Goal: Communication & Community: Share content

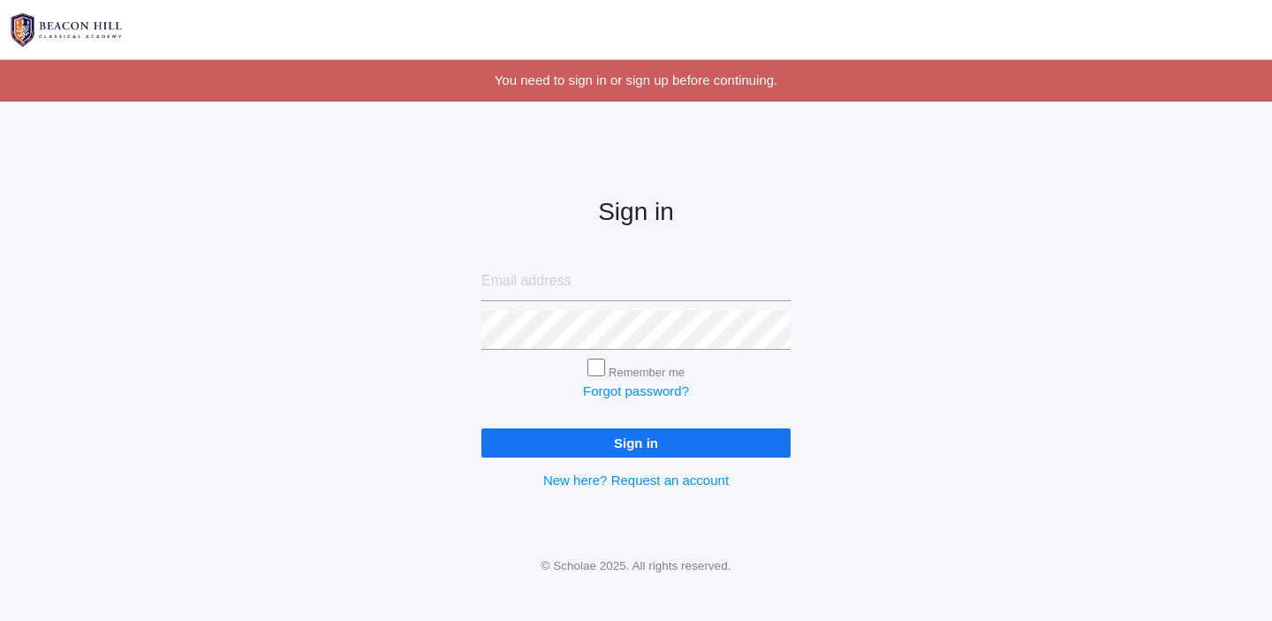
type input "[EMAIL_ADDRESS][DOMAIN_NAME]"
click at [614, 445] on input "Sign in" at bounding box center [636, 442] width 309 height 29
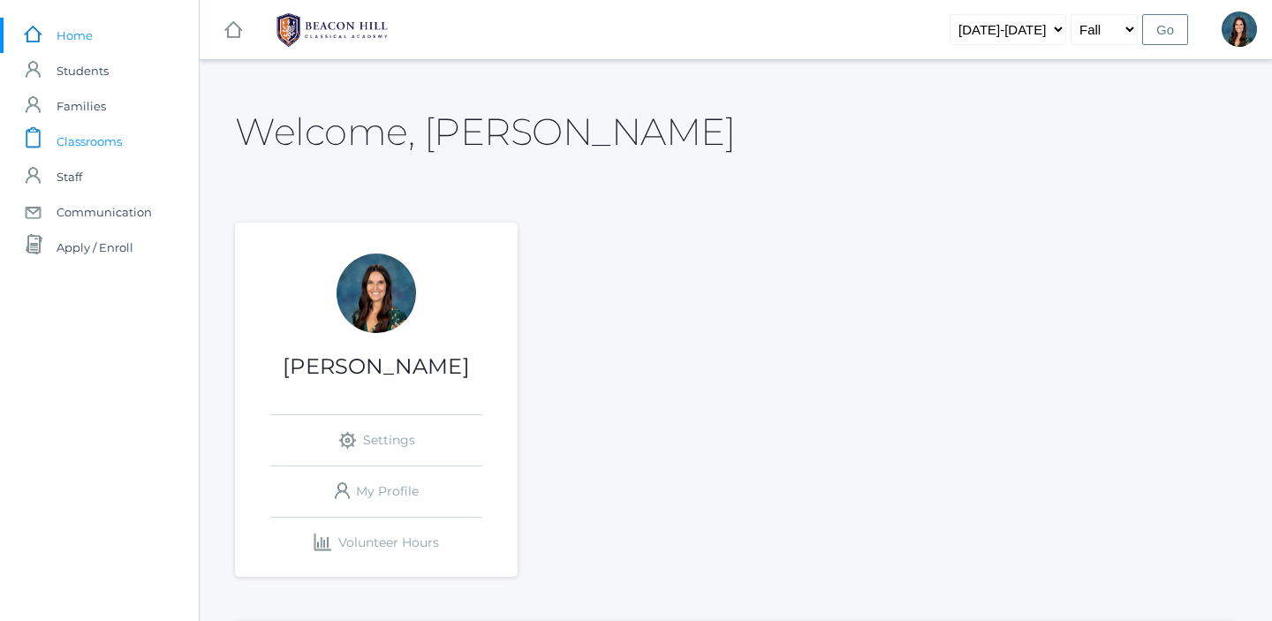
click at [104, 142] on span "Classrooms" at bounding box center [89, 141] width 65 height 35
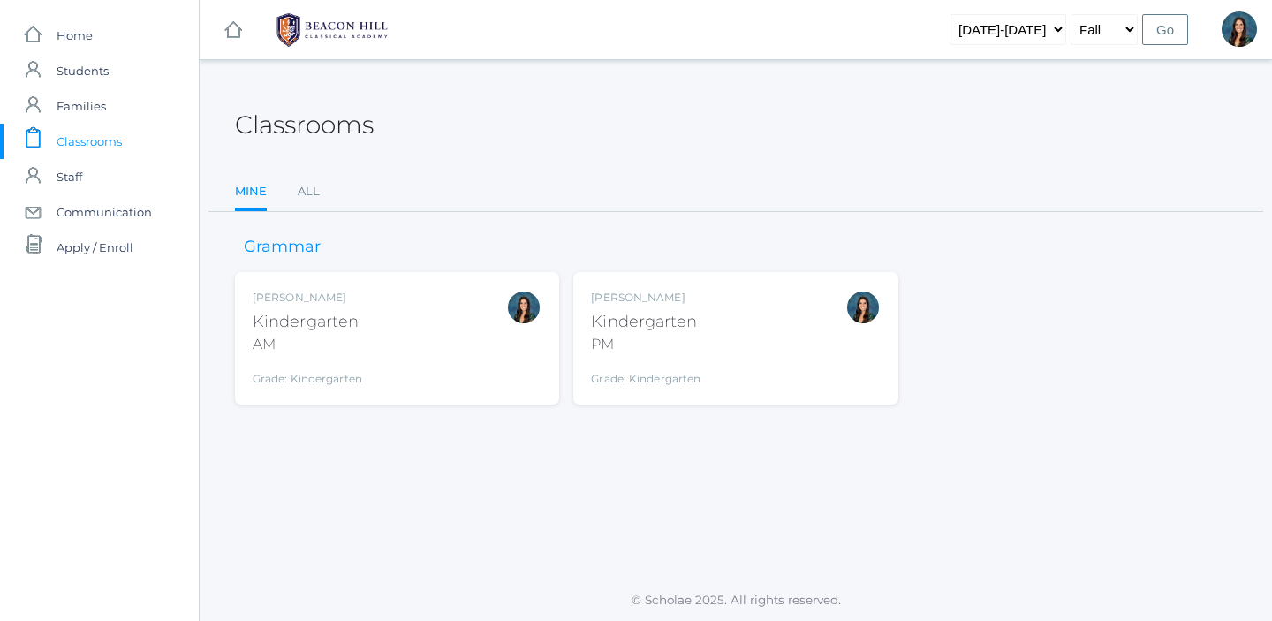
click at [372, 347] on div "Jordyn Dewey Kindergarten AM Grade: Kindergarten *KIND" at bounding box center [397, 338] width 289 height 97
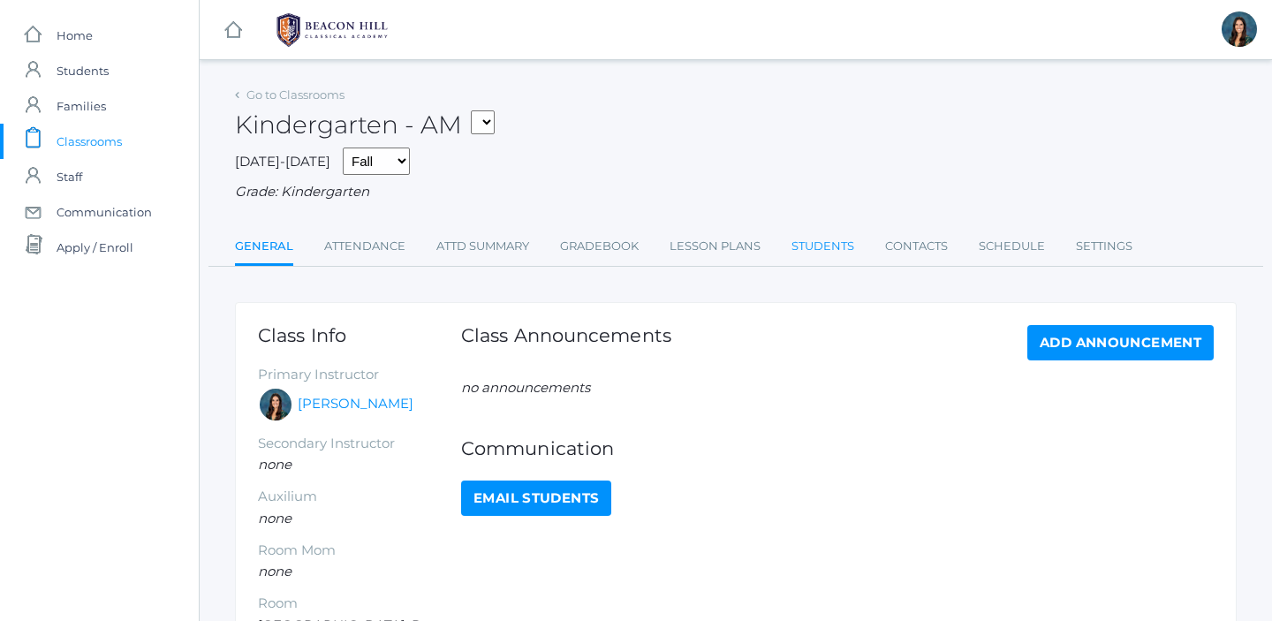
click at [825, 244] on link "Students" at bounding box center [823, 246] width 63 height 35
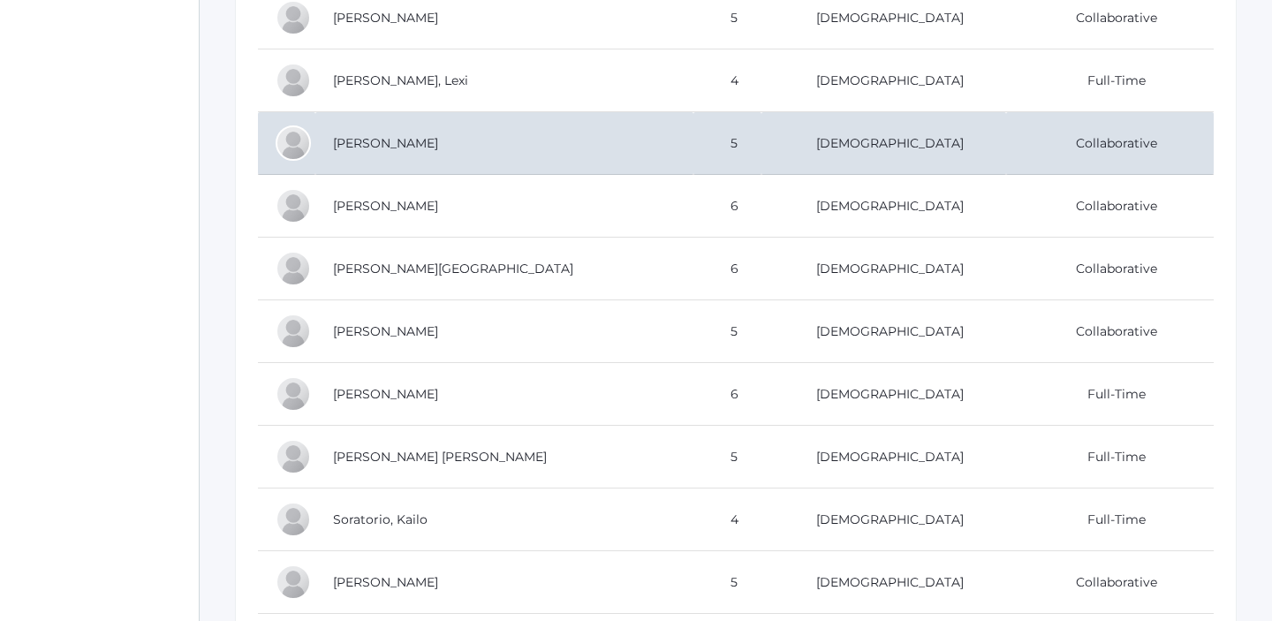
scroll to position [912, 0]
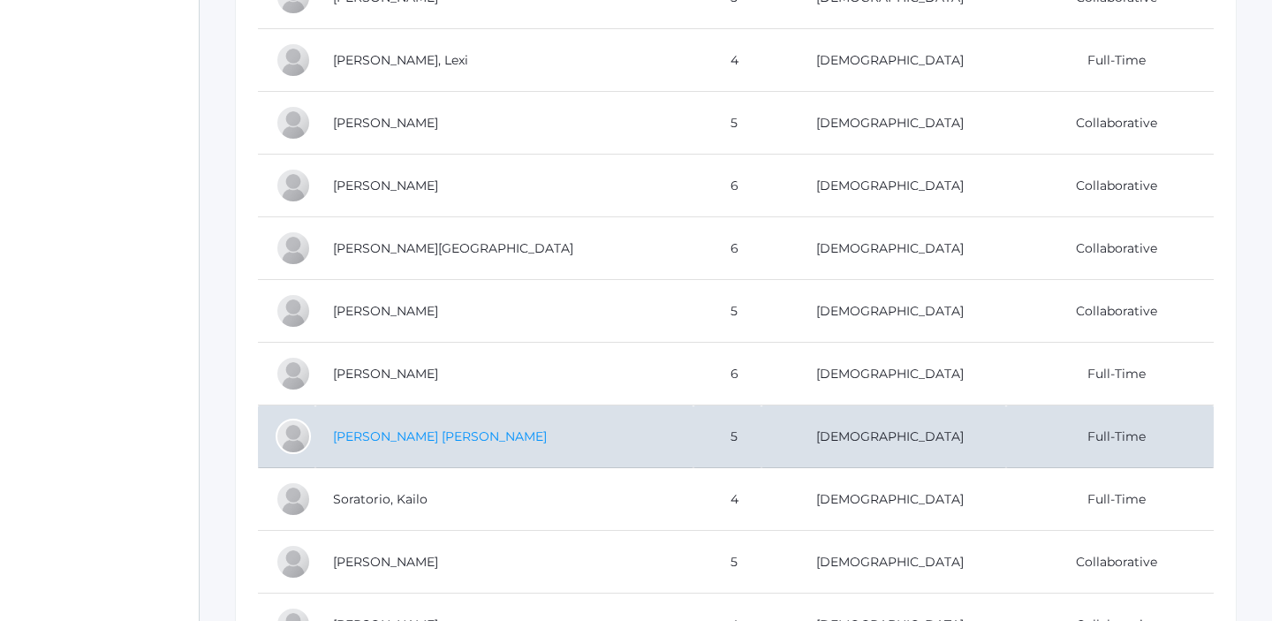
click at [413, 437] on link "Serafini Pozzi, Ian" at bounding box center [440, 436] width 214 height 16
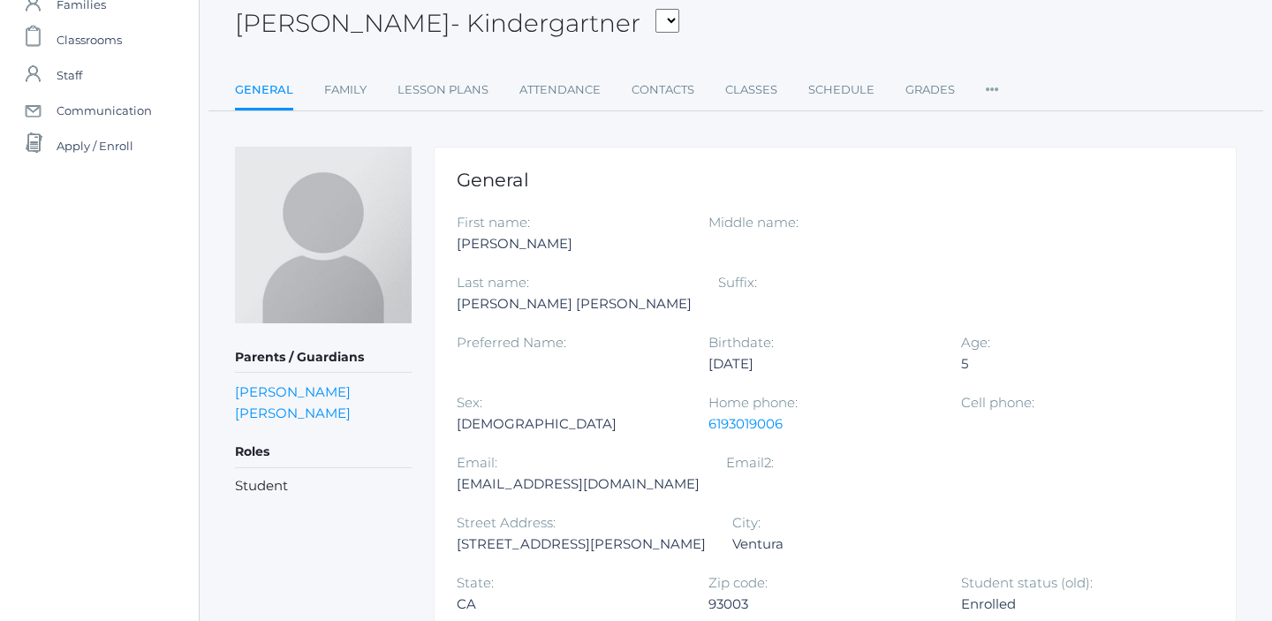
scroll to position [92, 0]
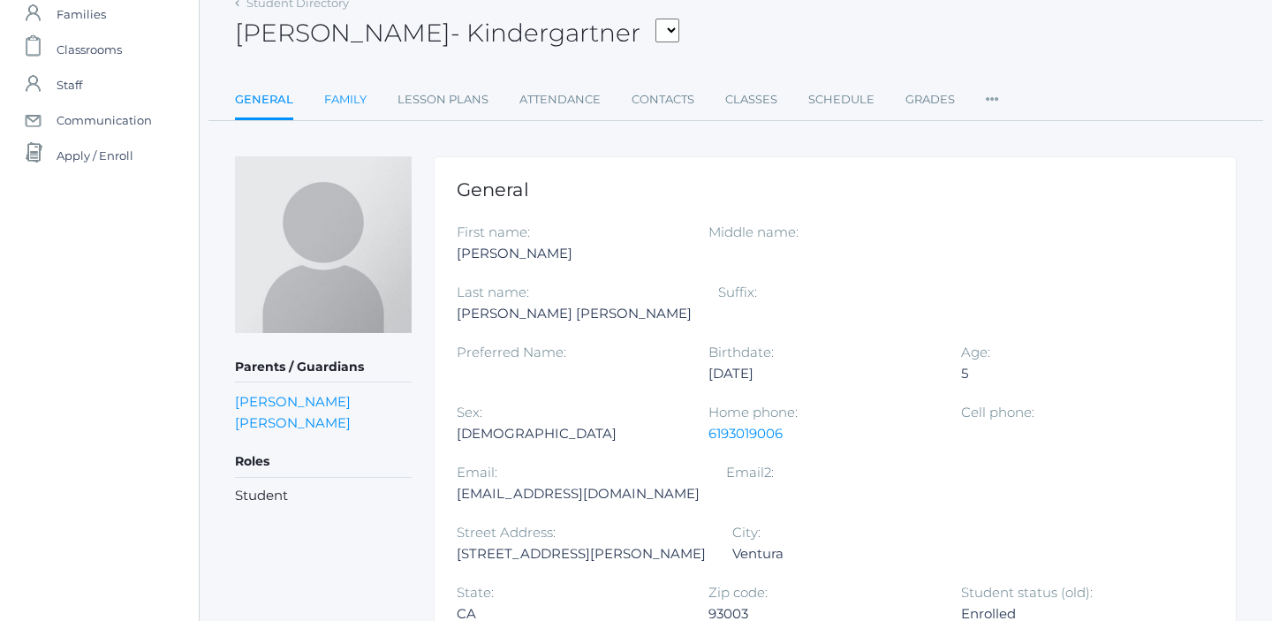
click at [338, 102] on link "Family" at bounding box center [345, 99] width 42 height 35
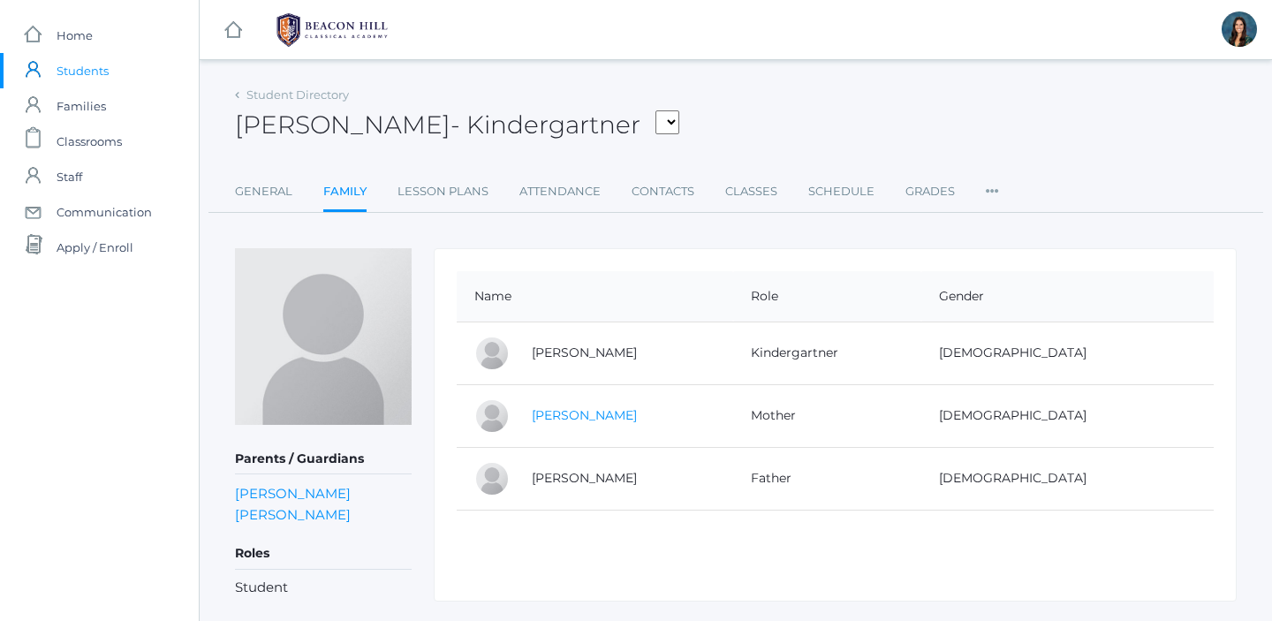
click at [637, 417] on link "Teresa Serafini Pozzi" at bounding box center [584, 415] width 105 height 16
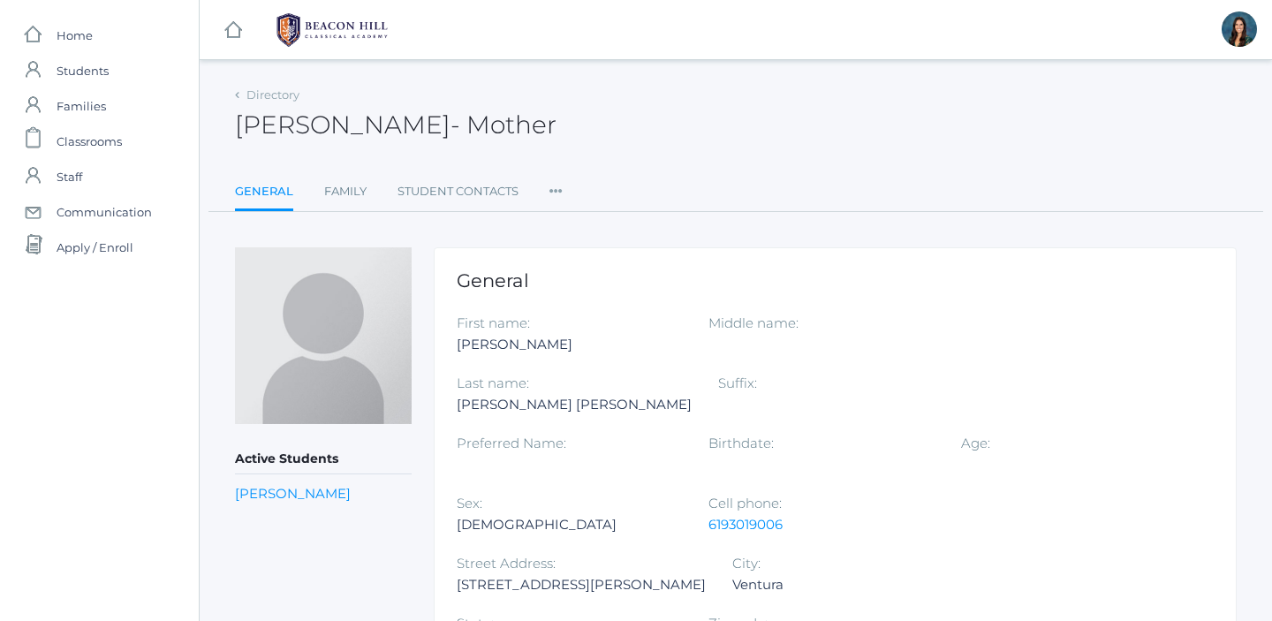
drag, startPoint x: 310, startPoint y: 123, endPoint x: 229, endPoint y: 121, distance: 81.3
click at [229, 121] on div "Directory Teresa Serafini Pozzi - Mother Teresa Serafini Pozzi Mother General F…" at bounding box center [736, 419] width 1073 height 674
copy h2 "Teresa"
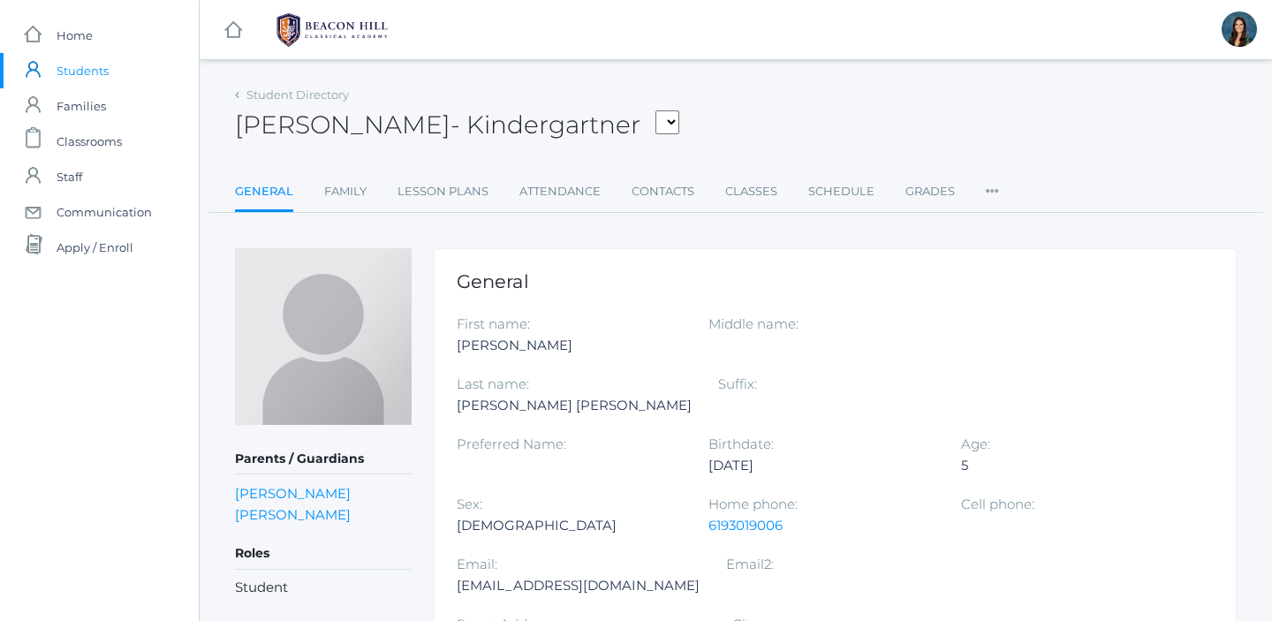
scroll to position [92, 0]
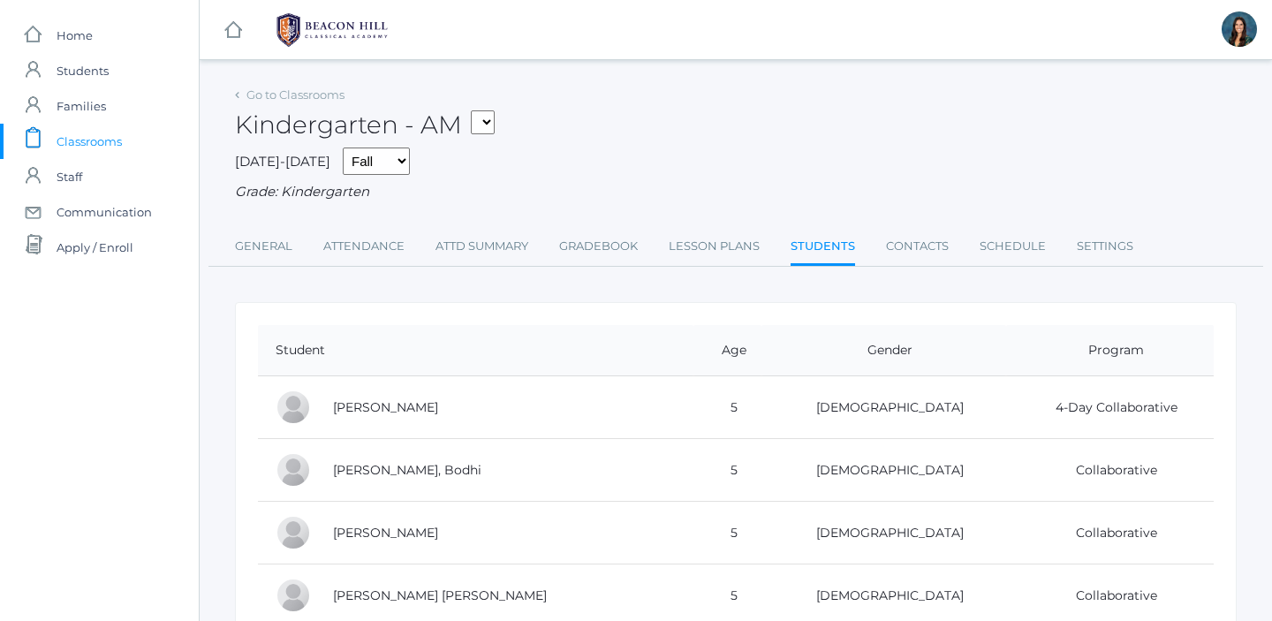
scroll to position [210, 0]
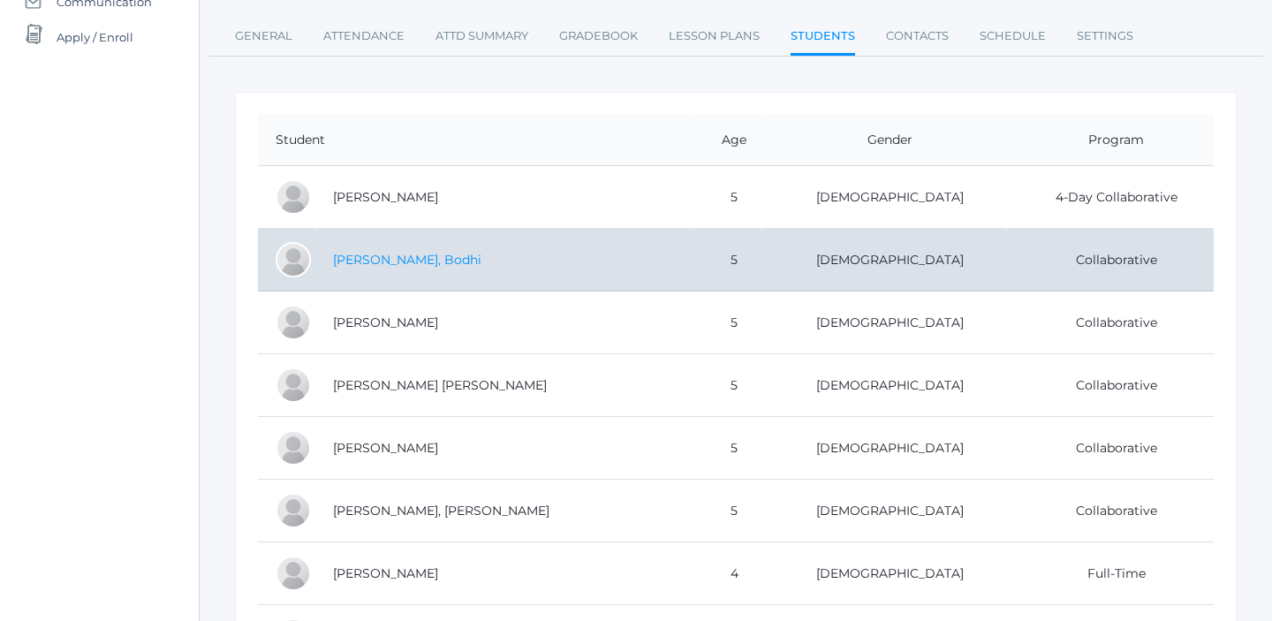
click at [389, 256] on link "[PERSON_NAME], Bodhi" at bounding box center [407, 260] width 148 height 16
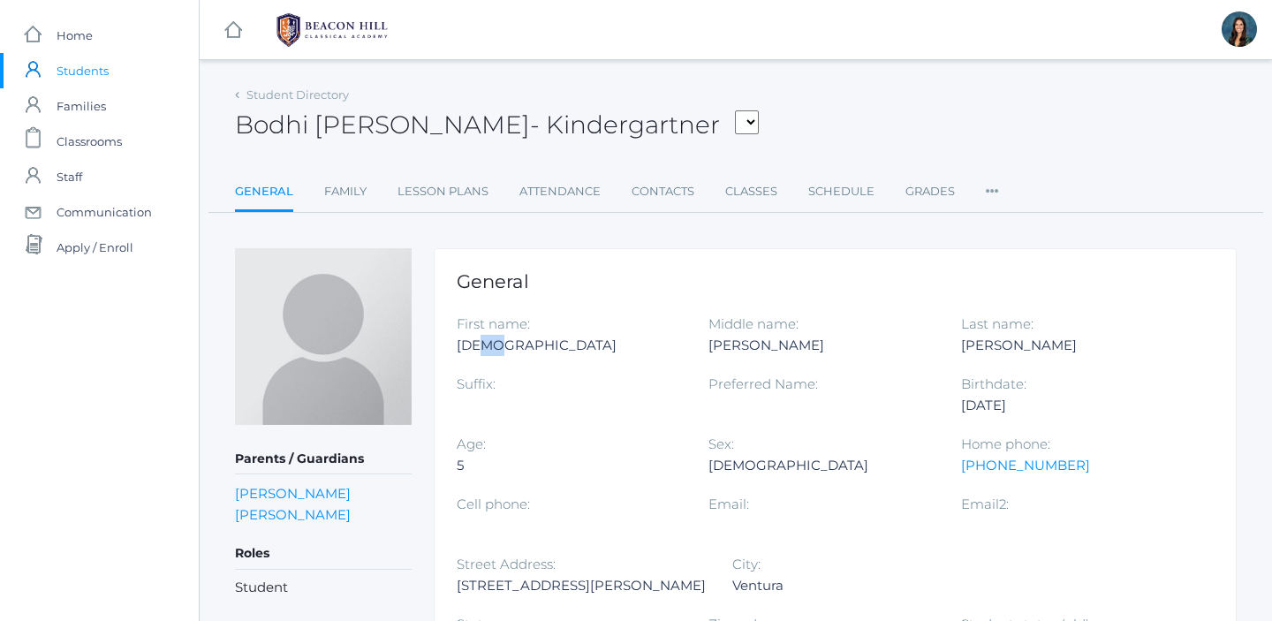
drag, startPoint x: 503, startPoint y: 350, endPoint x: 488, endPoint y: 350, distance: 15.0
click at [488, 350] on div "[DEMOGRAPHIC_DATA]" at bounding box center [569, 345] width 225 height 21
click at [147, 213] on span "Communication" at bounding box center [104, 211] width 95 height 35
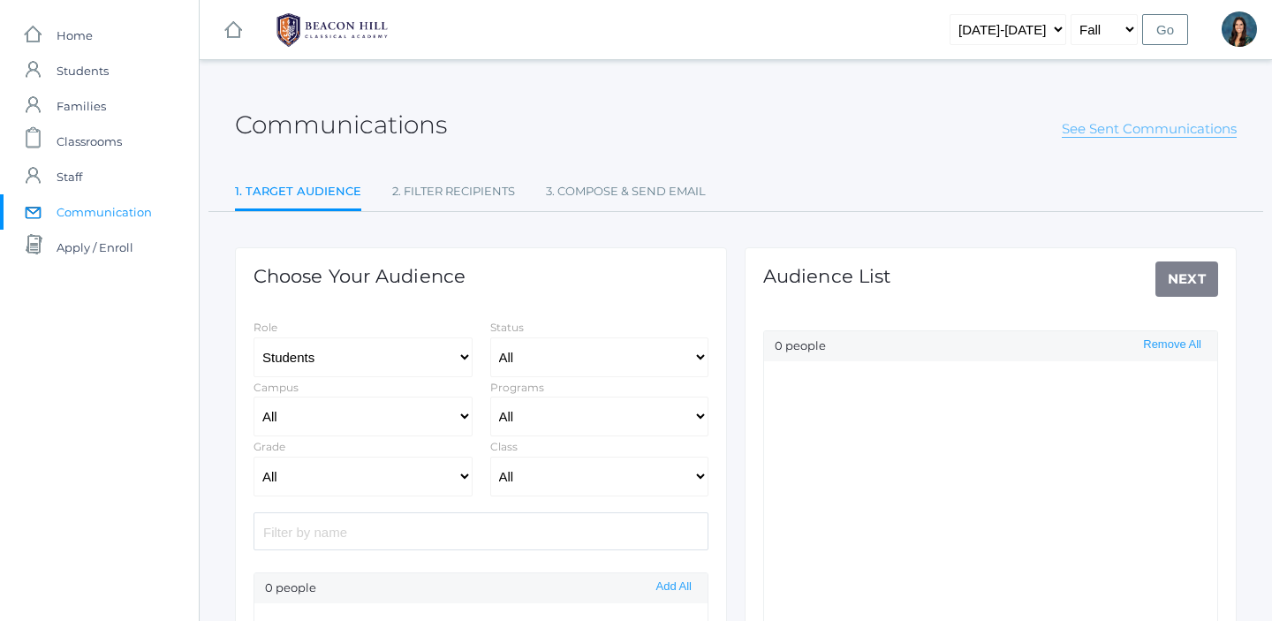
select select "Enrolled"
click at [1104, 125] on link "See Sent Communications" at bounding box center [1149, 129] width 175 height 18
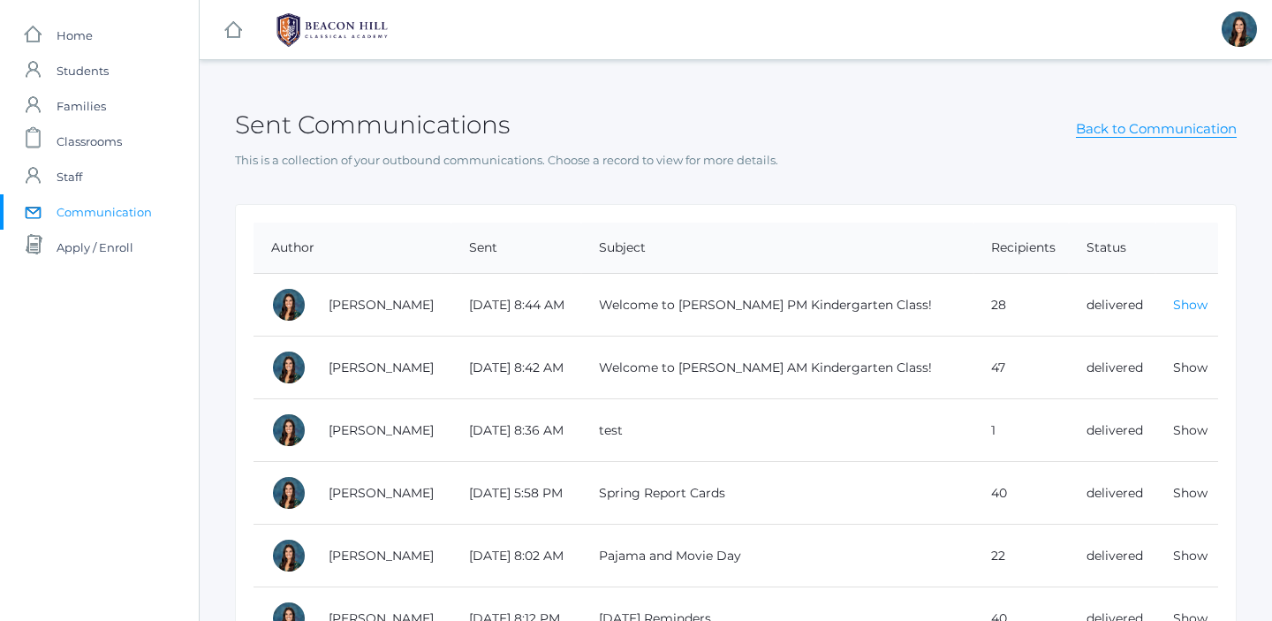
click at [1196, 305] on link "Show" at bounding box center [1190, 305] width 34 height 16
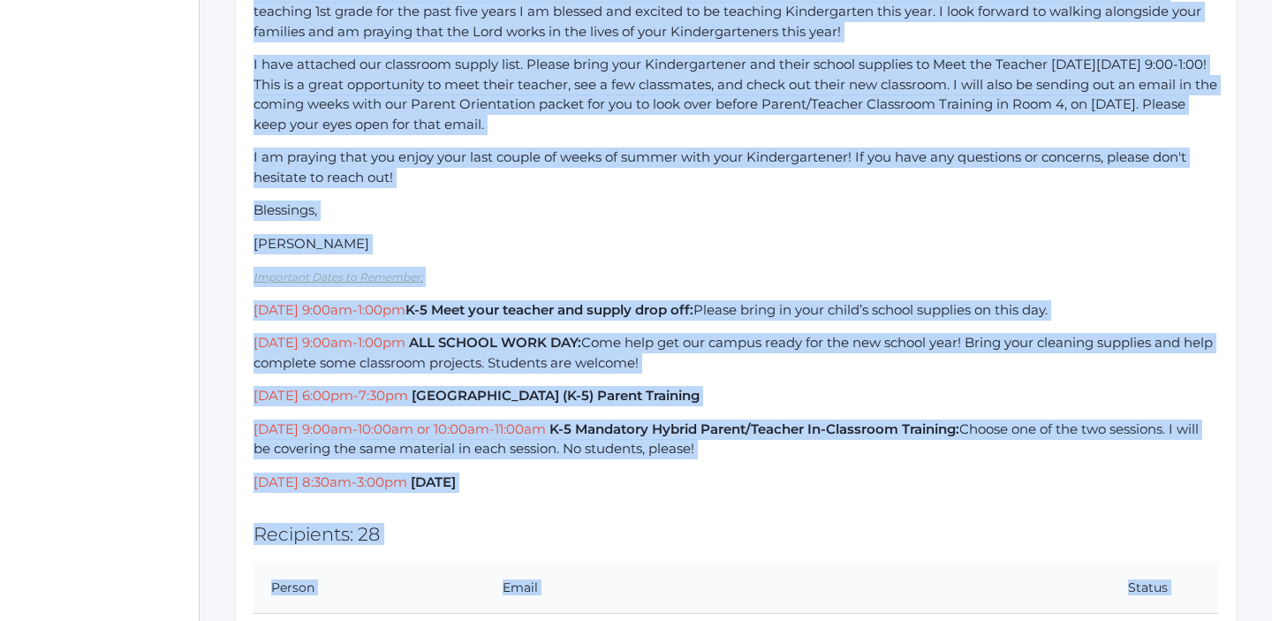
scroll to position [521, 0]
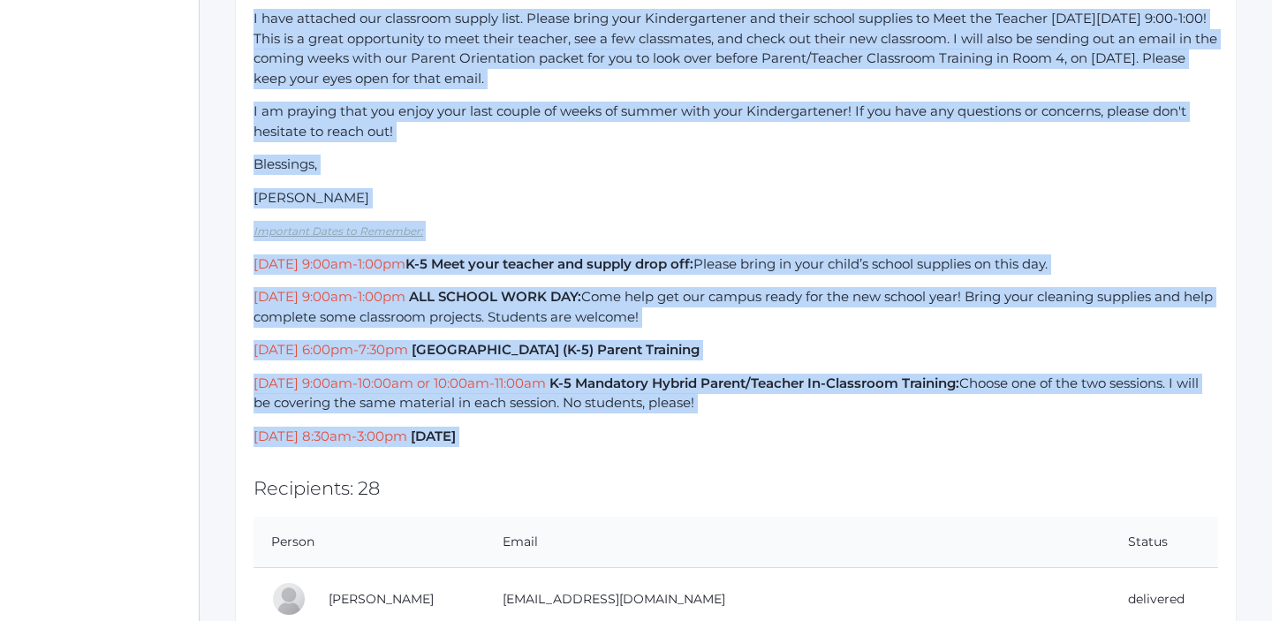
drag, startPoint x: 254, startPoint y: 296, endPoint x: 679, endPoint y: 448, distance: 451.3
copy div "Hello Kindergarten Families! I am privileged to welcome you to the 2025-26 scho…"
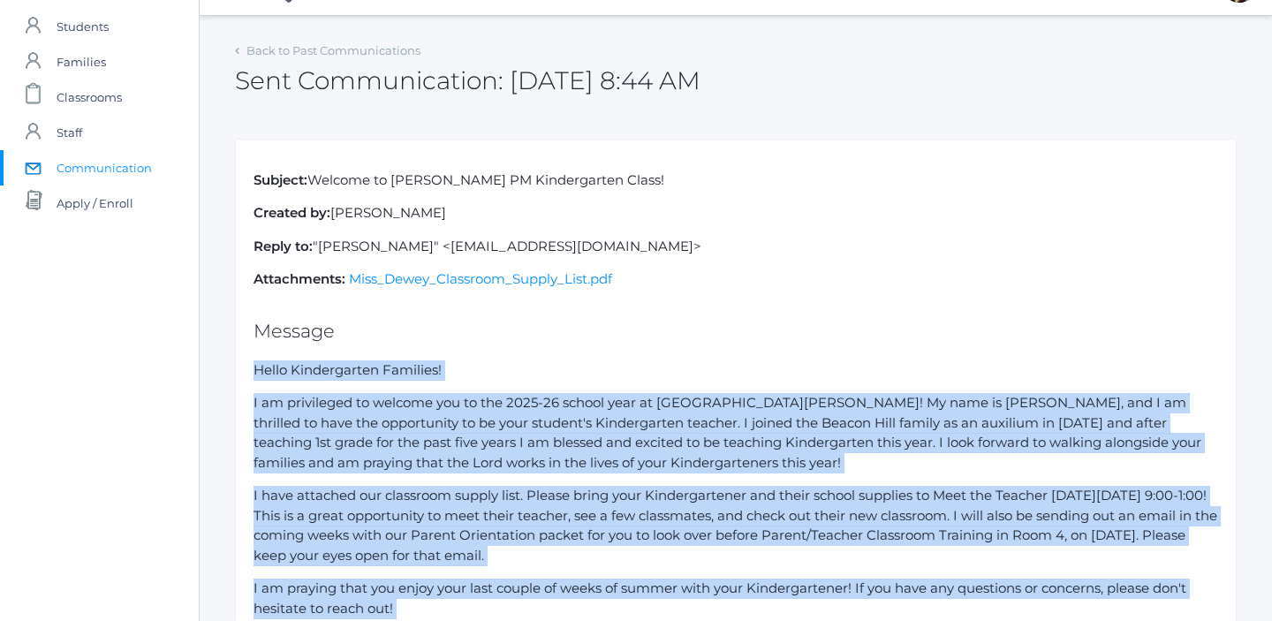
scroll to position [0, 0]
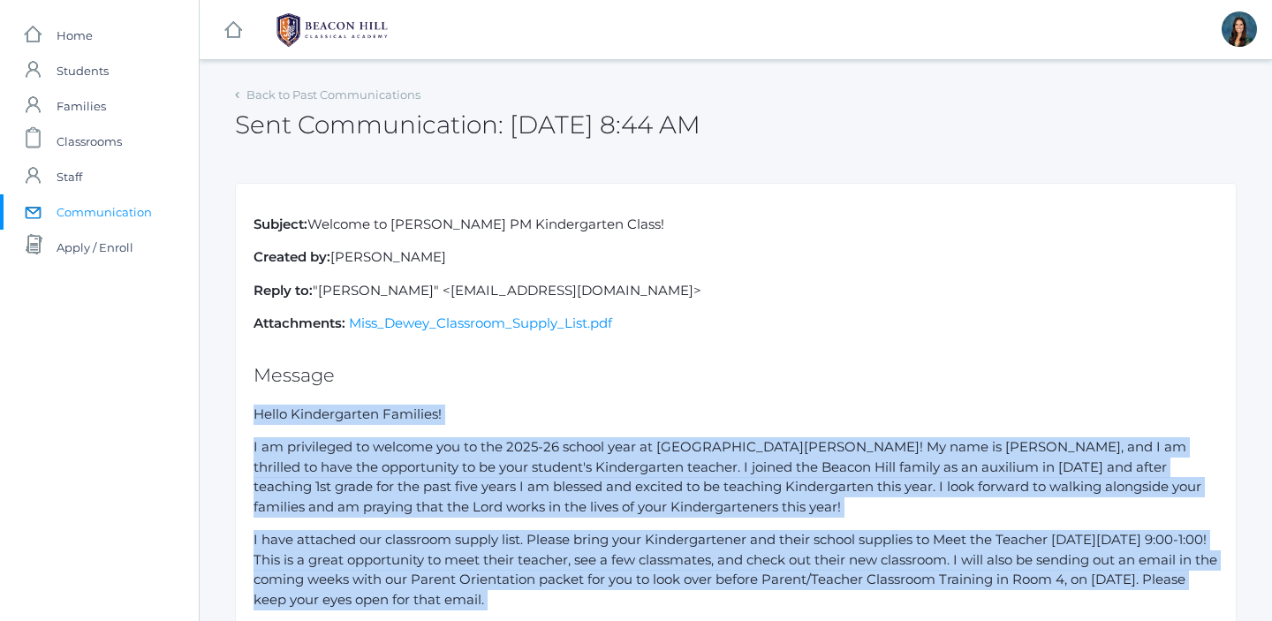
click at [116, 211] on span "Communication" at bounding box center [104, 211] width 95 height 35
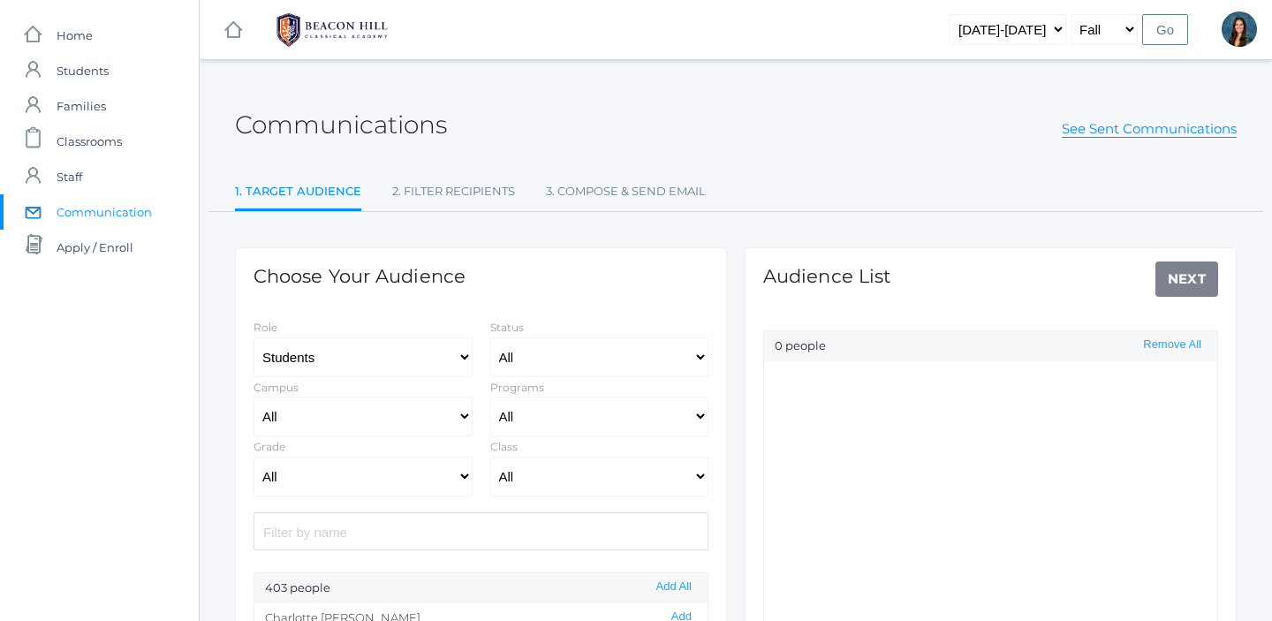
select select "Enrolled"
click at [522, 471] on select "All 01LA - First Grade [PERSON_NAME] 01LA - First Grade [PERSON_NAME] 02LA - Se…" at bounding box center [599, 477] width 219 height 40
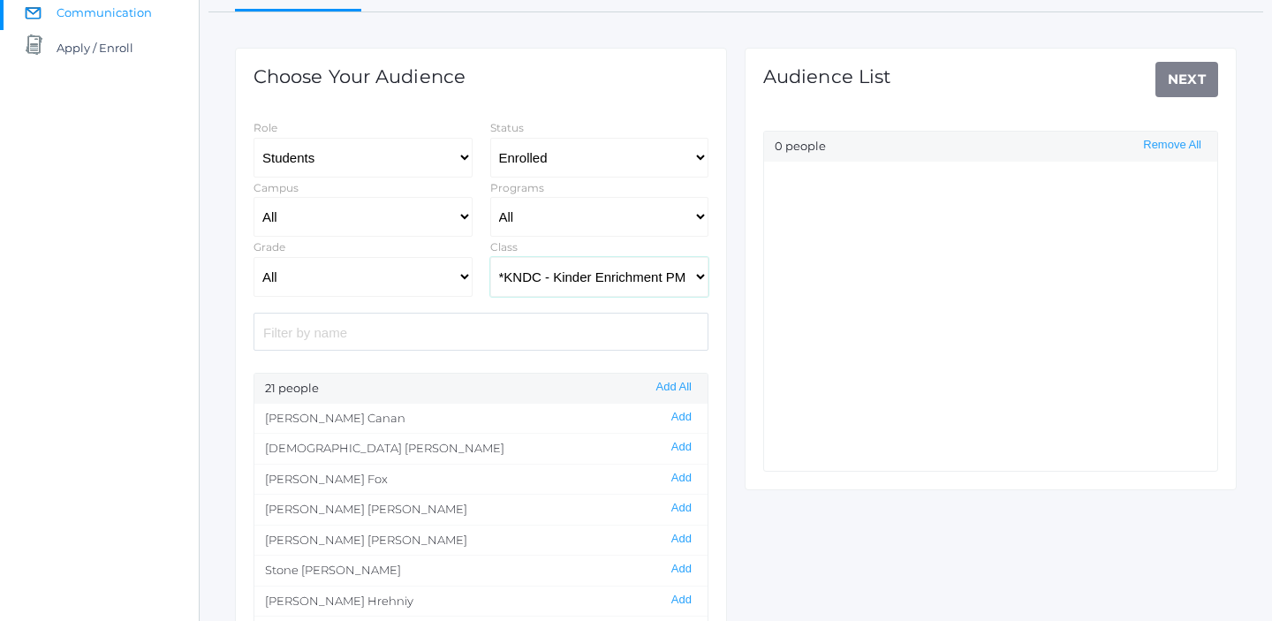
click at [573, 282] on select "All 01LA - First Grade [PERSON_NAME] 01LA - First Grade [PERSON_NAME] 02LA - Se…" at bounding box center [599, 277] width 219 height 40
select select "2131"
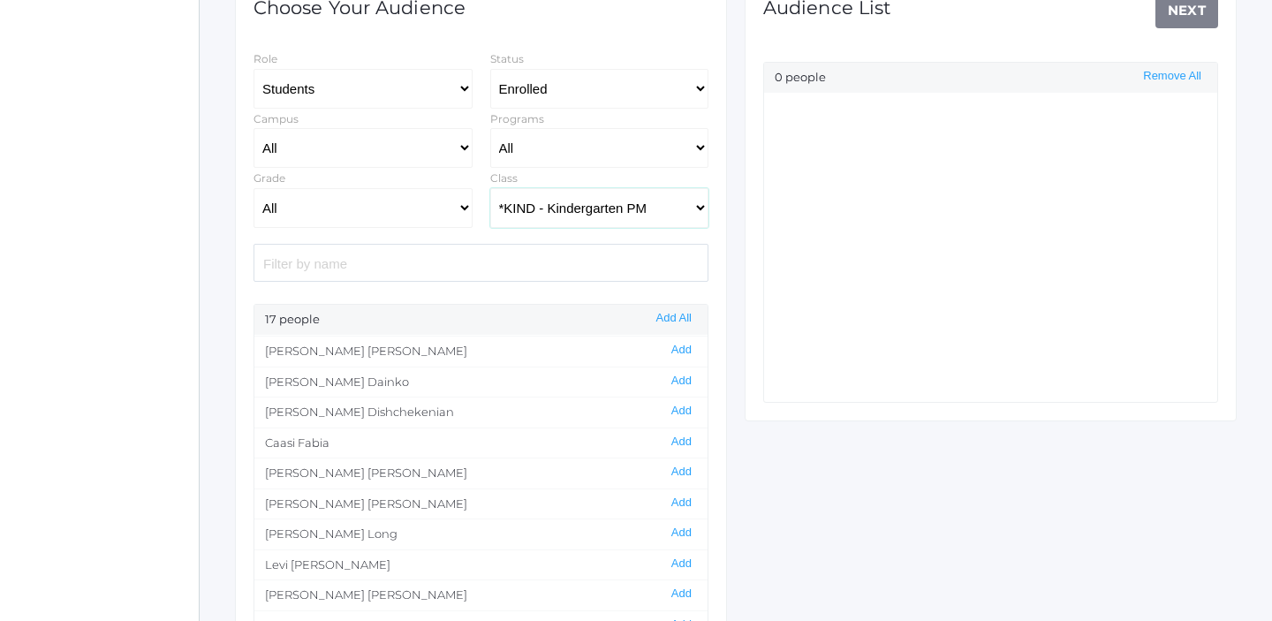
scroll to position [156, 0]
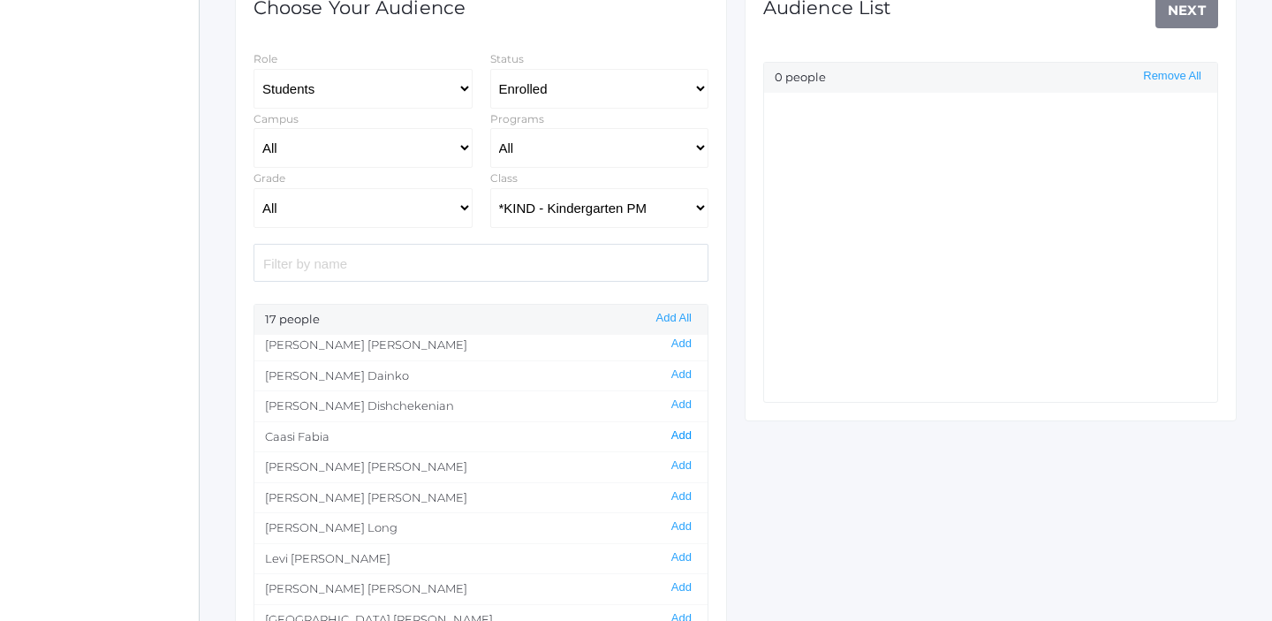
click at [680, 435] on button "Add" at bounding box center [681, 435] width 31 height 15
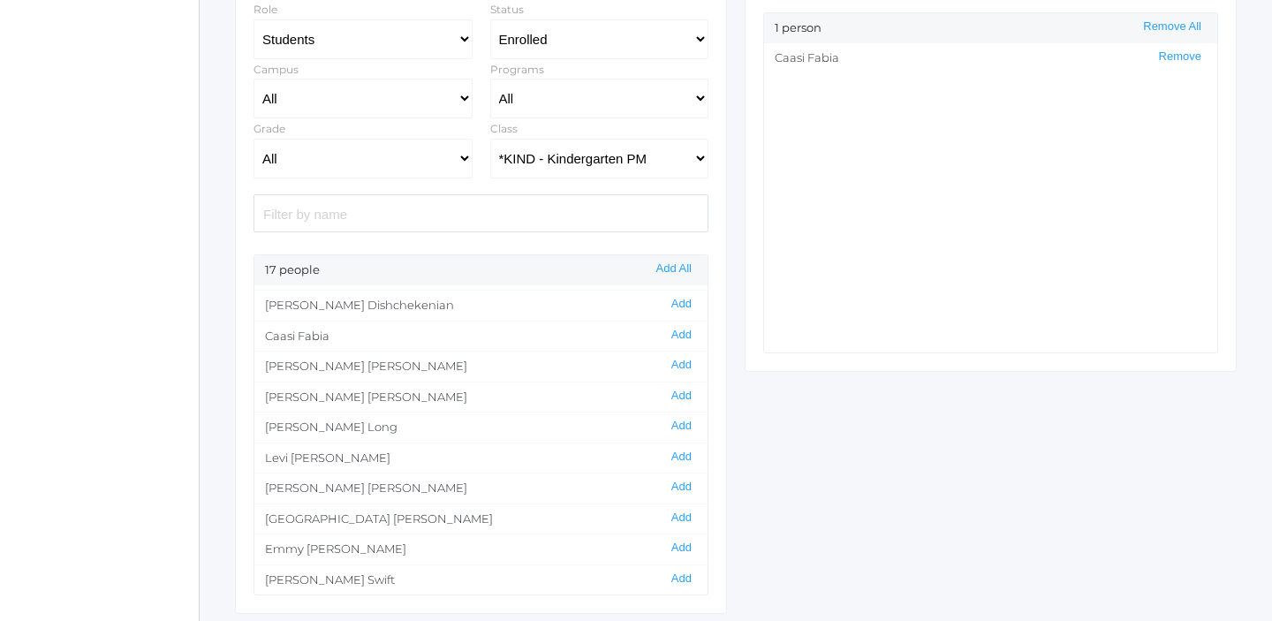
scroll to position [323, 0]
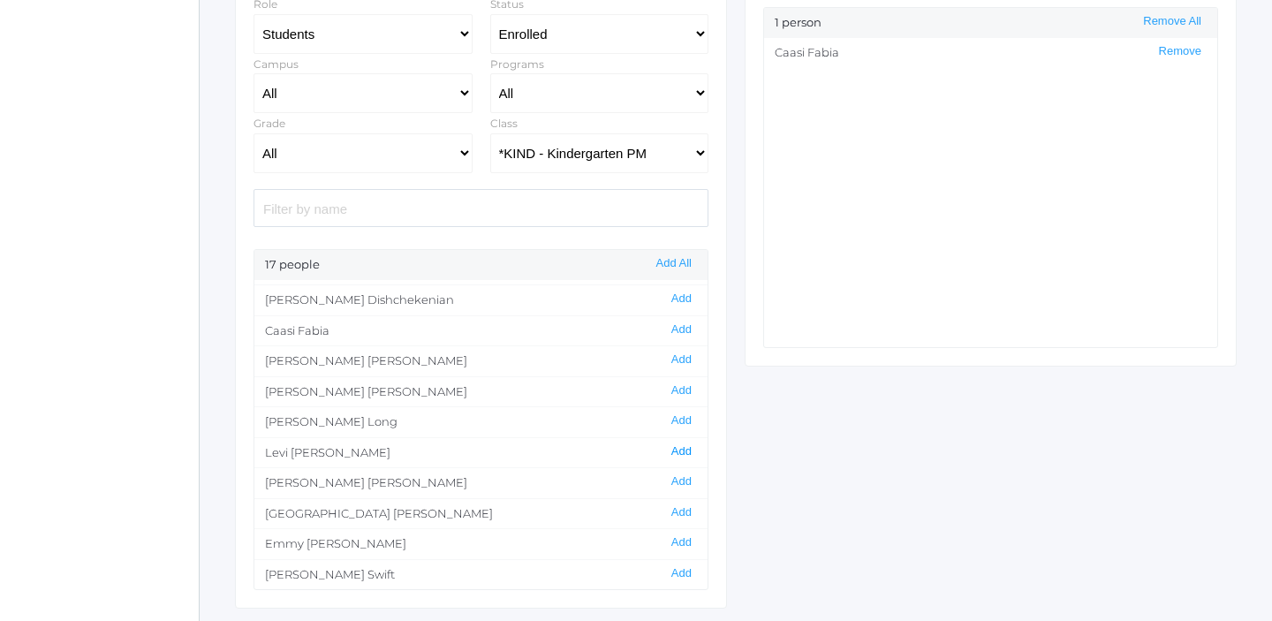
click at [681, 451] on button "Add" at bounding box center [681, 451] width 31 height 15
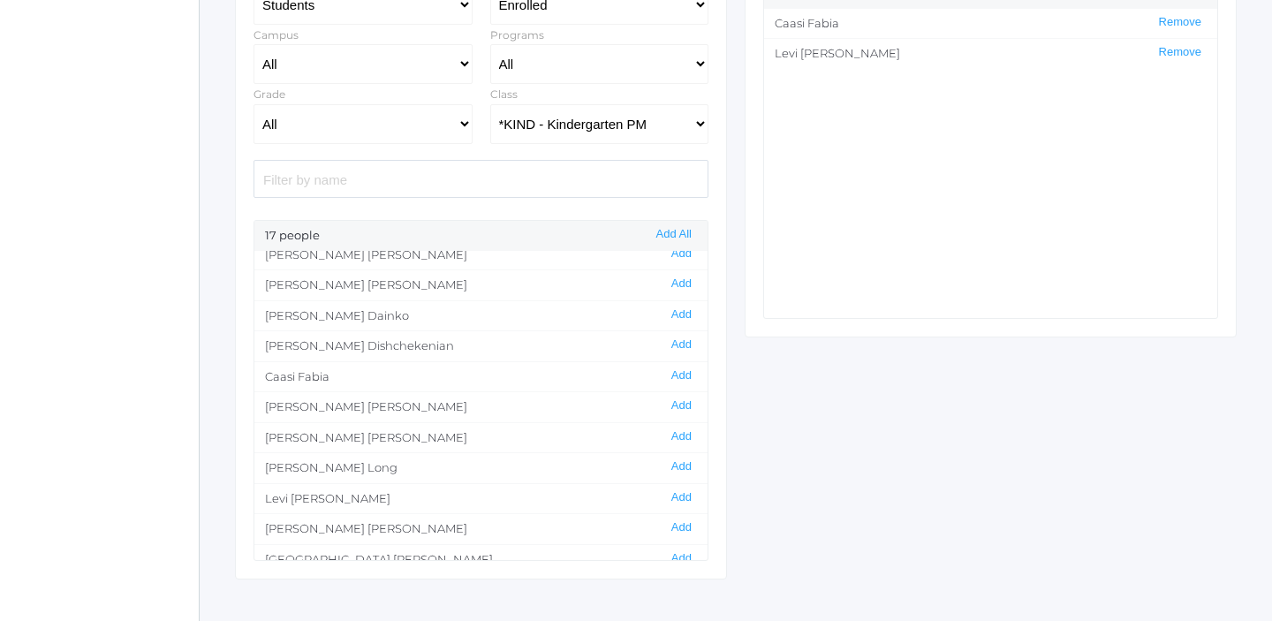
scroll to position [114, 0]
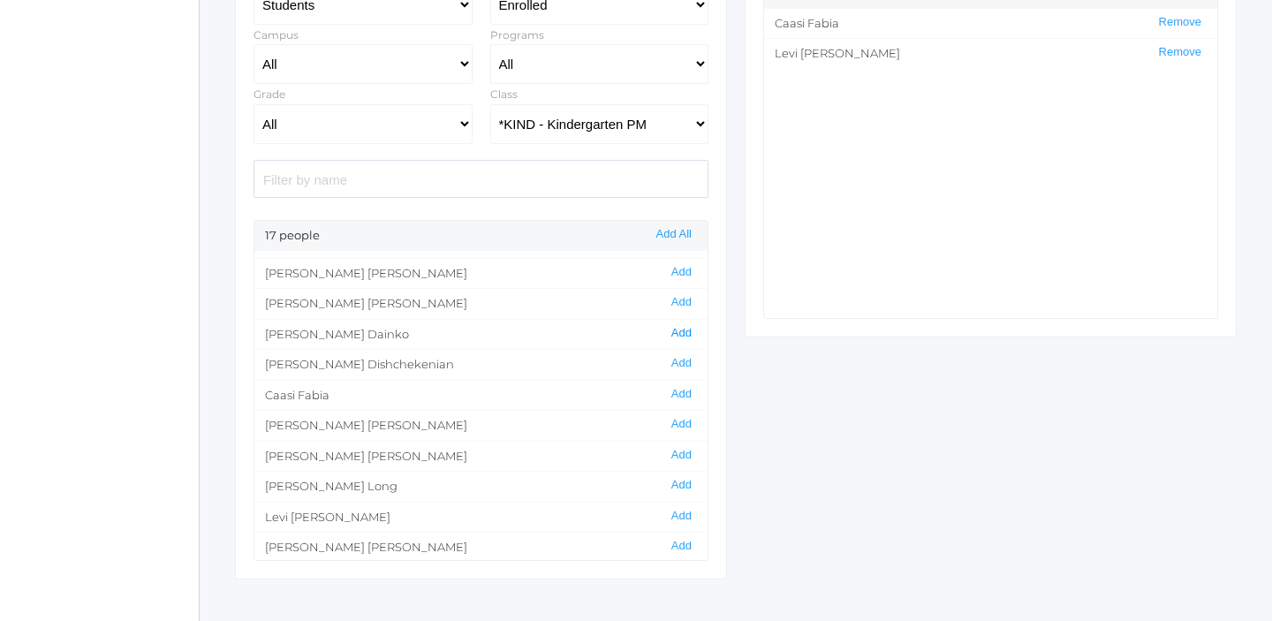
click at [680, 330] on button "Add" at bounding box center [681, 333] width 31 height 15
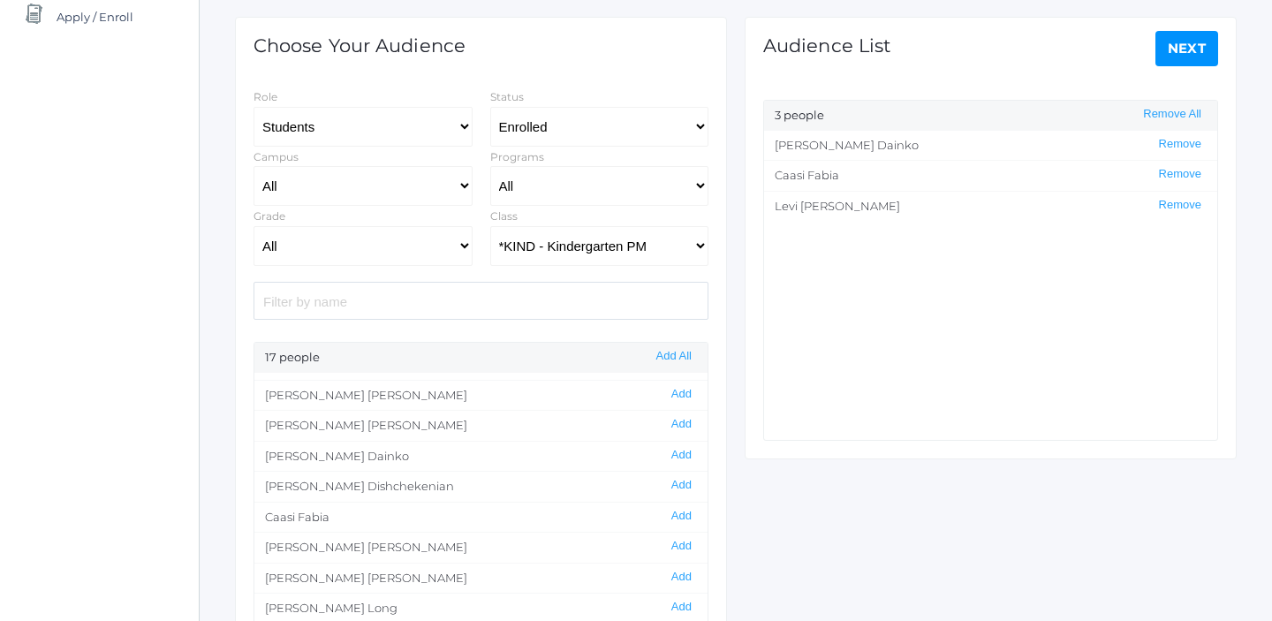
scroll to position [195, 0]
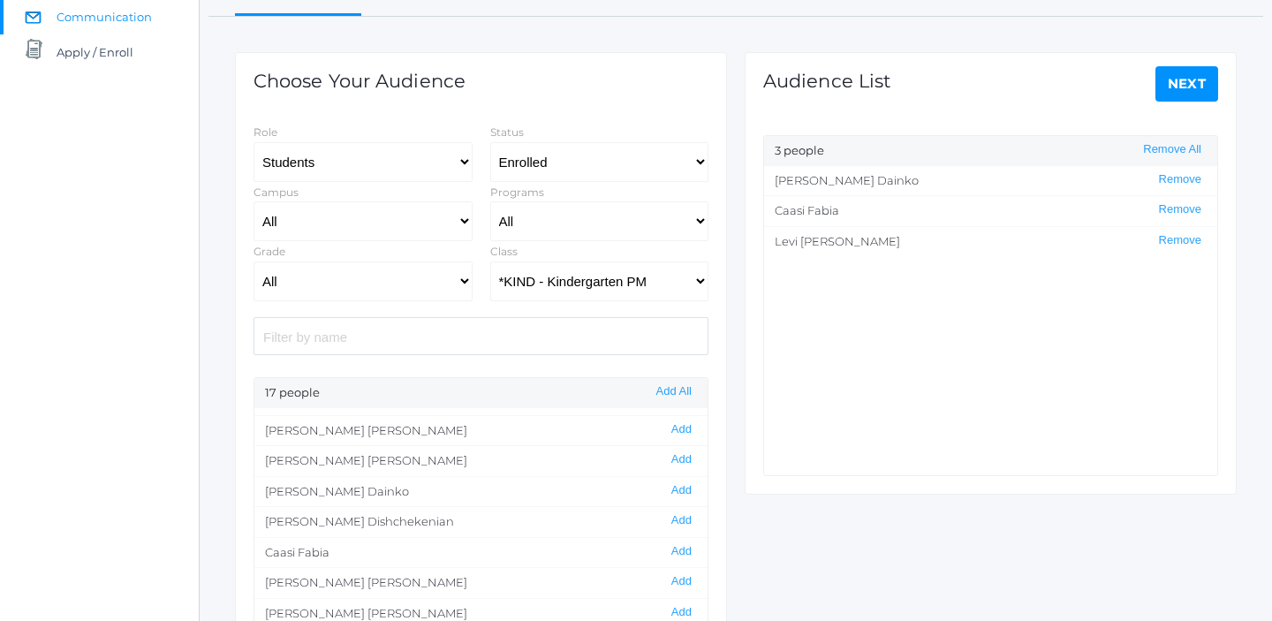
click at [1184, 87] on link "Next" at bounding box center [1188, 83] width 64 height 35
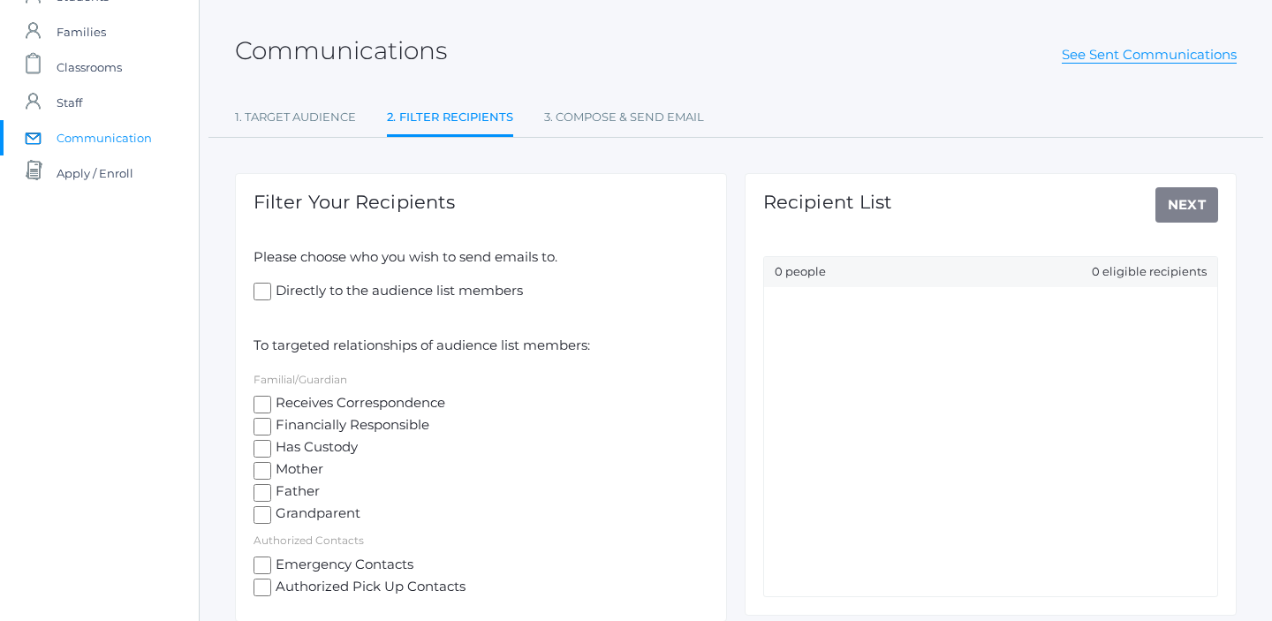
scroll to position [75, 0]
click at [265, 469] on input "Mother" at bounding box center [263, 470] width 18 height 18
checkbox input "true"
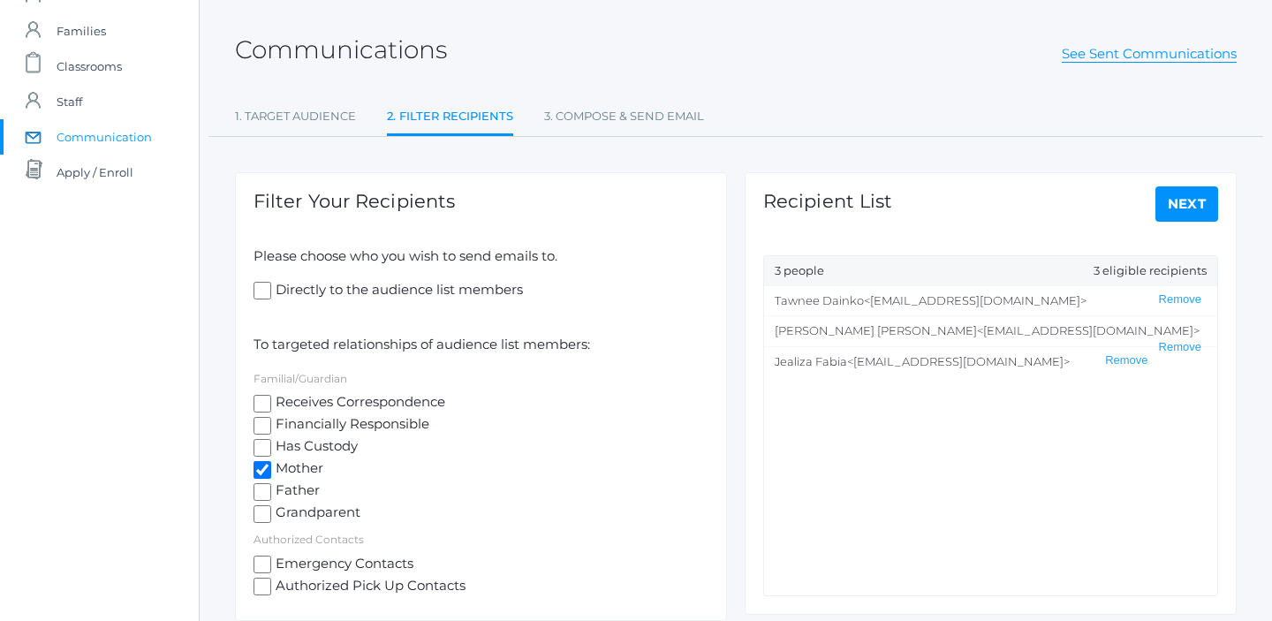
click at [266, 489] on input "Father" at bounding box center [263, 492] width 18 height 18
checkbox input "true"
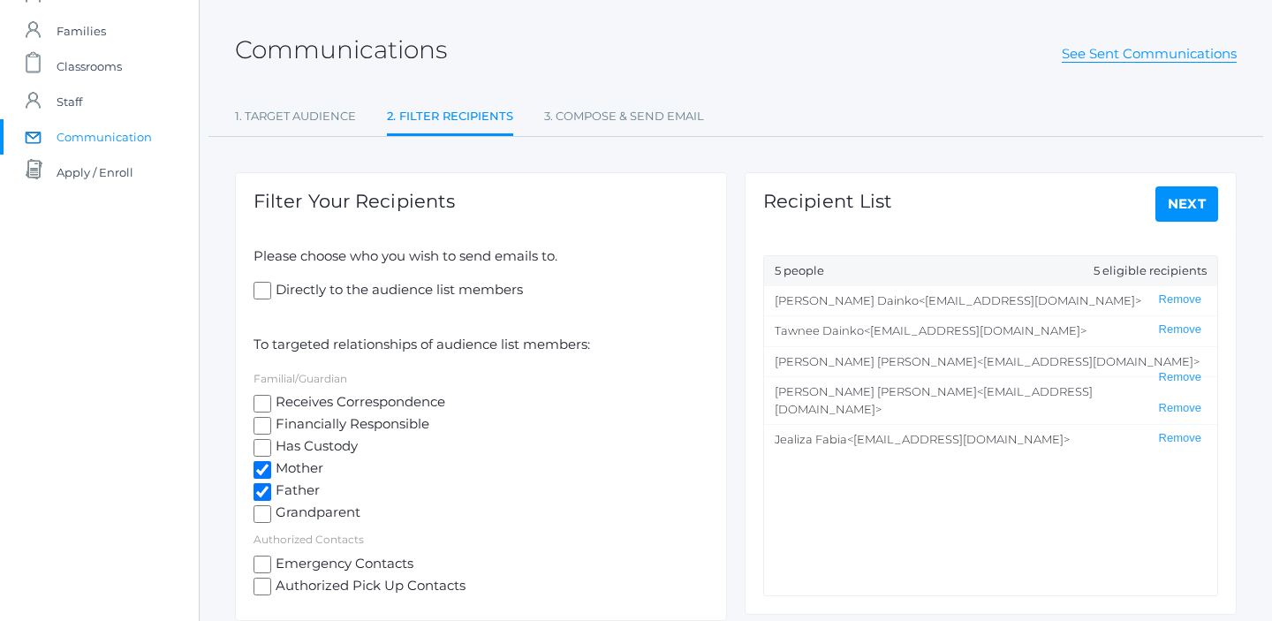
click at [1194, 205] on link "Next" at bounding box center [1188, 203] width 64 height 35
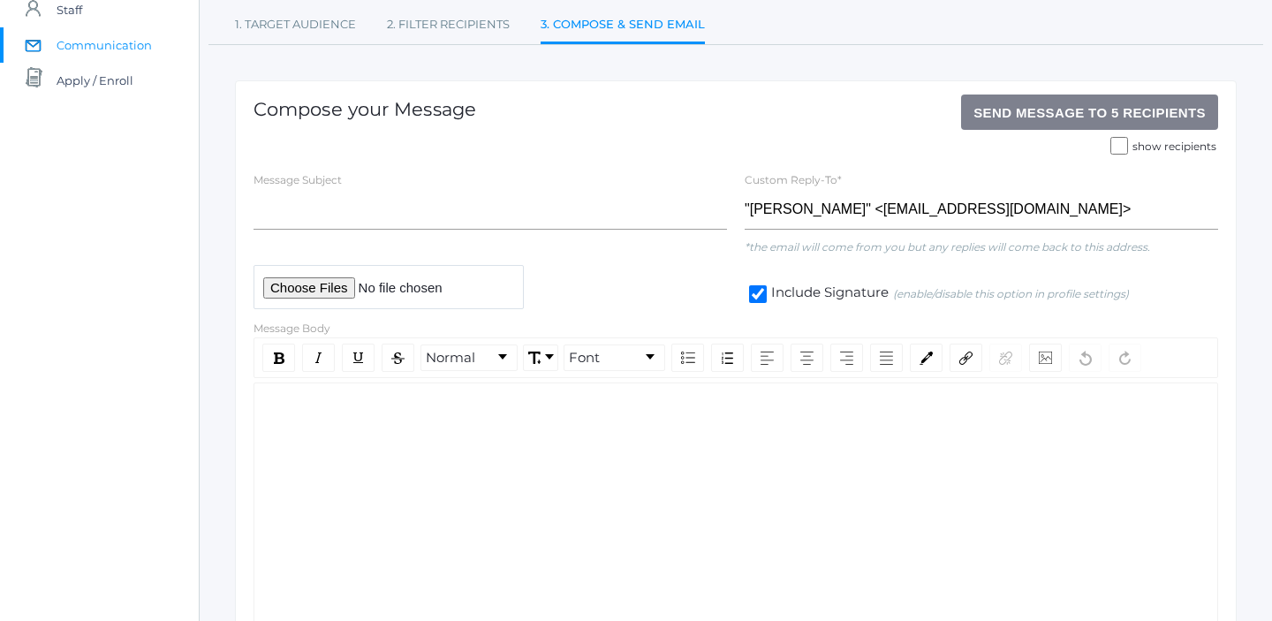
scroll to position [262, 0]
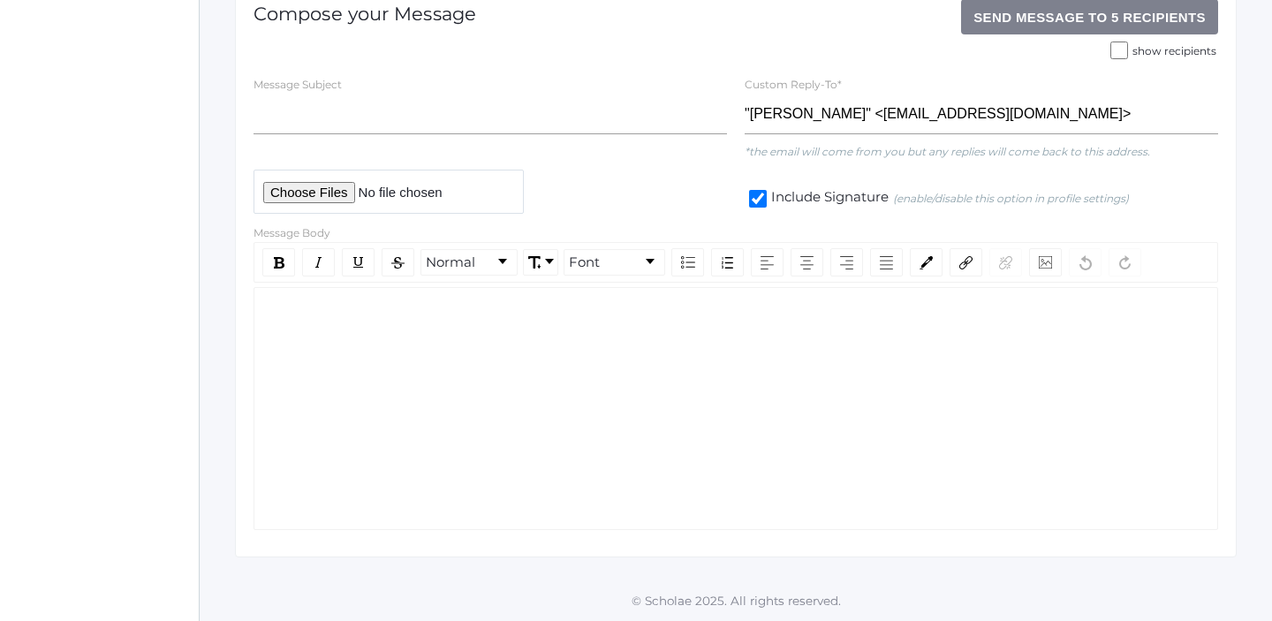
click at [399, 350] on div "rdw-wrapper" at bounding box center [736, 408] width 965 height 243
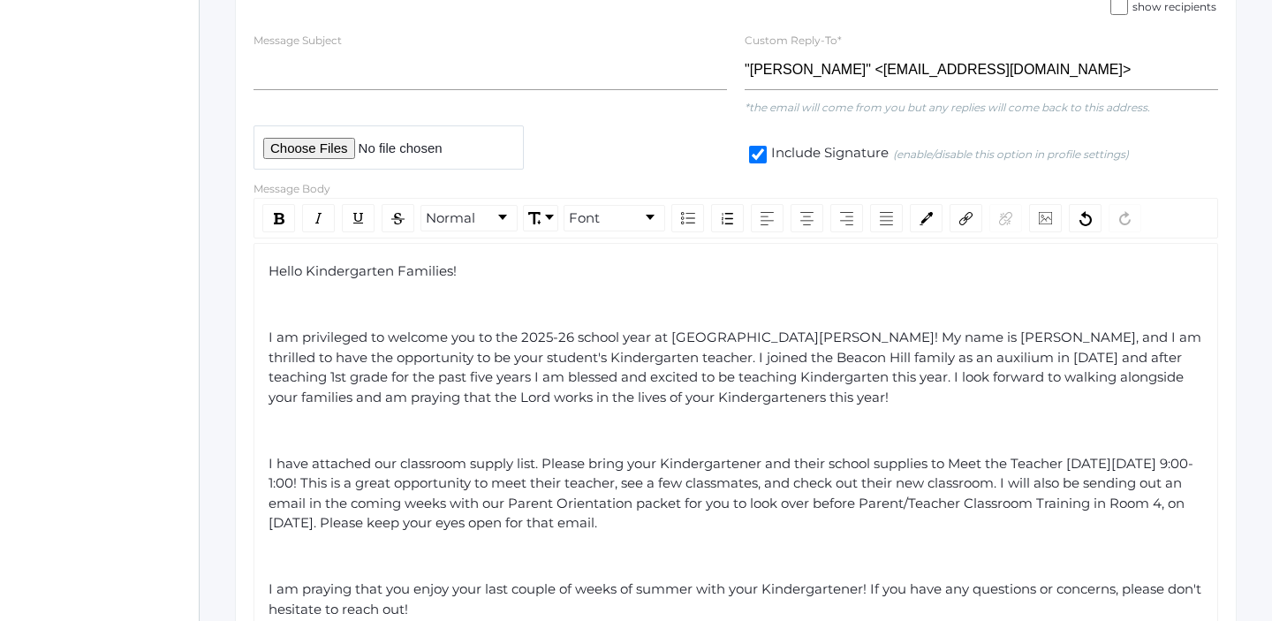
scroll to position [310, 0]
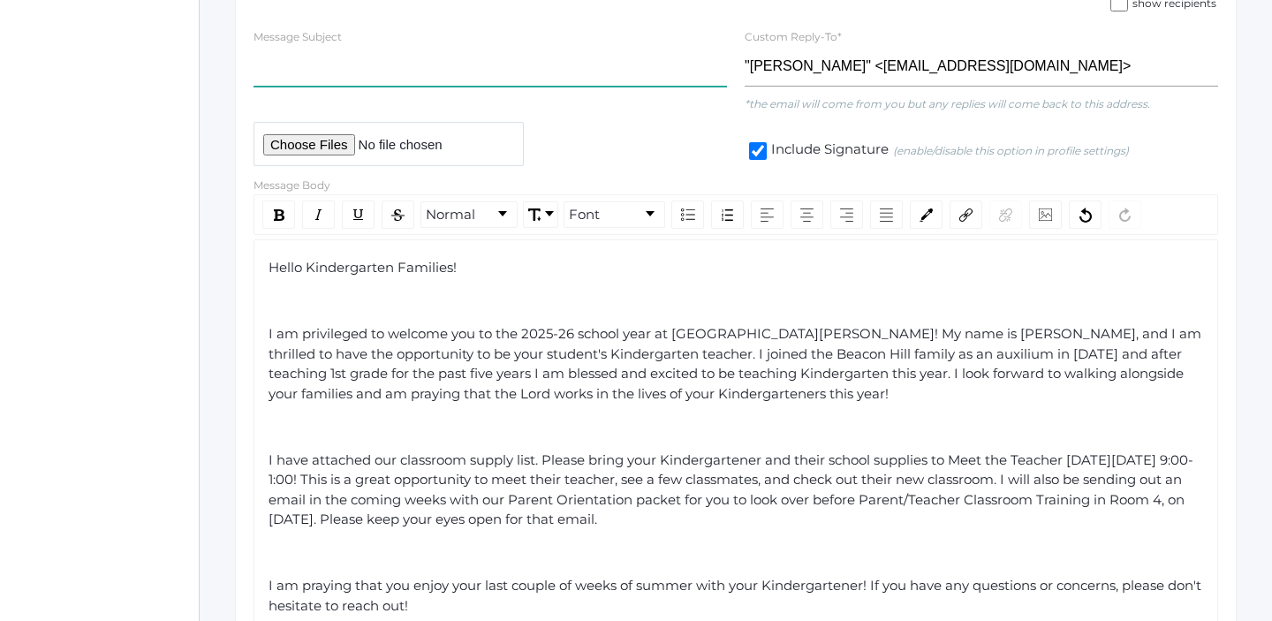
click at [387, 84] on input "text" at bounding box center [491, 67] width 474 height 40
paste input "Welcome to [PERSON_NAME] AM Kindergarten Class!"
click at [436, 66] on input "Welcome to [PERSON_NAME] AM Kindergarten Class!" at bounding box center [491, 67] width 474 height 40
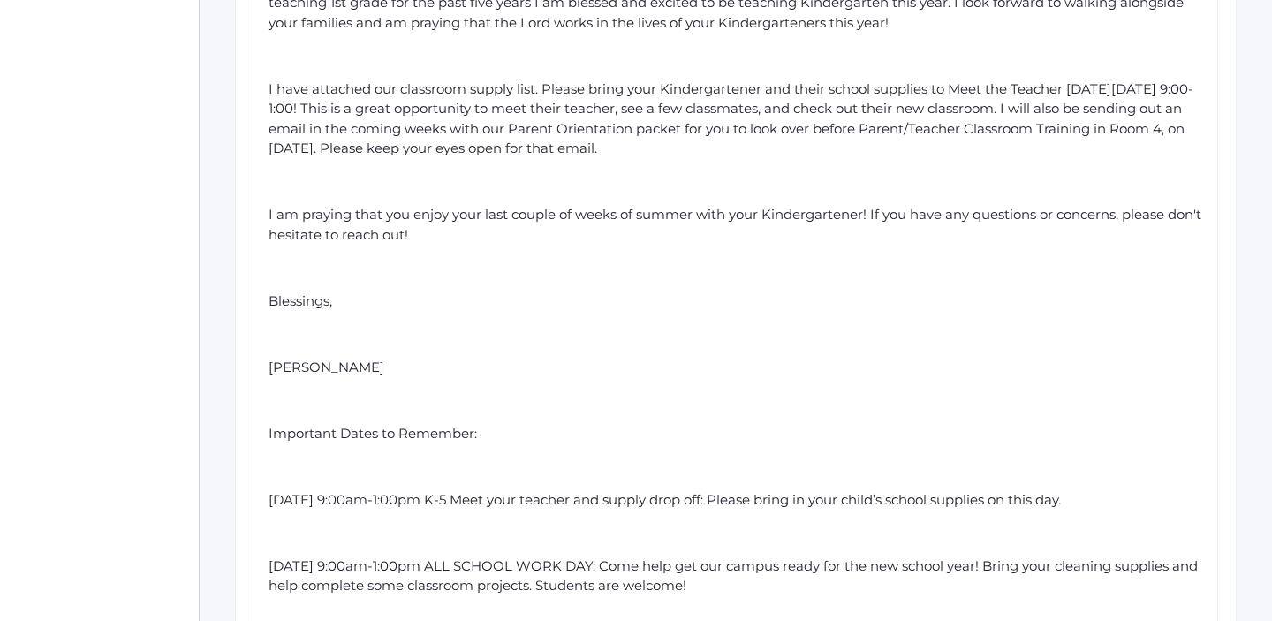
scroll to position [686, 0]
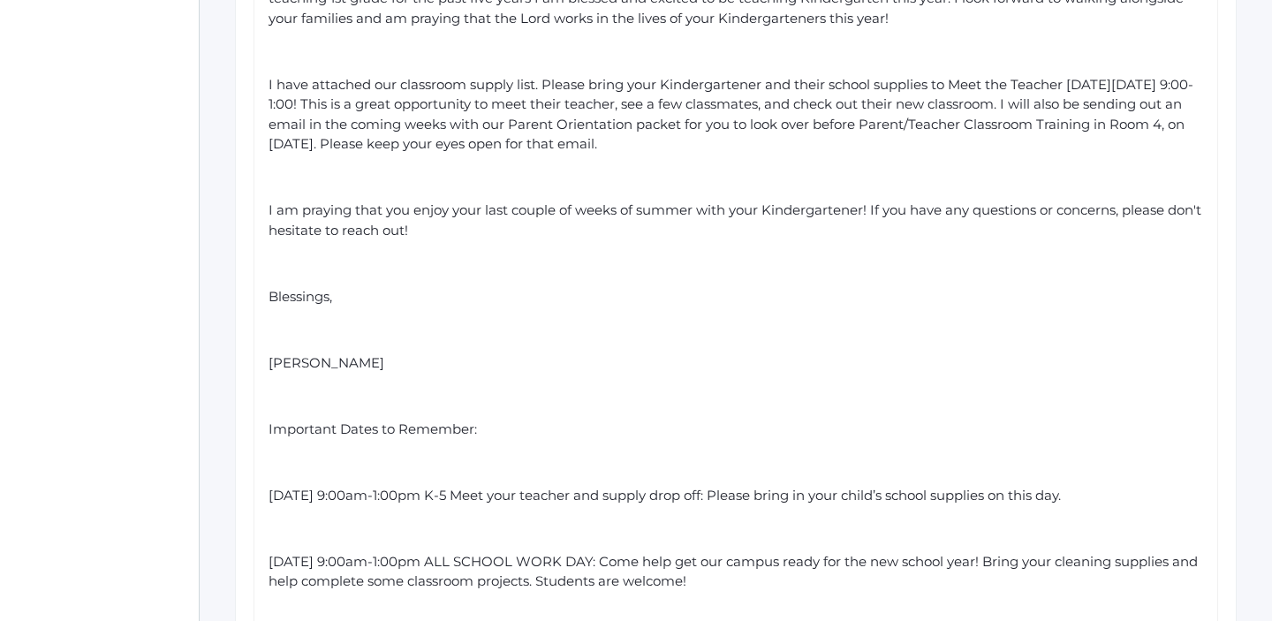
type input "Welcome to [PERSON_NAME] PM Kindergarten Class!"
click at [269, 364] on span "[PERSON_NAME]" at bounding box center [327, 362] width 116 height 17
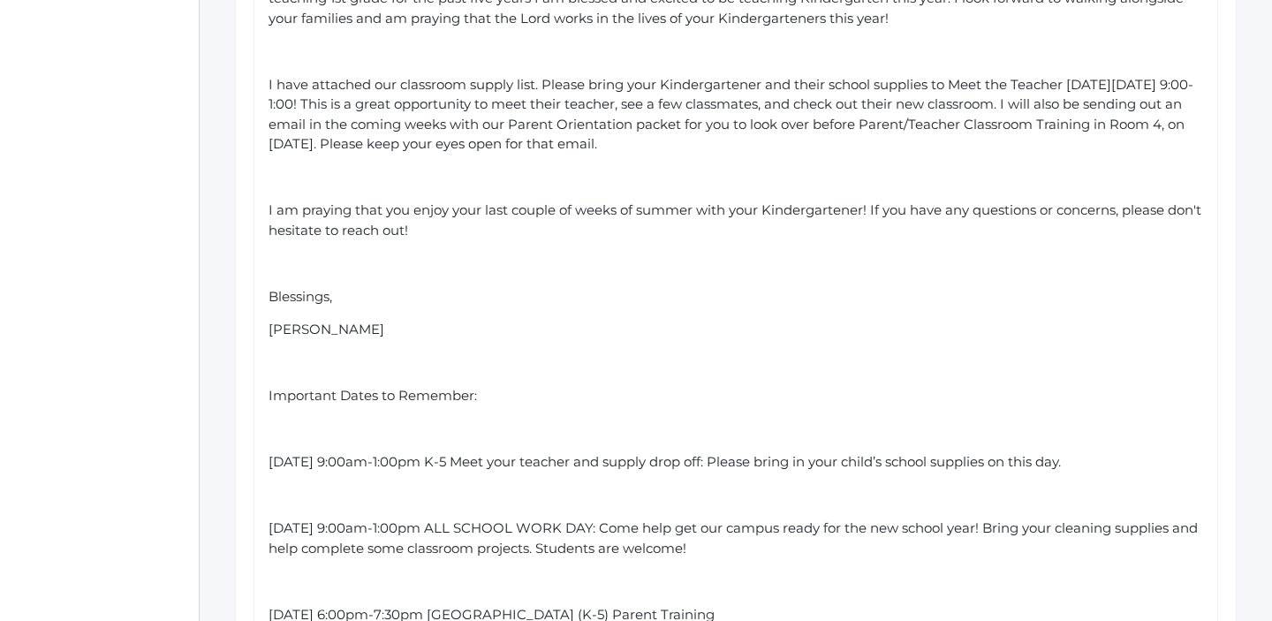
click at [266, 462] on div "Hello Kindergarten Families! I am privileged to welcome you to the 2025-26 scho…" at bounding box center [736, 363] width 965 height 998
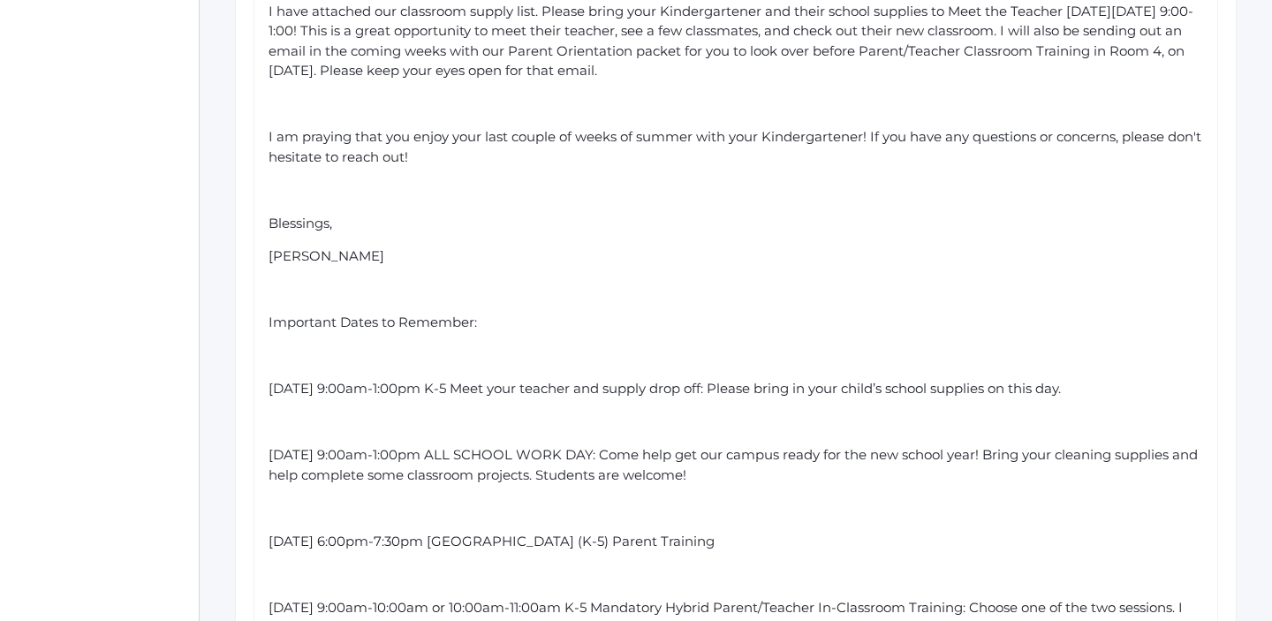
scroll to position [779, 0]
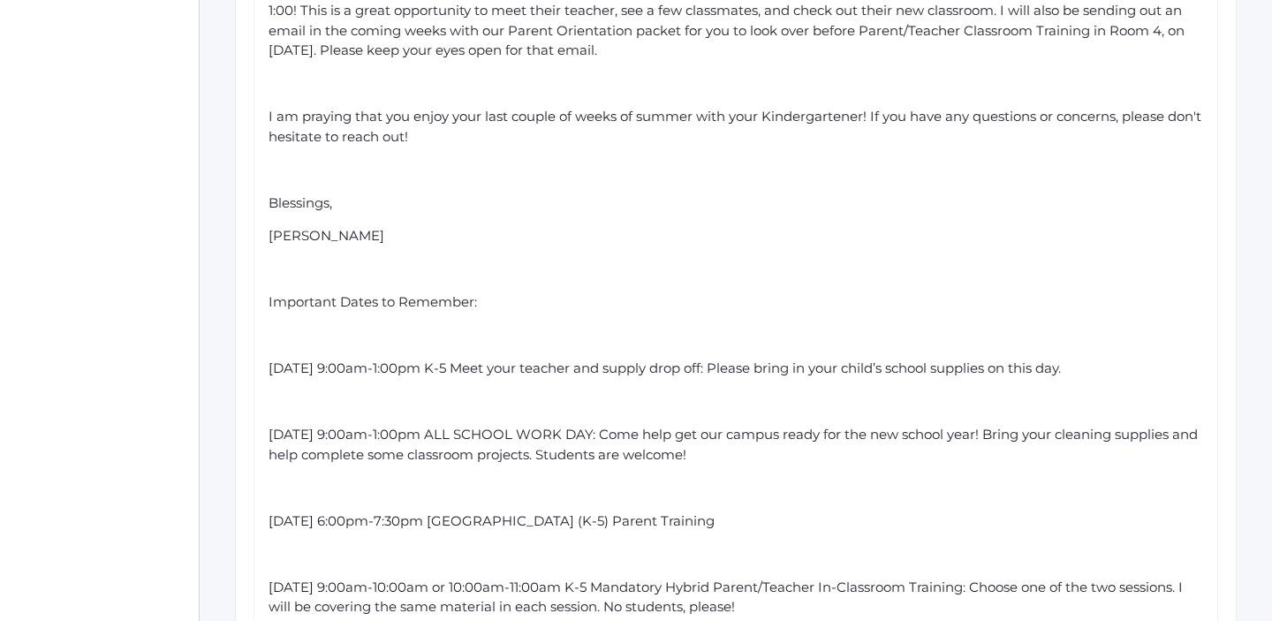
click at [269, 367] on span "[DATE] 9:00am-1:00pm K-5 Meet your teacher and supply drop off: Please bring in…" at bounding box center [665, 368] width 792 height 17
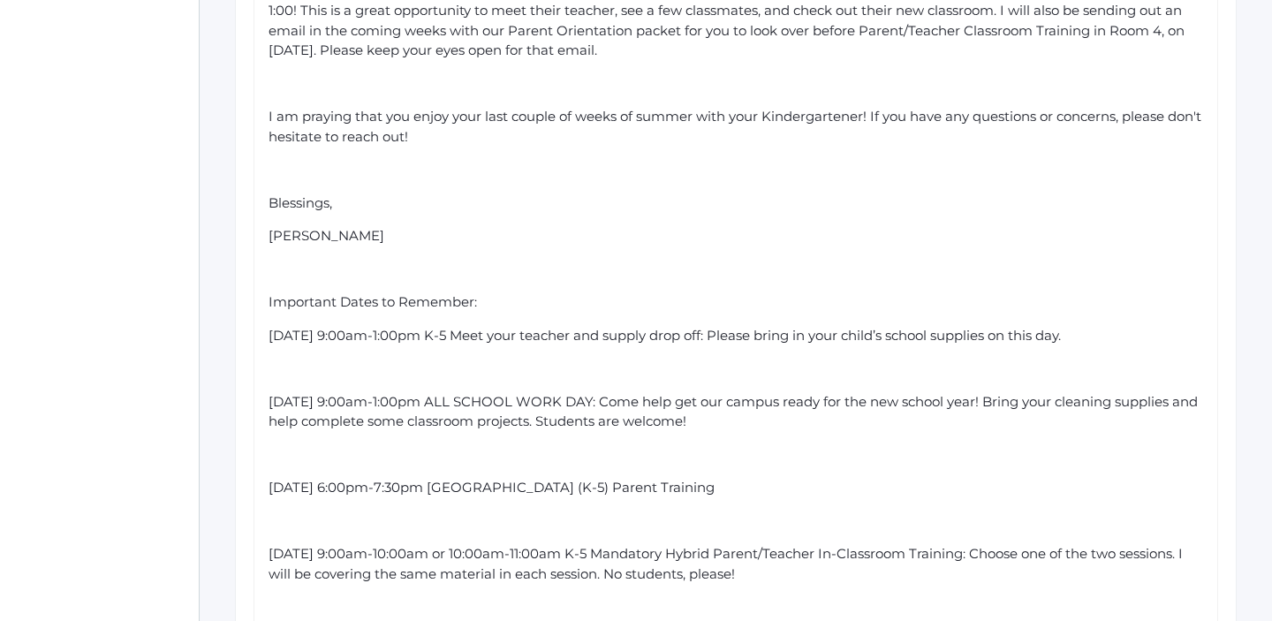
click at [269, 401] on span "[DATE] 9:00am-1:00pm ALL SCHOOL WORK DAY: Come help get our campus ready for th…" at bounding box center [735, 411] width 933 height 37
drag, startPoint x: 522, startPoint y: 334, endPoint x: 266, endPoint y: 342, distance: 256.3
click at [266, 342] on div "Hello Kindergarten Families! I am privileged to welcome you to the 2025-26 scho…" at bounding box center [736, 252] width 965 height 965
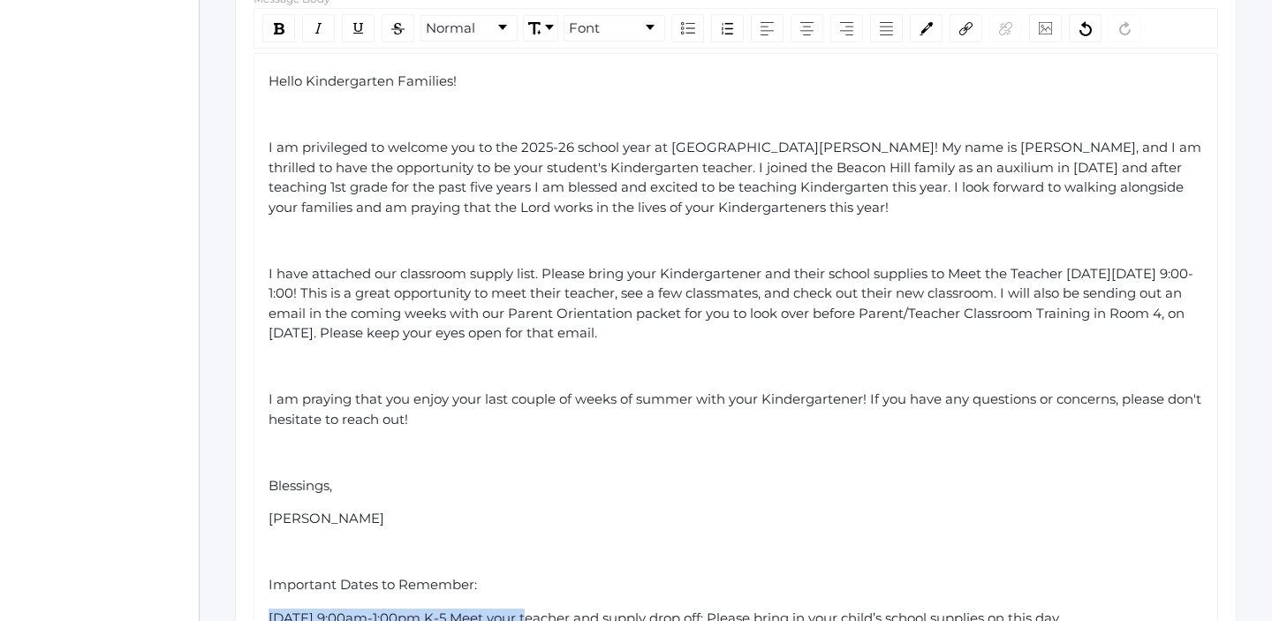
scroll to position [494, 0]
click at [934, 36] on div "rdw-color-picker" at bounding box center [926, 31] width 33 height 28
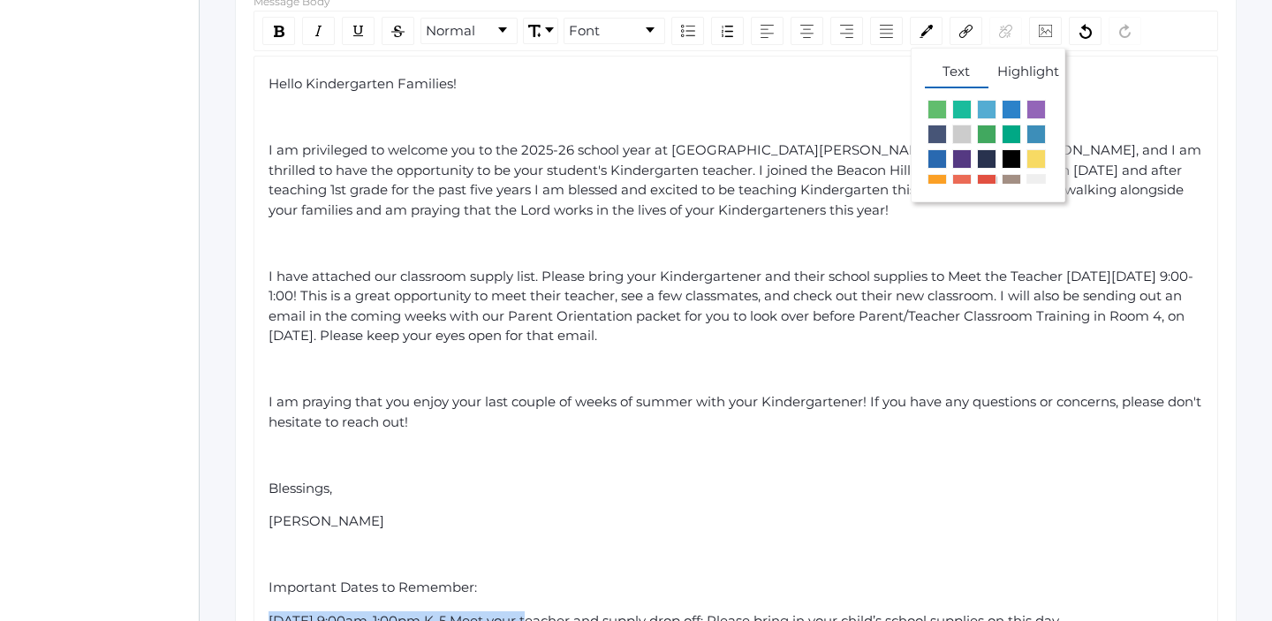
click at [986, 179] on span "rdw-color-picker" at bounding box center [986, 183] width 19 height 19
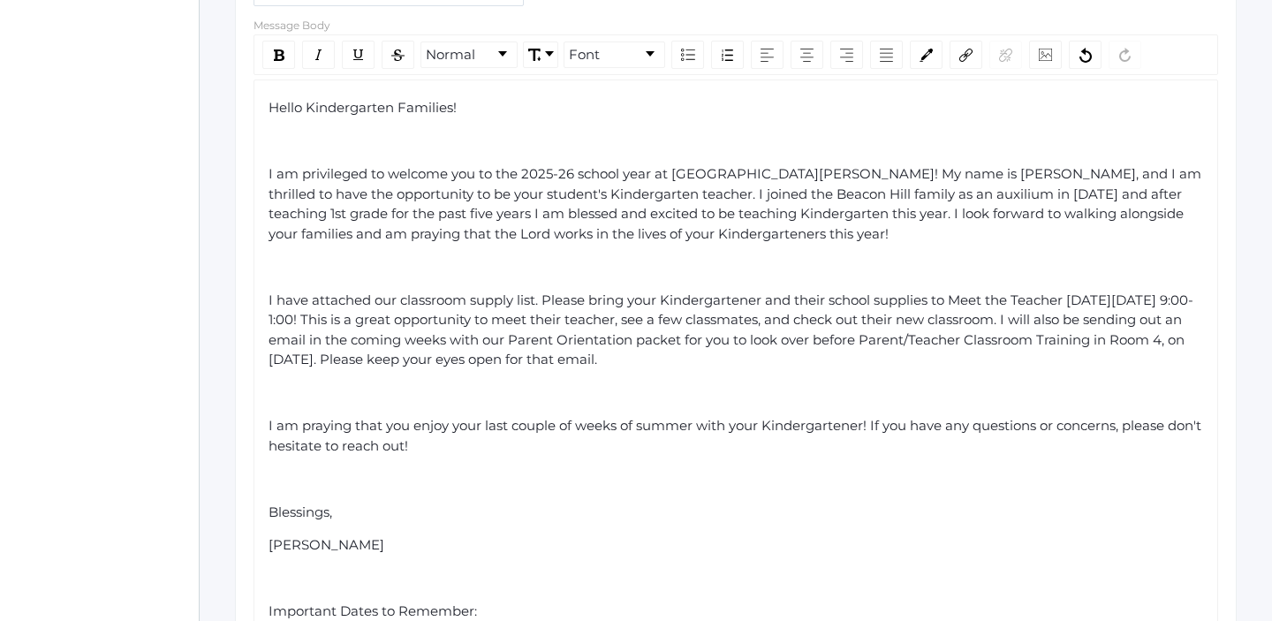
scroll to position [493, 0]
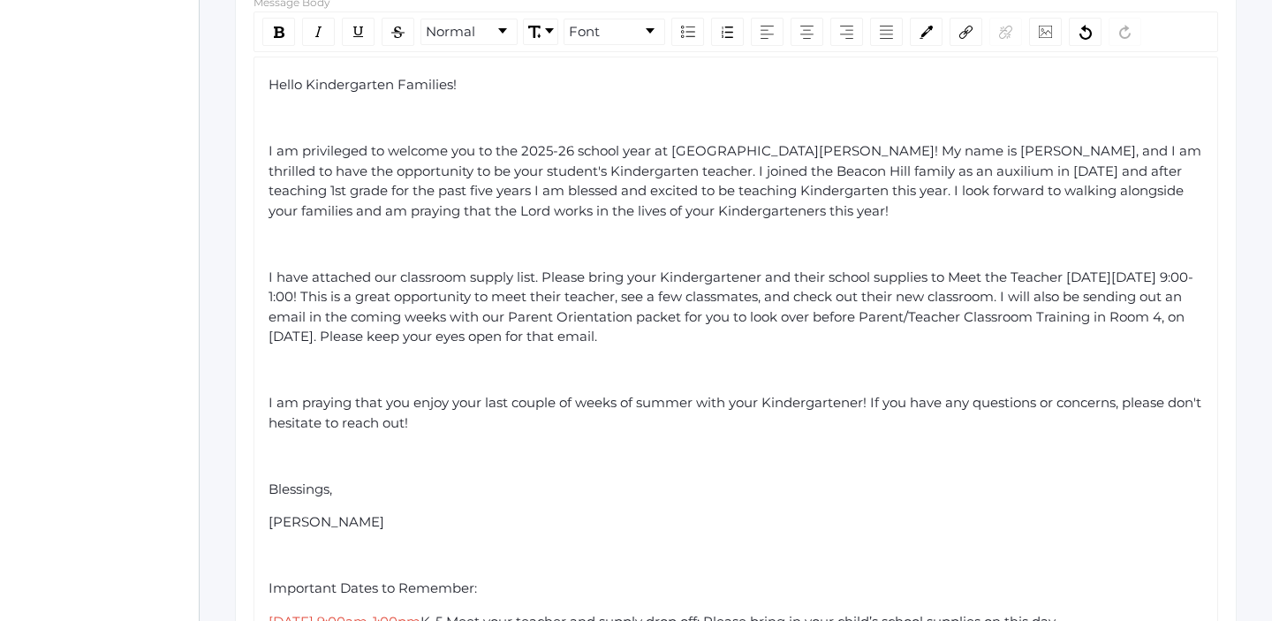
click at [366, 530] on div "[PERSON_NAME]" at bounding box center [737, 522] width 936 height 20
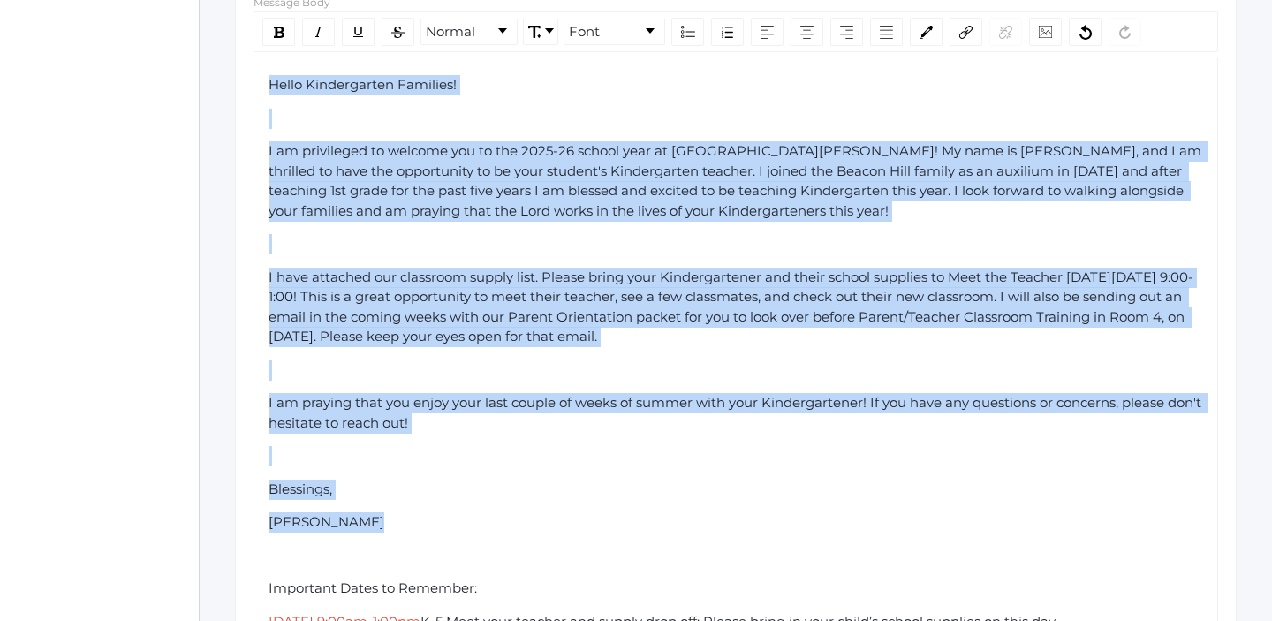
drag, startPoint x: 426, startPoint y: 537, endPoint x: 272, endPoint y: 82, distance: 480.3
click at [272, 82] on div "Hello Kindergarten Families! I am privileged to welcome you to the 2025-26 scho…" at bounding box center [737, 539] width 936 height 928
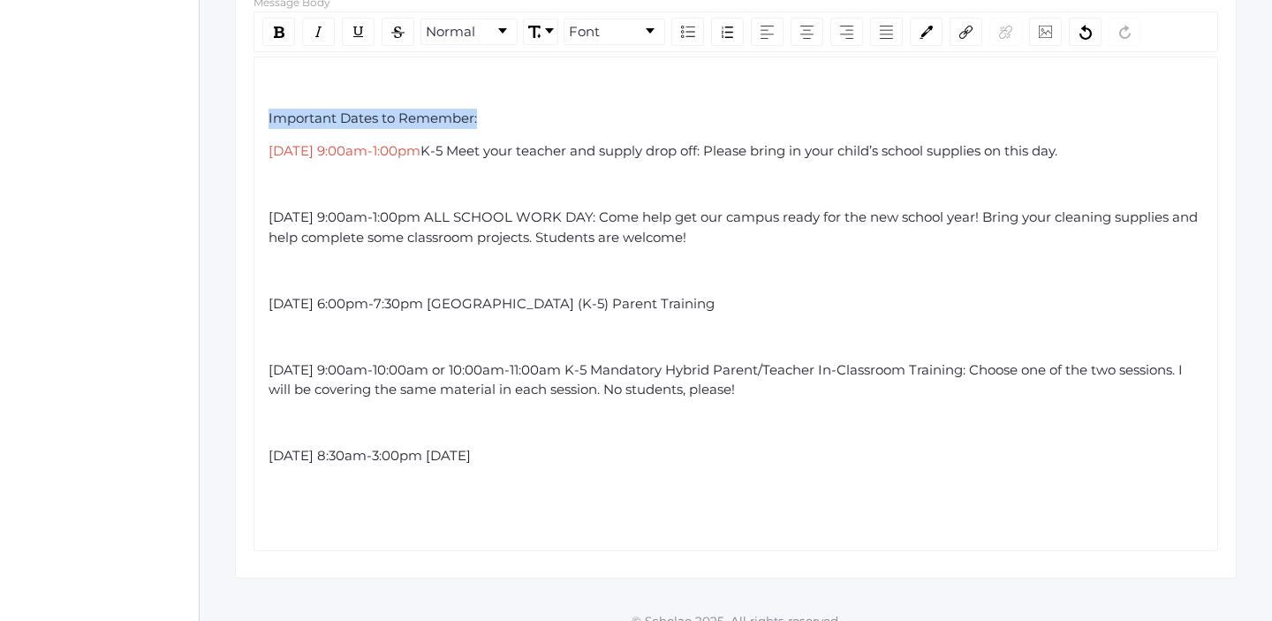
drag, startPoint x: 487, startPoint y: 118, endPoint x: 230, endPoint y: 110, distance: 257.2
click at [230, 110] on div "Communications See Sent Communications 1. Target Audience 2. Filter Recipients …" at bounding box center [736, 84] width 1073 height 990
click at [316, 34] on img "rdw-inline-control" at bounding box center [319, 32] width 14 height 14
click at [373, 31] on div "rdw-inline-control" at bounding box center [358, 32] width 33 height 28
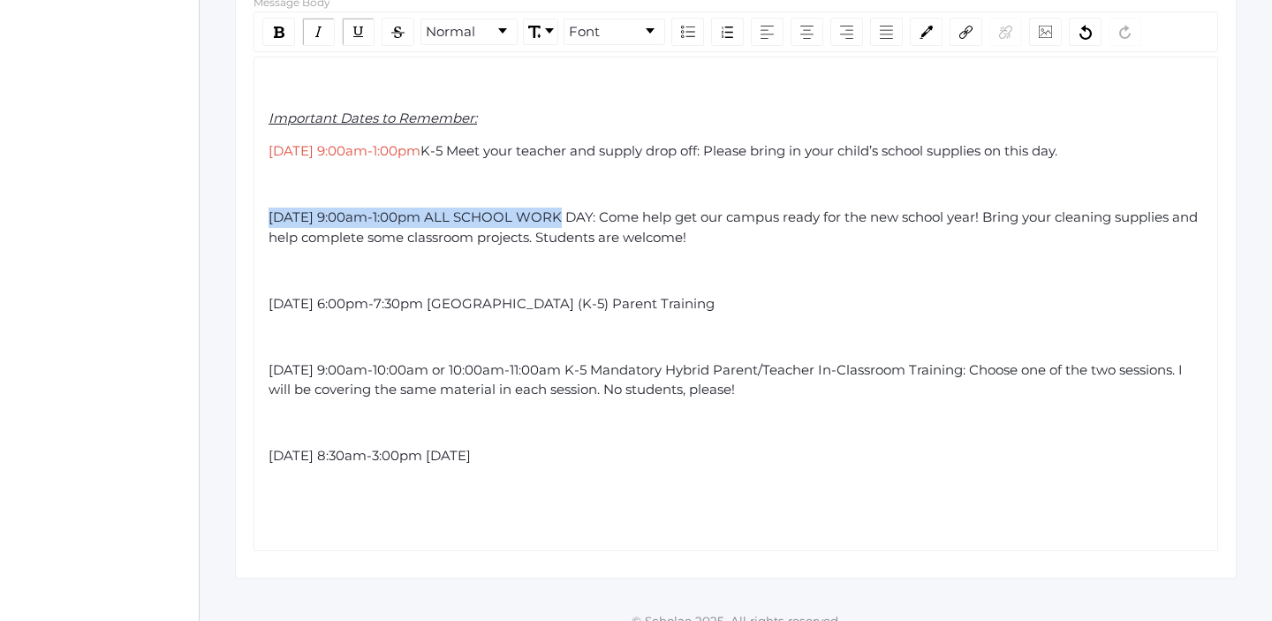
drag, startPoint x: 522, startPoint y: 216, endPoint x: 263, endPoint y: 201, distance: 259.3
click at [263, 201] on div "Important Dates to Remember: [DATE] 9:00am-1:00pm K-5 Meet your teacher and sup…" at bounding box center [736, 304] width 965 height 495
click at [928, 34] on img "rdw-color-picker" at bounding box center [926, 32] width 13 height 13
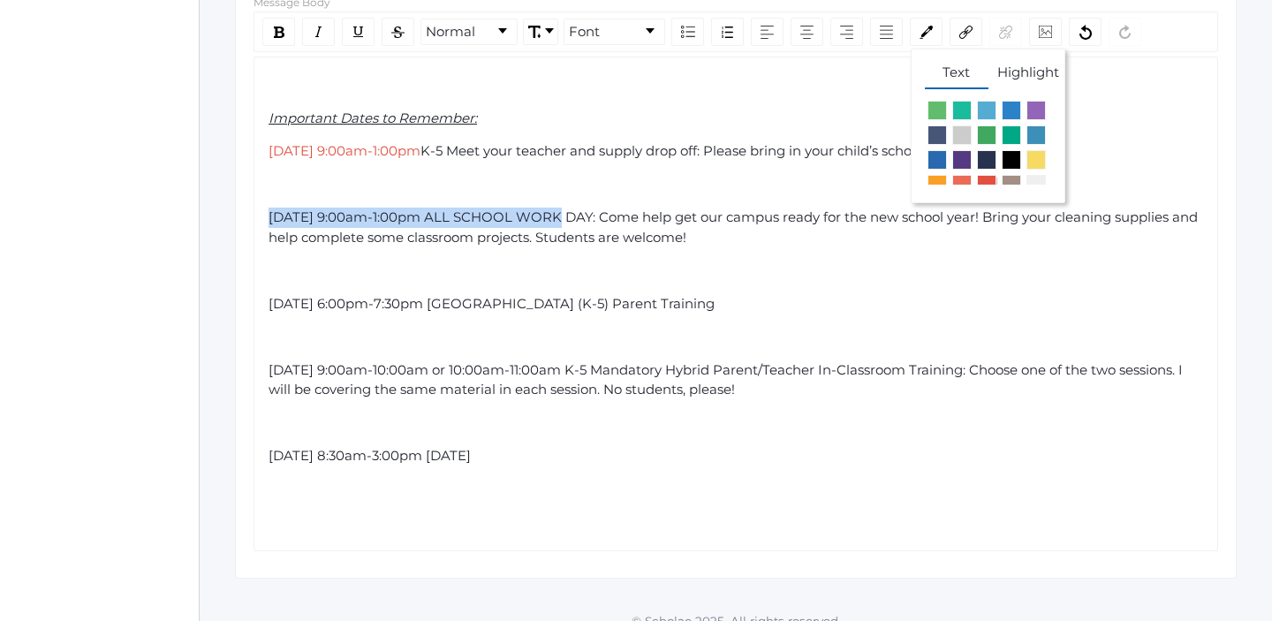
click at [987, 182] on span "rdw-color-picker" at bounding box center [986, 184] width 19 height 19
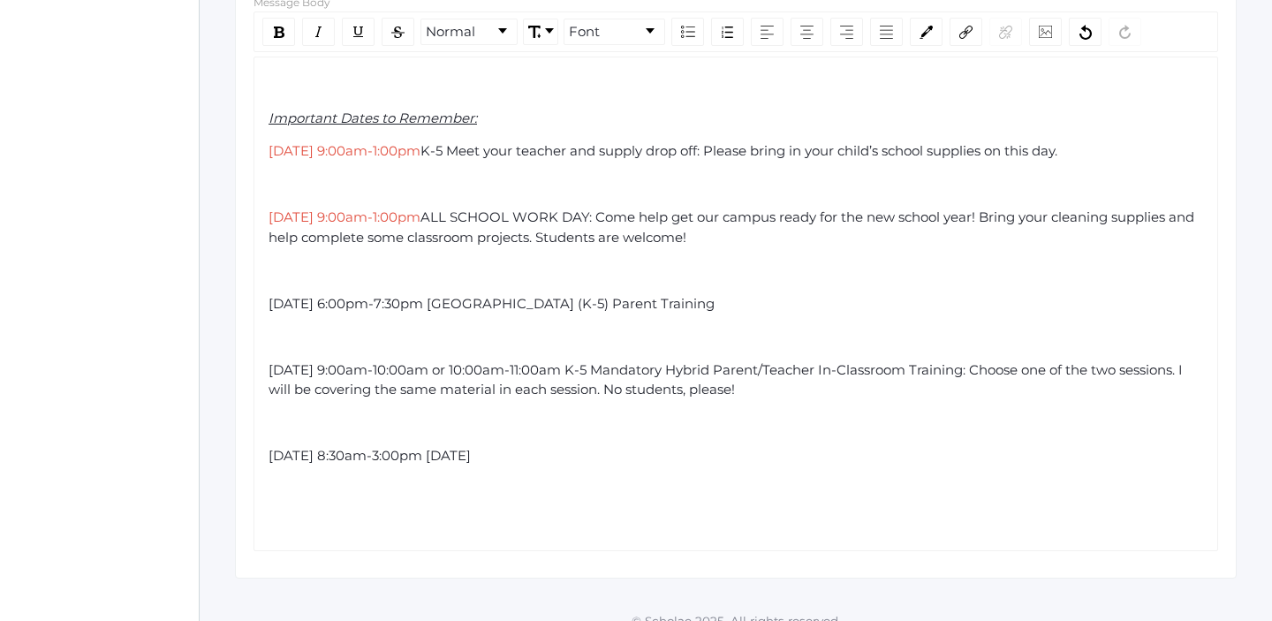
click at [495, 301] on span "[DATE] 6:00pm-7:30pm [GEOGRAPHIC_DATA] (K-5) Parent Training" at bounding box center [492, 303] width 446 height 17
drag, startPoint x: 519, startPoint y: 308, endPoint x: 269, endPoint y: 299, distance: 251.1
click at [269, 299] on span "[DATE] 6:00pm-7:30pm [GEOGRAPHIC_DATA] (K-5) Parent Training" at bounding box center [492, 303] width 446 height 17
click at [931, 34] on img "rdw-color-picker" at bounding box center [926, 32] width 13 height 13
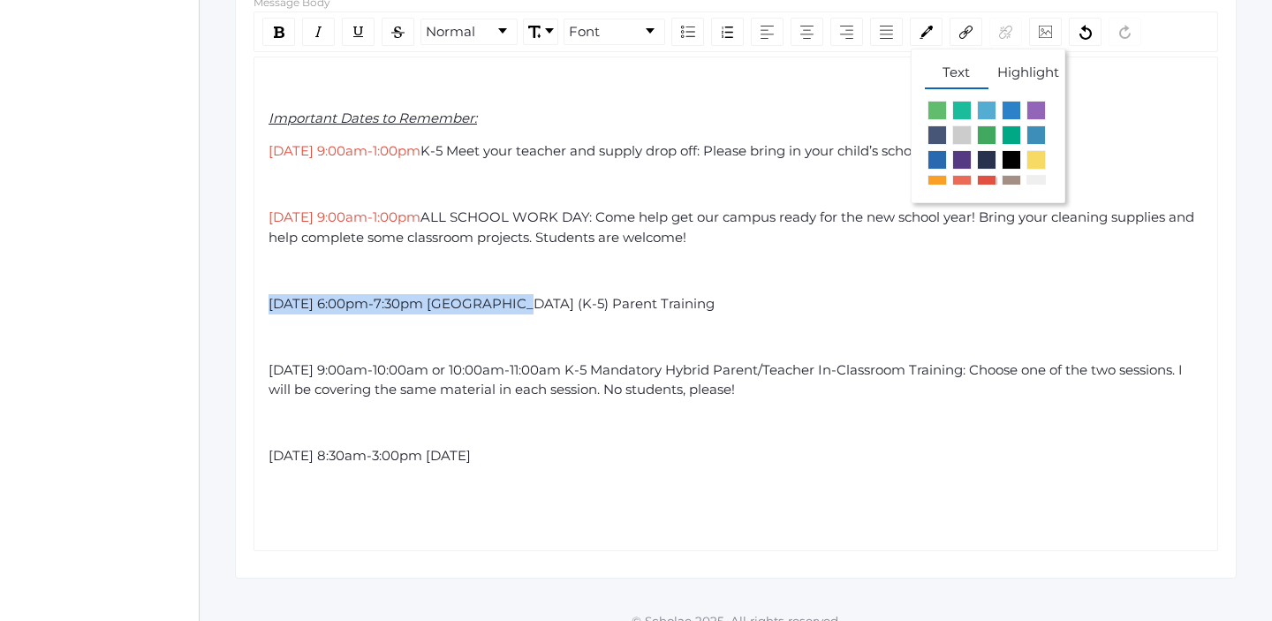
click at [987, 178] on span "rdw-color-picker" at bounding box center [986, 184] width 19 height 19
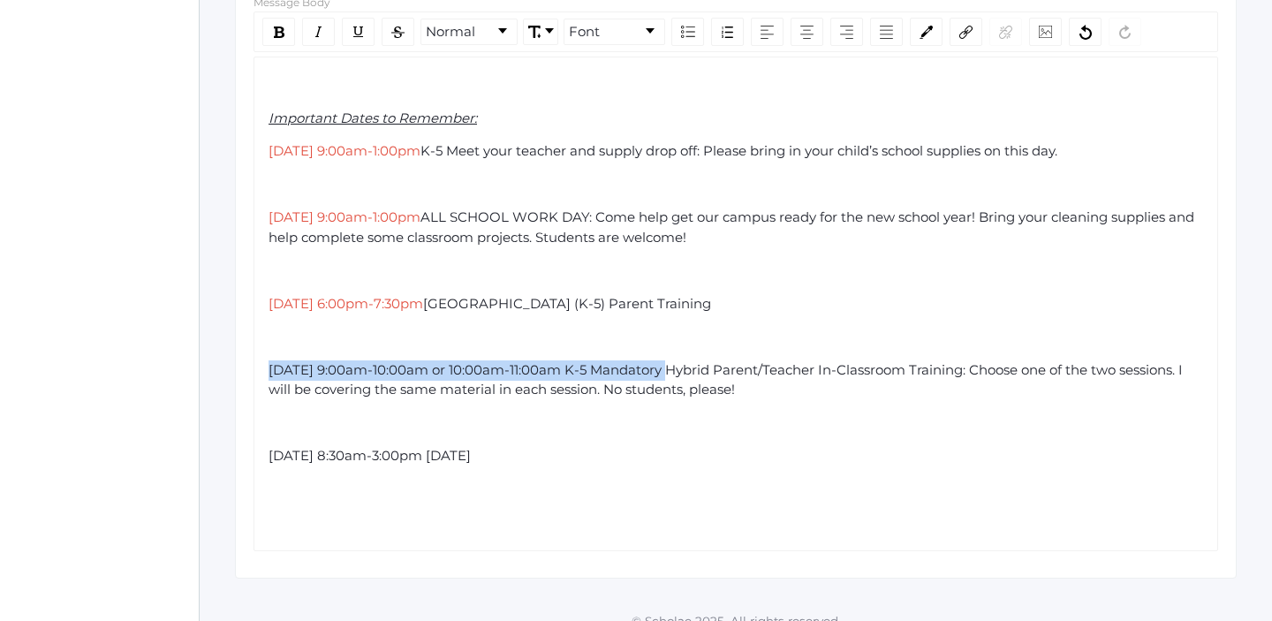
drag, startPoint x: 661, startPoint y: 368, endPoint x: 267, endPoint y: 360, distance: 394.1
click at [268, 360] on div "Important Dates to Remember: [DATE] 9:00am-1:00pm K-5 Meet your teacher and sup…" at bounding box center [736, 304] width 937 height 458
click at [924, 33] on img "rdw-color-picker" at bounding box center [926, 32] width 13 height 13
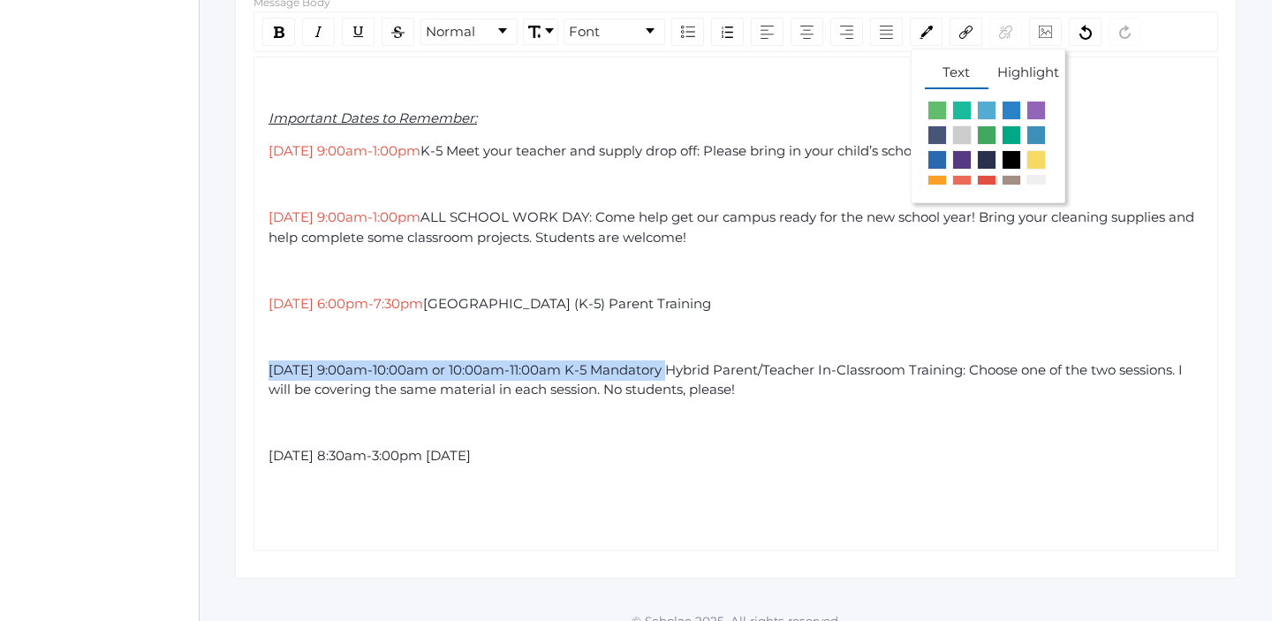
click at [988, 181] on span "rdw-color-picker" at bounding box center [986, 184] width 19 height 19
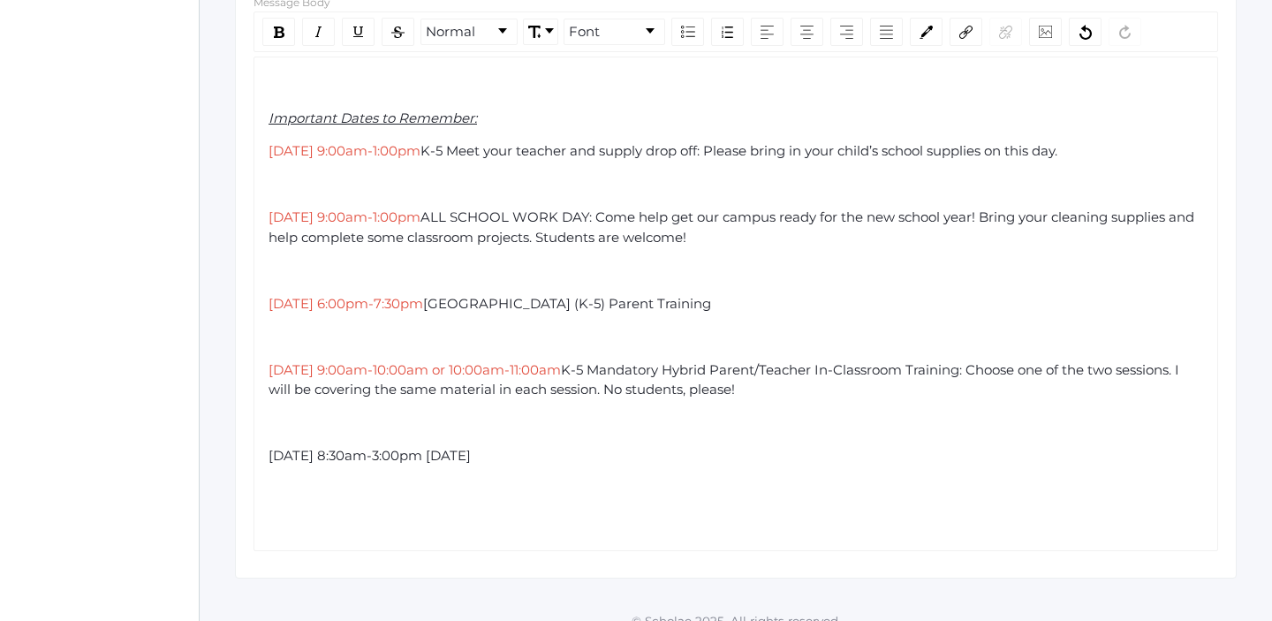
drag, startPoint x: 532, startPoint y: 457, endPoint x: 270, endPoint y: 448, distance: 261.7
click at [270, 448] on span "[DATE] 8:30am-3:00pm [DATE]" at bounding box center [370, 455] width 202 height 17
click at [971, 23] on div "rdw-link-control" at bounding box center [966, 32] width 33 height 28
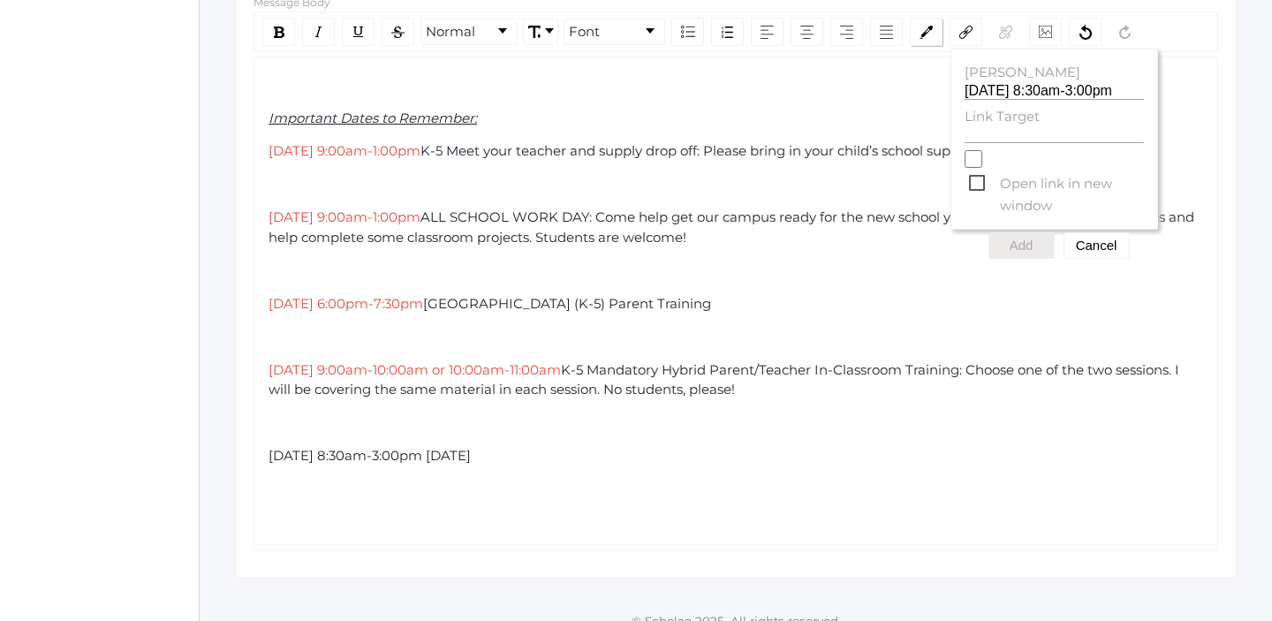
click at [930, 38] on div "rdw-color-picker" at bounding box center [926, 32] width 33 height 28
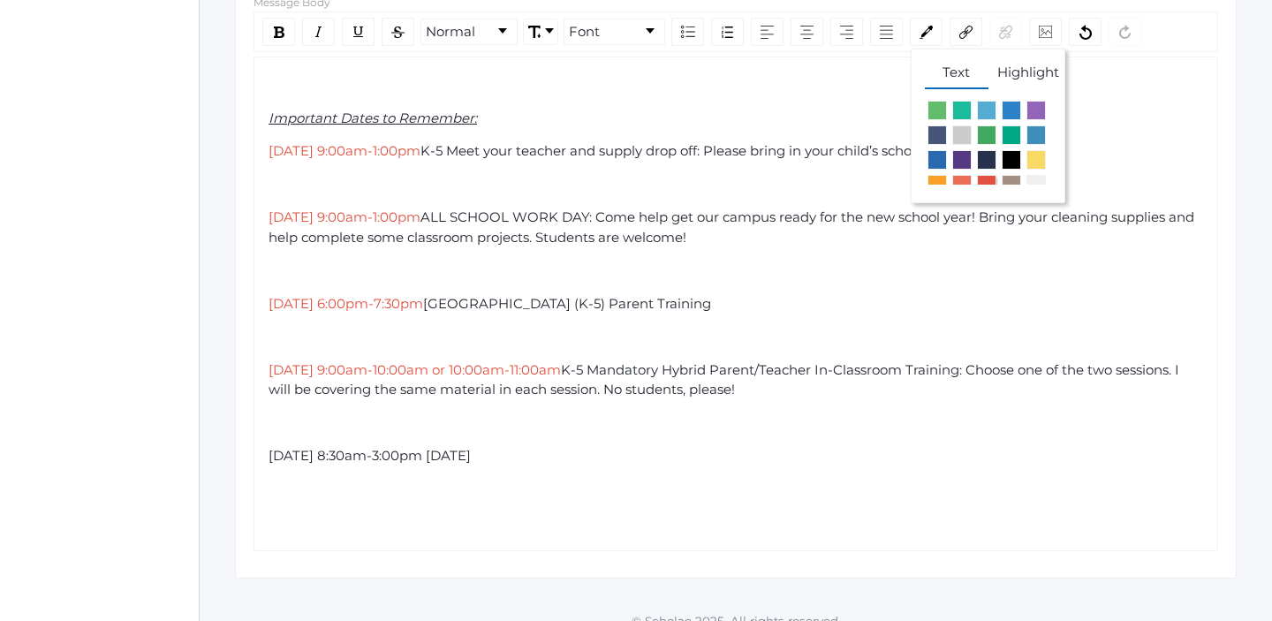
click at [991, 180] on span "rdw-color-picker" at bounding box center [986, 184] width 19 height 19
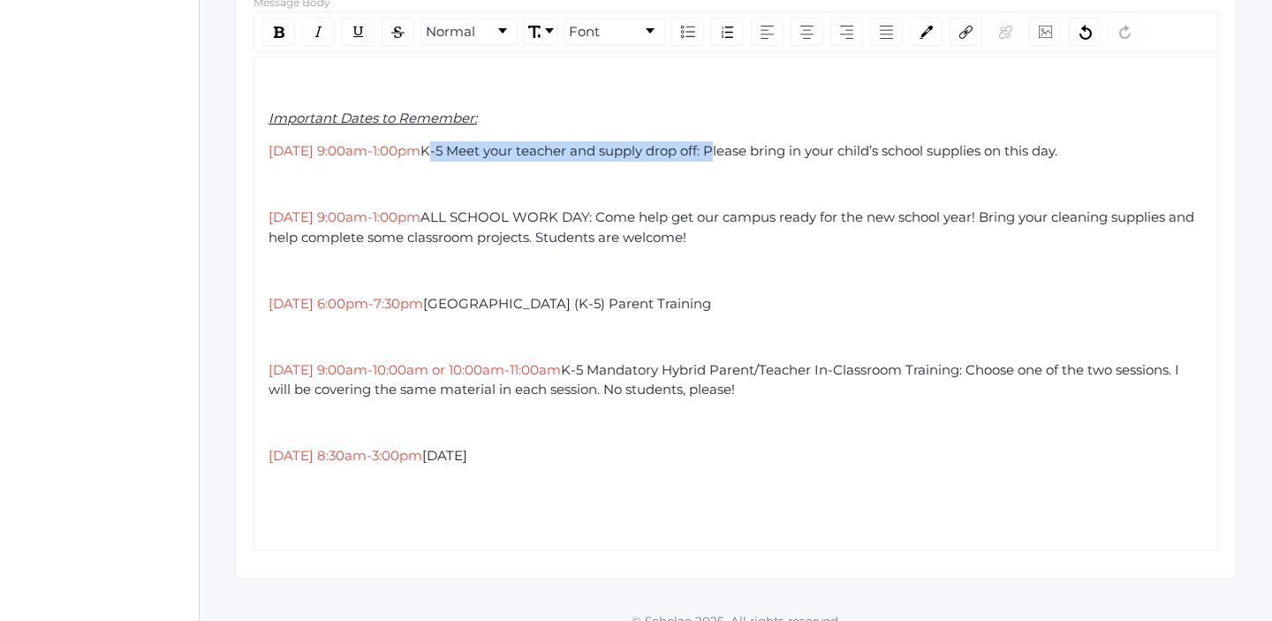
drag, startPoint x: 527, startPoint y: 148, endPoint x: 814, endPoint y: 150, distance: 286.3
click at [814, 150] on span "K-5 Meet your teacher and supply drop off: Please bring in your child’s school …" at bounding box center [739, 150] width 637 height 17
click at [277, 27] on img "rdw-inline-control" at bounding box center [279, 32] width 11 height 11
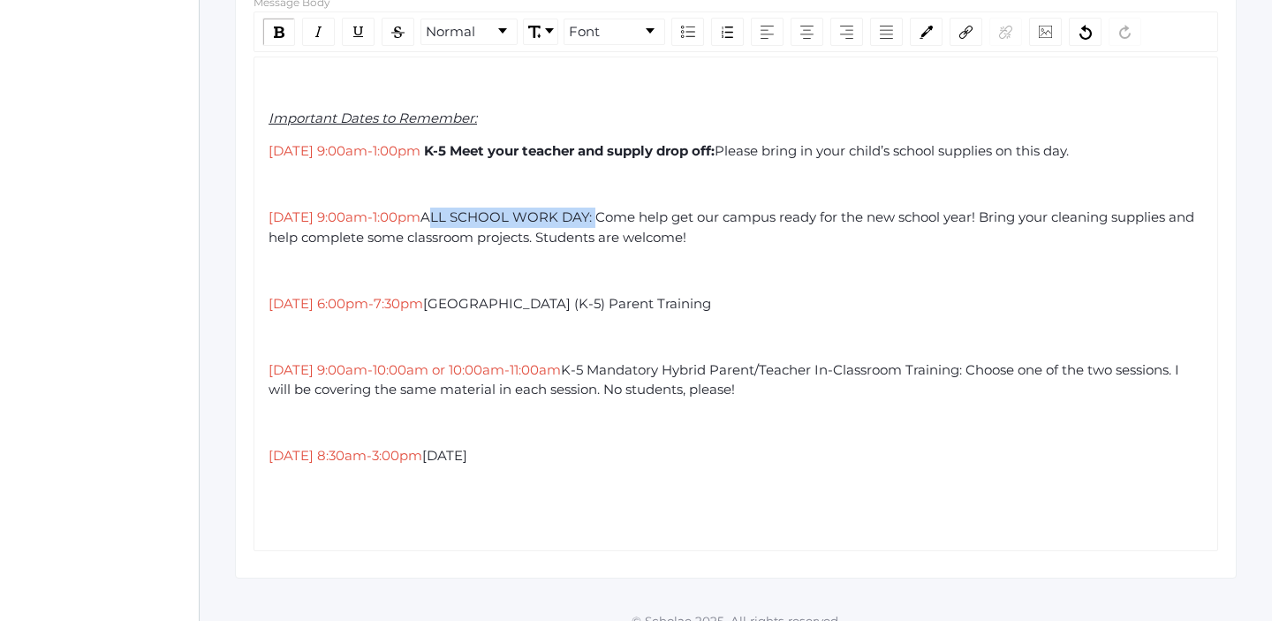
drag, startPoint x: 528, startPoint y: 216, endPoint x: 698, endPoint y: 218, distance: 169.7
click at [698, 218] on span "ALL SCHOOL WORK DAY: Come help get our campus ready for the new school year! Br…" at bounding box center [733, 227] width 929 height 37
click at [280, 29] on img "rdw-inline-control" at bounding box center [279, 32] width 11 height 11
drag, startPoint x: 526, startPoint y: 302, endPoint x: 826, endPoint y: 311, distance: 300.5
click at [826, 311] on div "[DATE] 6:00pm-7:30pm [GEOGRAPHIC_DATA] (K-5) Parent Training" at bounding box center [737, 304] width 936 height 20
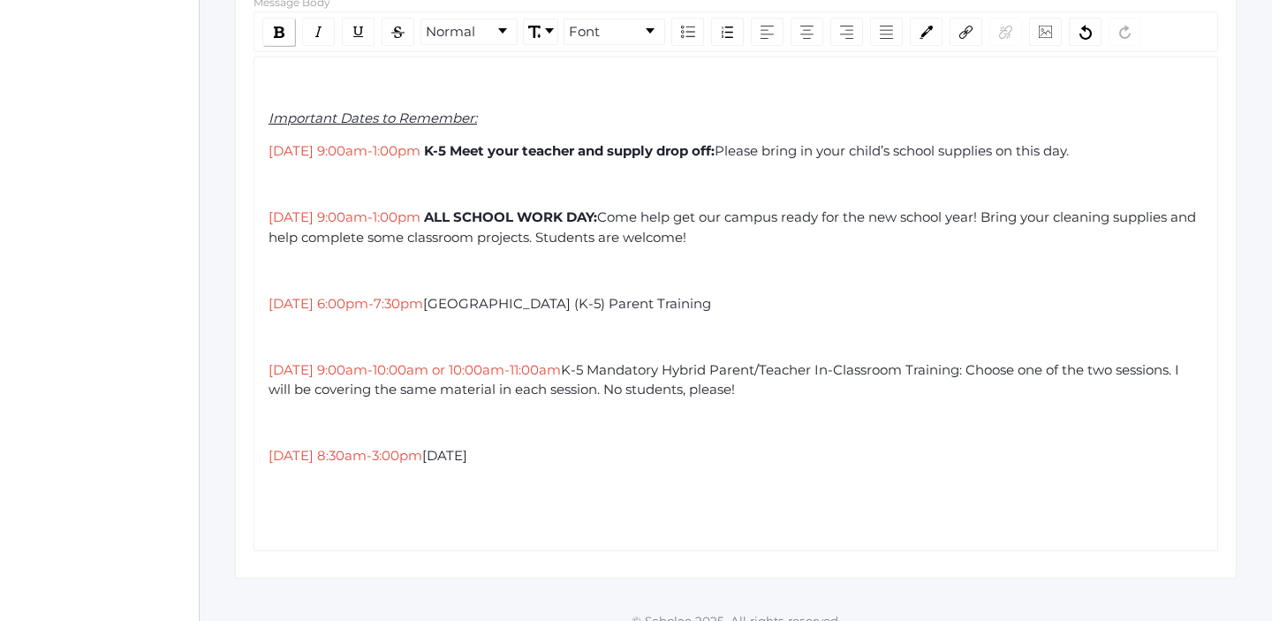
click at [277, 37] on img "rdw-inline-control" at bounding box center [279, 32] width 11 height 11
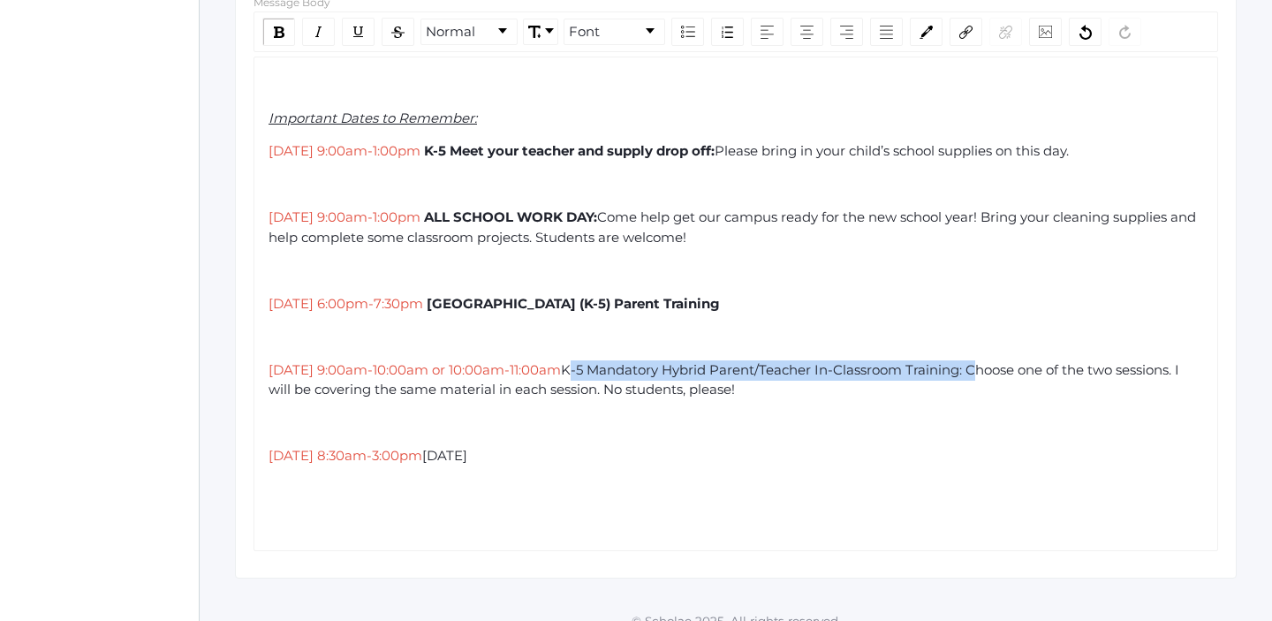
drag, startPoint x: 664, startPoint y: 367, endPoint x: 1071, endPoint y: 368, distance: 407.3
click at [1071, 368] on span "K-5 Mandatory Hybrid Parent/Teacher In-Classroom Training: Choose one of the tw…" at bounding box center [726, 379] width 914 height 37
click at [284, 34] on div "rdw-inline-control" at bounding box center [278, 32] width 33 height 28
click at [853, 302] on div "[DATE] 6:00pm-7:30pm [GEOGRAPHIC_DATA] (K-5) Parent Training" at bounding box center [737, 304] width 936 height 20
click at [886, 387] on div "[DATE] 9:00am-10:00am or 10:00am-11:00am K-5 Mandatory Hybrid Parent/Teacher In…" at bounding box center [737, 380] width 936 height 40
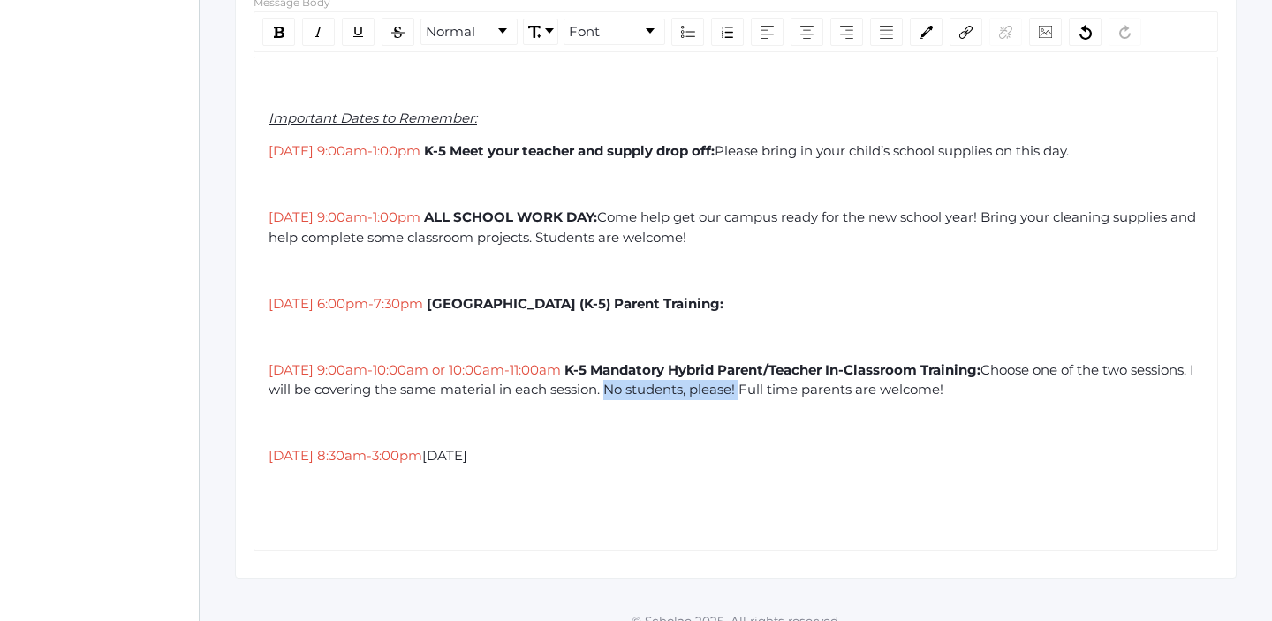
drag, startPoint x: 729, startPoint y: 391, endPoint x: 864, endPoint y: 391, distance: 135.2
click at [864, 391] on span "Choose one of the two sessions. I will be covering the same material in each se…" at bounding box center [733, 379] width 929 height 37
click at [958, 398] on div "[DATE] 9:00am-10:00am or 10:00am-11:00am K-5 Mandatory Hybrid Parent/Teacher In…" at bounding box center [737, 380] width 936 height 40
click at [711, 451] on div "[DATE] 8:30am-3:00pm [DATE]" at bounding box center [737, 456] width 936 height 20
click at [871, 310] on div "[DATE] 6:00pm-7:30pm [GEOGRAPHIC_DATA] (K-5) Parent Training:" at bounding box center [737, 304] width 936 height 20
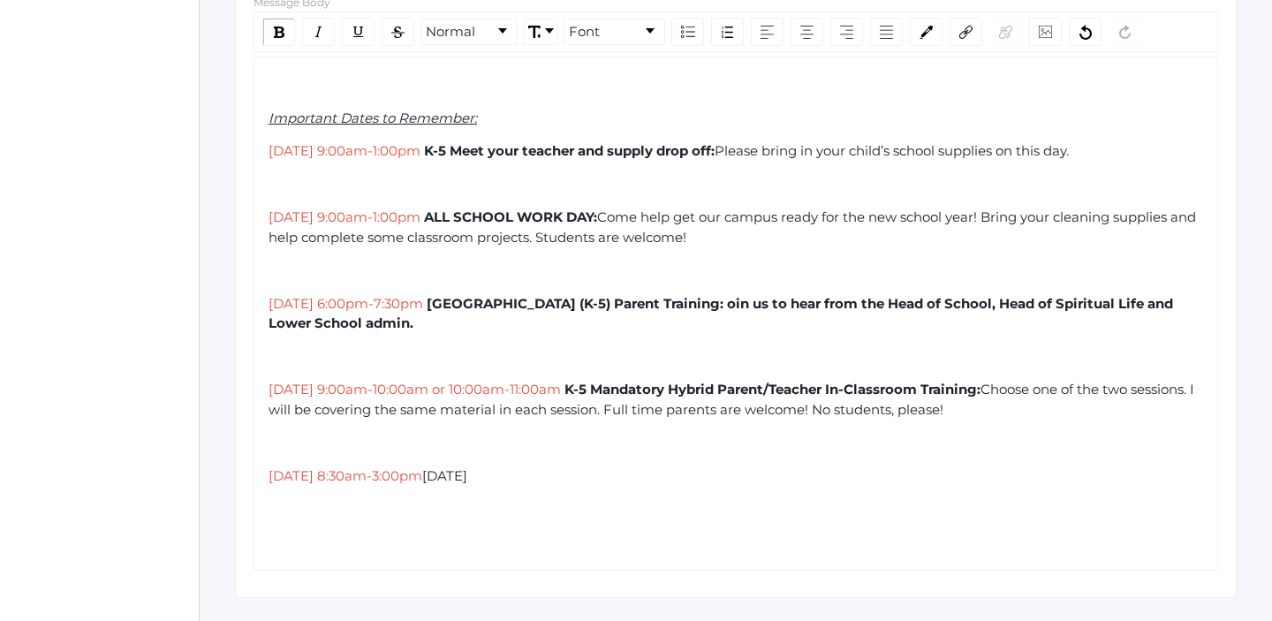
click at [850, 307] on span "[GEOGRAPHIC_DATA] (K-5) Parent Training: oin us to hear from the Head of School…" at bounding box center [723, 313] width 908 height 37
drag, startPoint x: 783, startPoint y: 330, endPoint x: 848, endPoint y: 307, distance: 69.0
click at [848, 307] on div "[DATE] 6:00pm-7:30pm [GEOGRAPHIC_DATA] (K-5) Parent Training: join us to hear f…" at bounding box center [737, 314] width 936 height 40
drag, startPoint x: 848, startPoint y: 299, endPoint x: 881, endPoint y: 323, distance: 41.0
click at [881, 323] on div "[DATE] 6:00pm-7:30pm [GEOGRAPHIC_DATA] (K-5) Parent Training: join us to hear f…" at bounding box center [737, 314] width 936 height 40
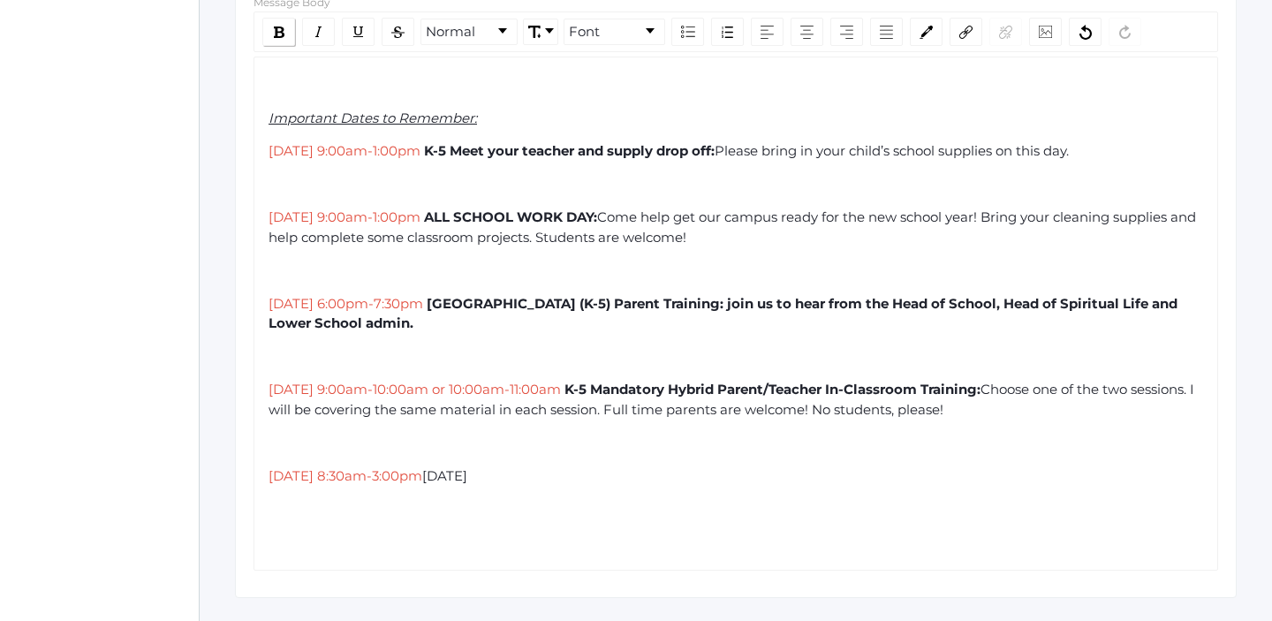
click at [278, 34] on img "rdw-inline-control" at bounding box center [279, 32] width 11 height 11
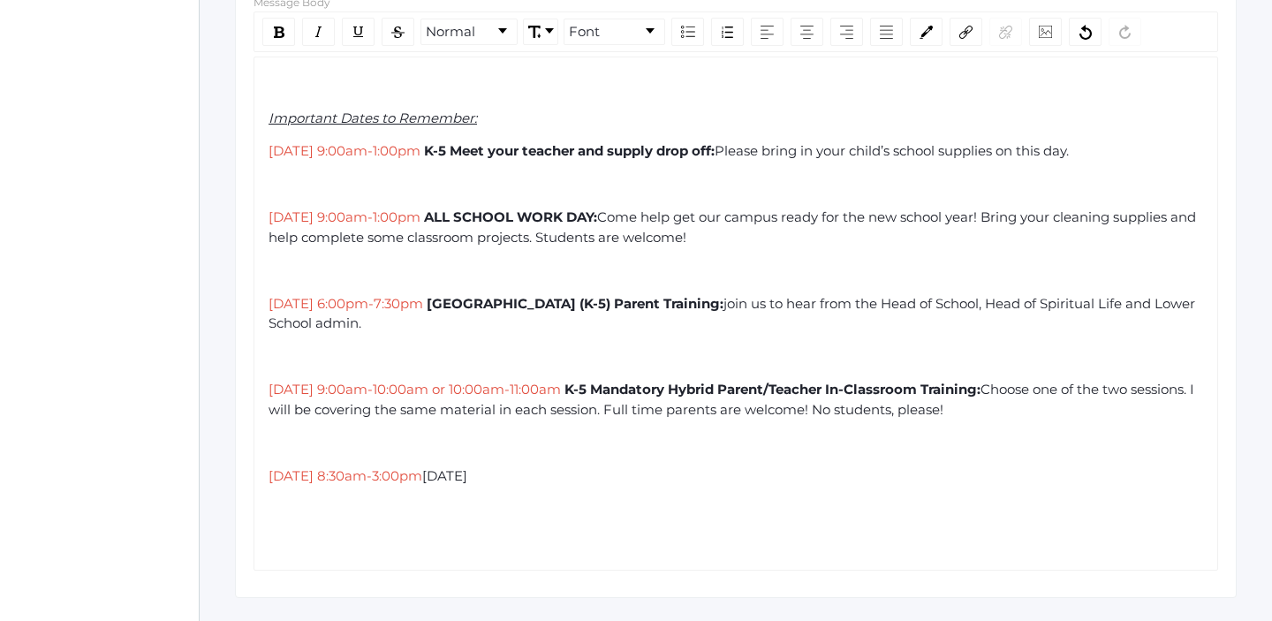
click at [853, 307] on span "join us to hear from the Head of School, Head of Spiritual Life and Lower Schoo…" at bounding box center [734, 313] width 930 height 37
click at [922, 300] on span "oin us to hear from the Head of School, Head of Spiritual Life and Lower School…" at bounding box center [737, 313] width 937 height 37
click at [861, 305] on span "oin us to hear from the Head of School, Head of Spiritual Life and Lower School…" at bounding box center [737, 313] width 937 height 37
click at [820, 326] on div "[DATE] 6:00pm-7:30pm [GEOGRAPHIC_DATA] (K-5) Parent Training: Join us to hear f…" at bounding box center [737, 314] width 936 height 40
click at [543, 352] on div "rdw-editor" at bounding box center [737, 357] width 936 height 20
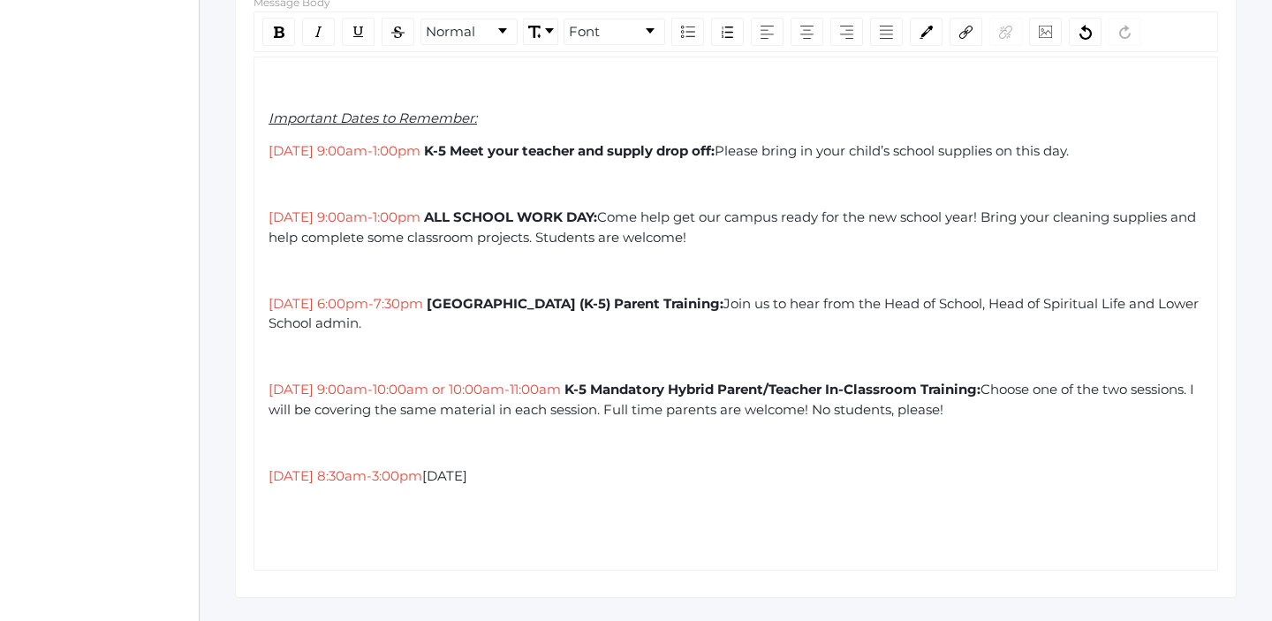
click at [356, 323] on span "Join us to hear from the Head of School, Head of Spiritual Life and Lower Schoo…" at bounding box center [736, 313] width 934 height 37
click at [656, 347] on div "rdw-editor" at bounding box center [737, 357] width 936 height 20
click at [760, 412] on span "Choose one of the two sessions. I will be covering the same material in each se…" at bounding box center [733, 399] width 929 height 37
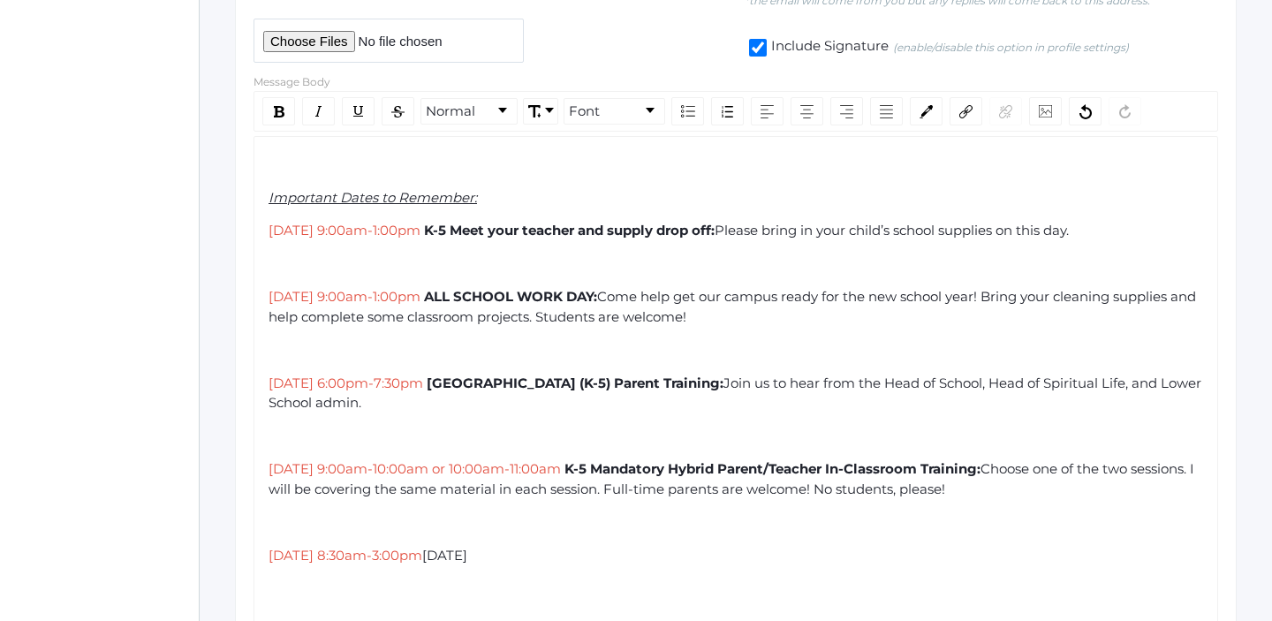
scroll to position [412, 0]
click at [270, 297] on span "[DATE] 9:00am-1:00pm" at bounding box center [345, 298] width 152 height 17
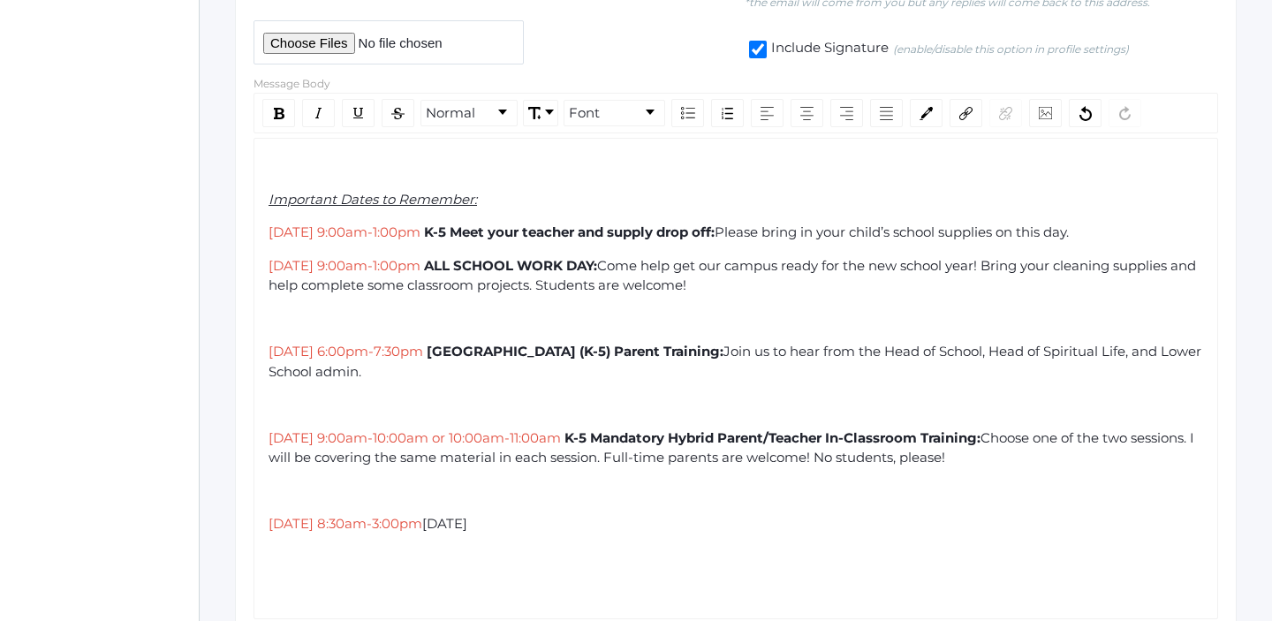
click at [269, 352] on span "[DATE] 6:00pm-7:30pm" at bounding box center [346, 351] width 155 height 17
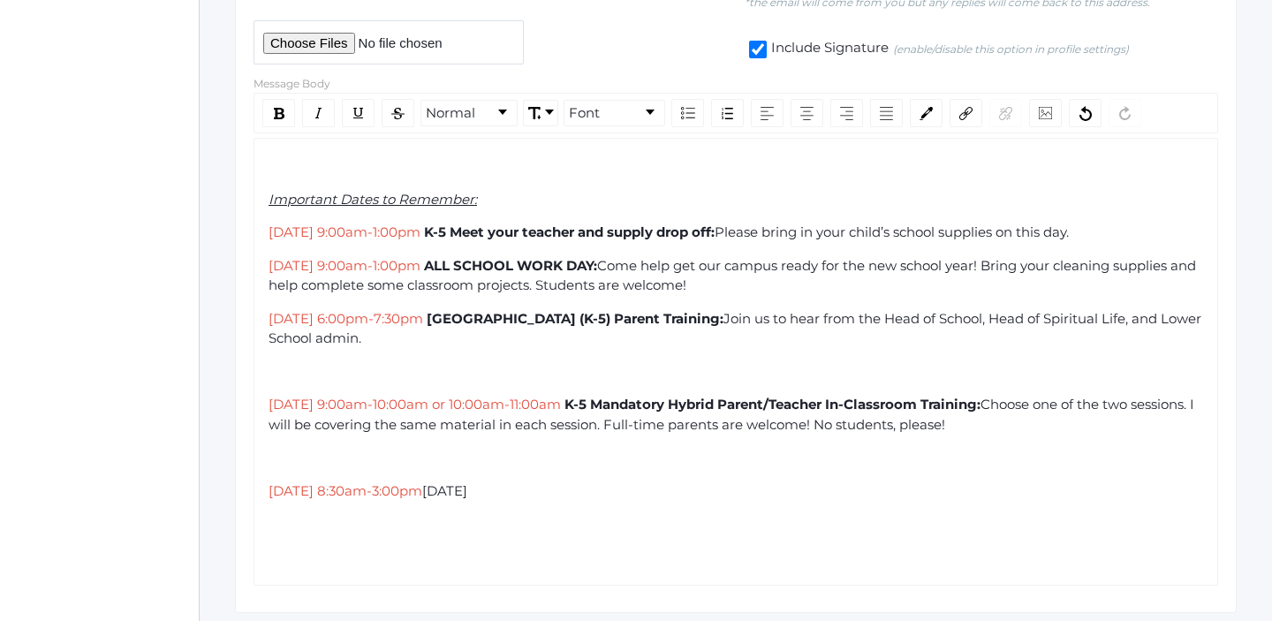
click at [270, 406] on span "[DATE] 9:00am-10:00am or 10:00am-11:00am" at bounding box center [415, 404] width 292 height 17
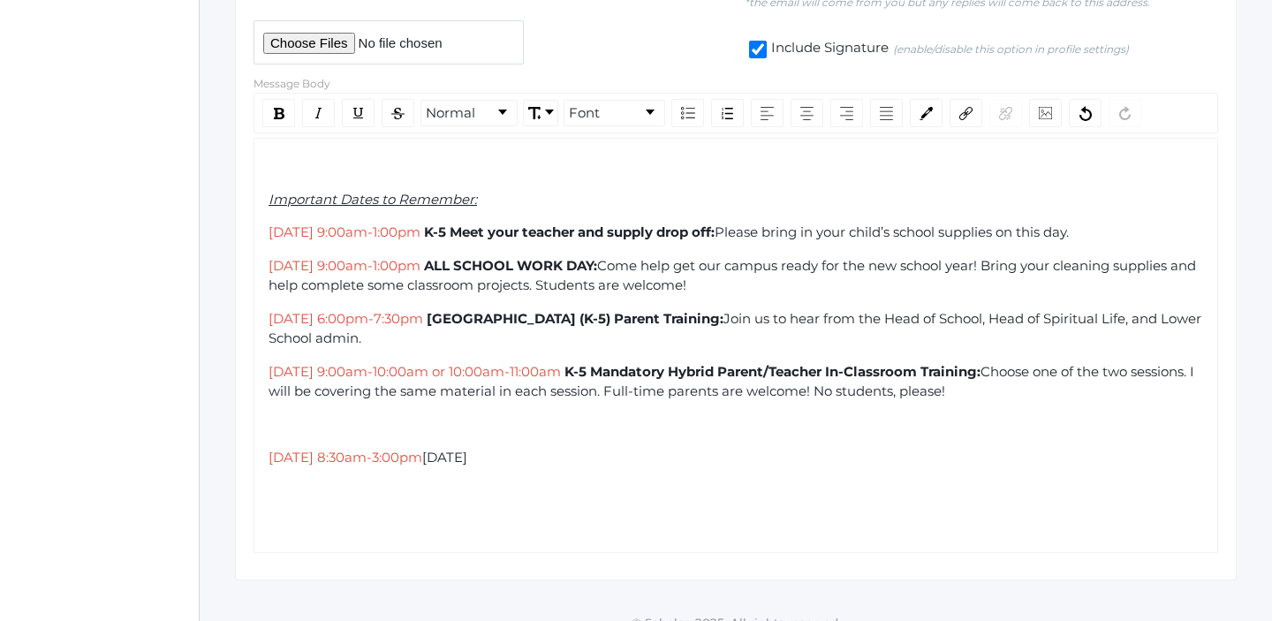
click at [269, 457] on span "[DATE] 8:30am-3:00pm" at bounding box center [346, 457] width 154 height 17
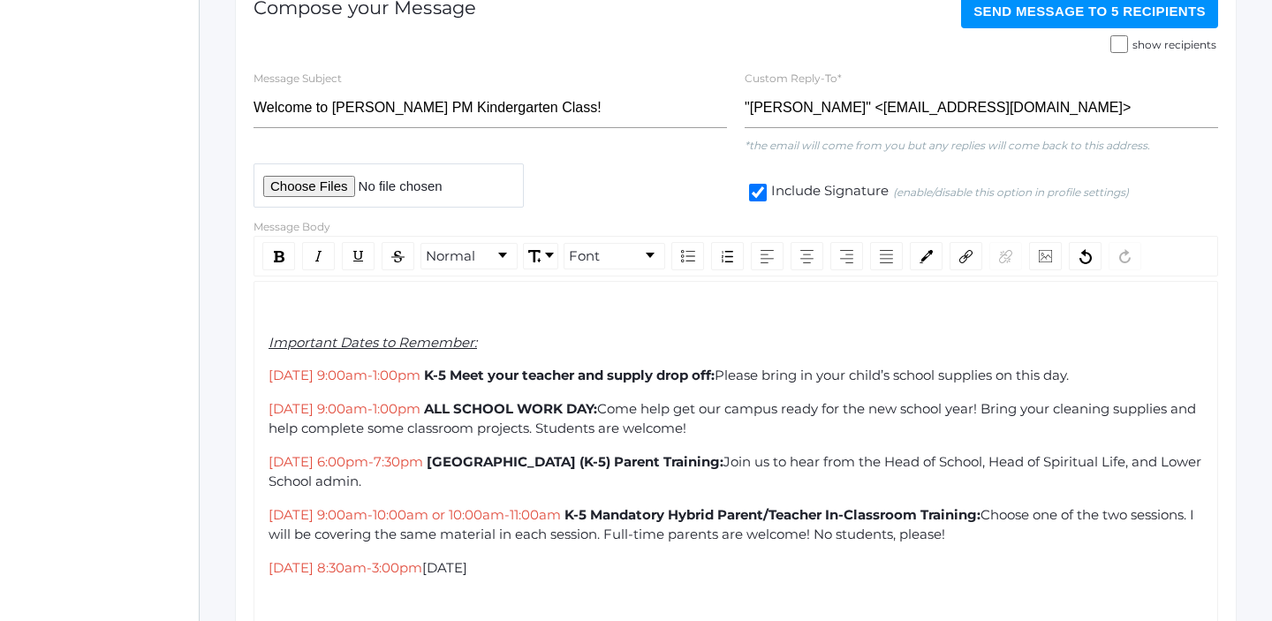
scroll to position [253, 0]
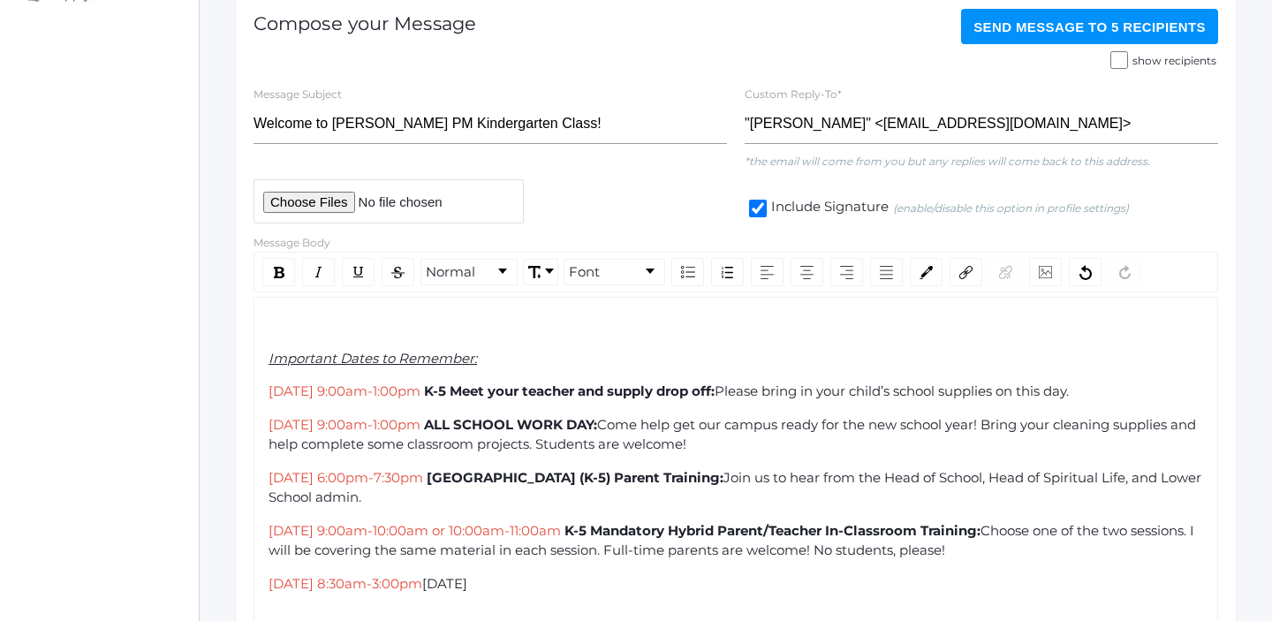
click at [314, 323] on div "rdw-editor" at bounding box center [737, 325] width 936 height 20
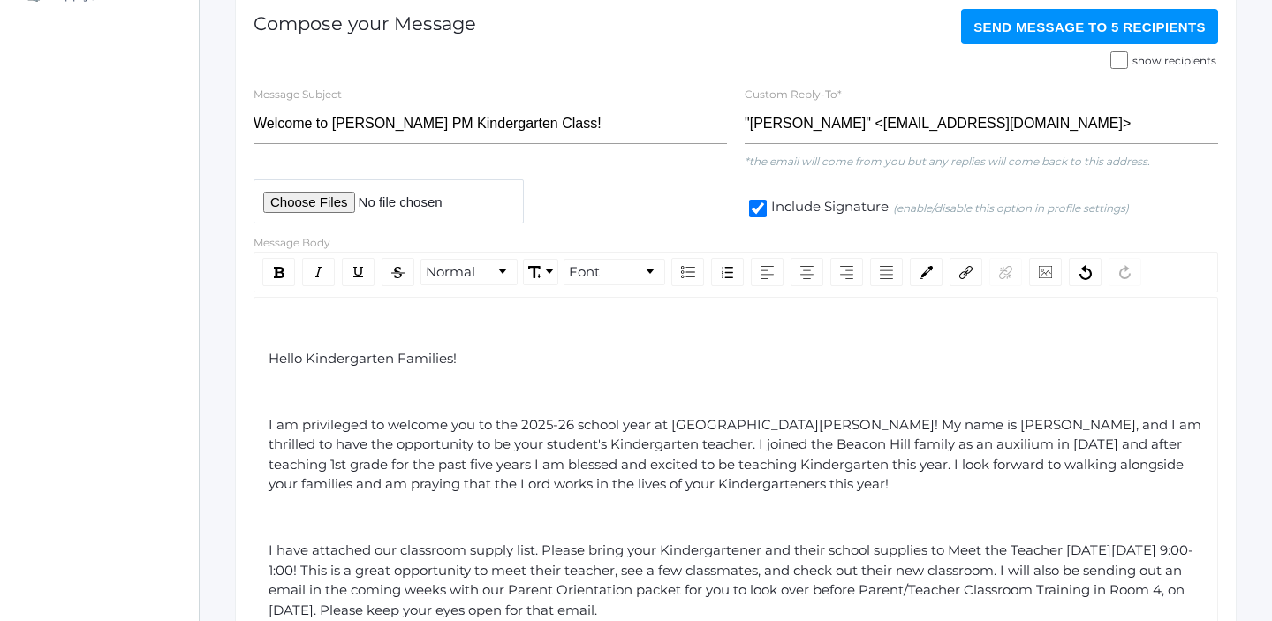
click at [269, 361] on span "Hello Kindergarten Families!" at bounding box center [363, 358] width 188 height 17
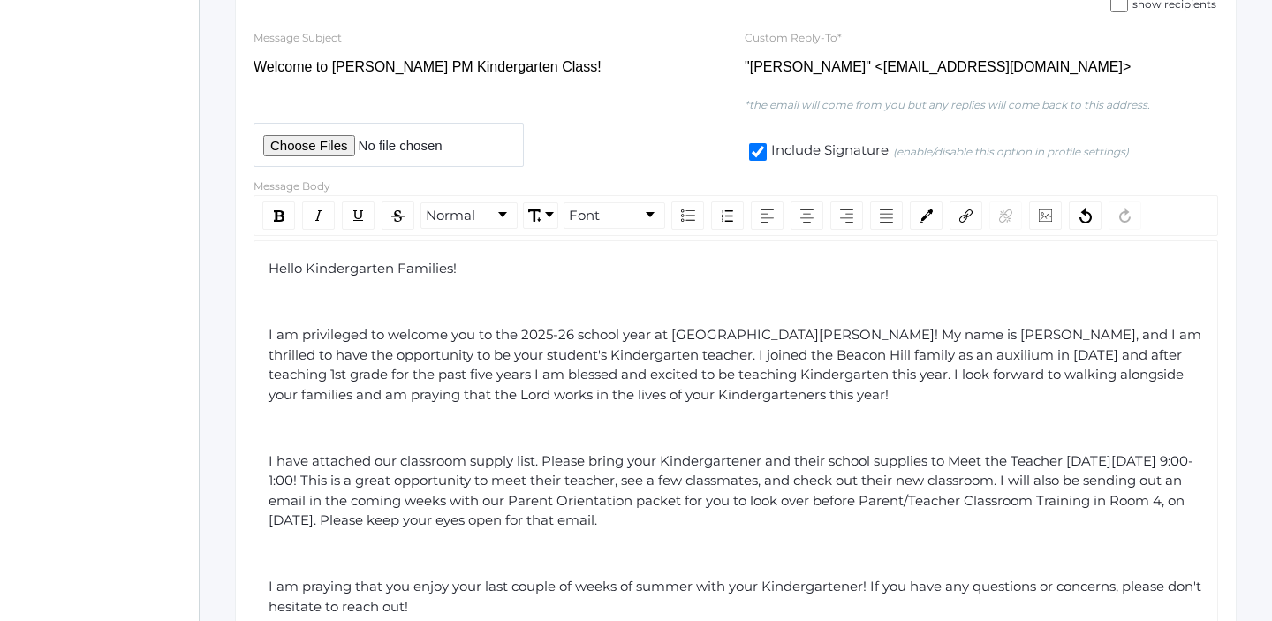
scroll to position [310, 0]
click at [550, 428] on div "rdw-editor" at bounding box center [737, 427] width 936 height 20
click at [363, 481] on span "I have attached our classroom supply list. Please bring your Kindergartener and…" at bounding box center [731, 489] width 925 height 77
click at [585, 419] on div "rdw-editor" at bounding box center [737, 427] width 936 height 20
click at [365, 482] on span "I have attached our classroom supply list. Please bring your Kindergartener and…" at bounding box center [731, 489] width 925 height 77
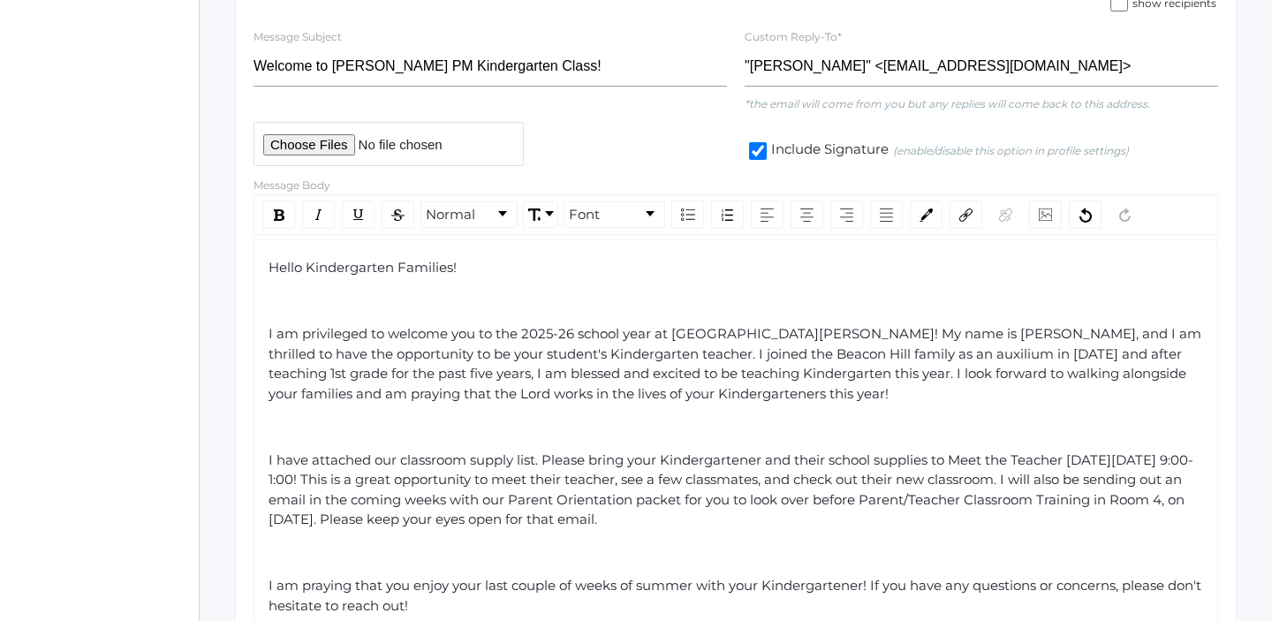
click at [1065, 355] on span "I am privileged to welcome you to the 2025-26 school year at [GEOGRAPHIC_DATA][…" at bounding box center [737, 363] width 937 height 77
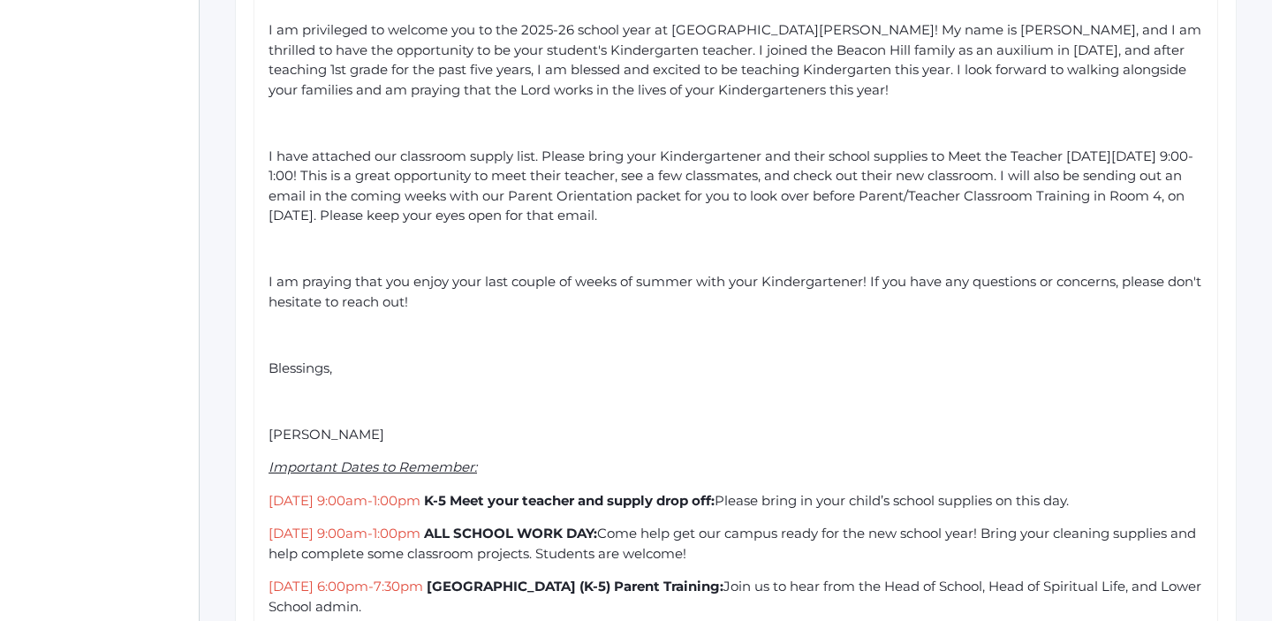
scroll to position [613, 0]
click at [273, 436] on span "[PERSON_NAME]" at bounding box center [327, 435] width 116 height 17
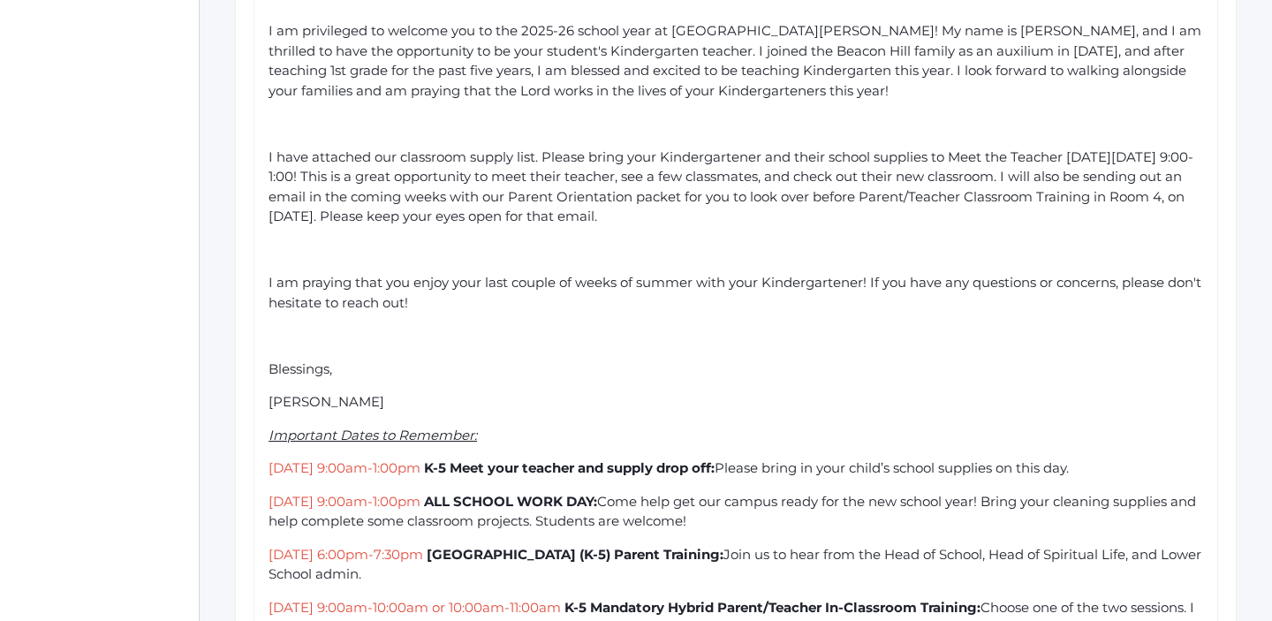
click at [371, 406] on div "[PERSON_NAME]" at bounding box center [737, 402] width 936 height 20
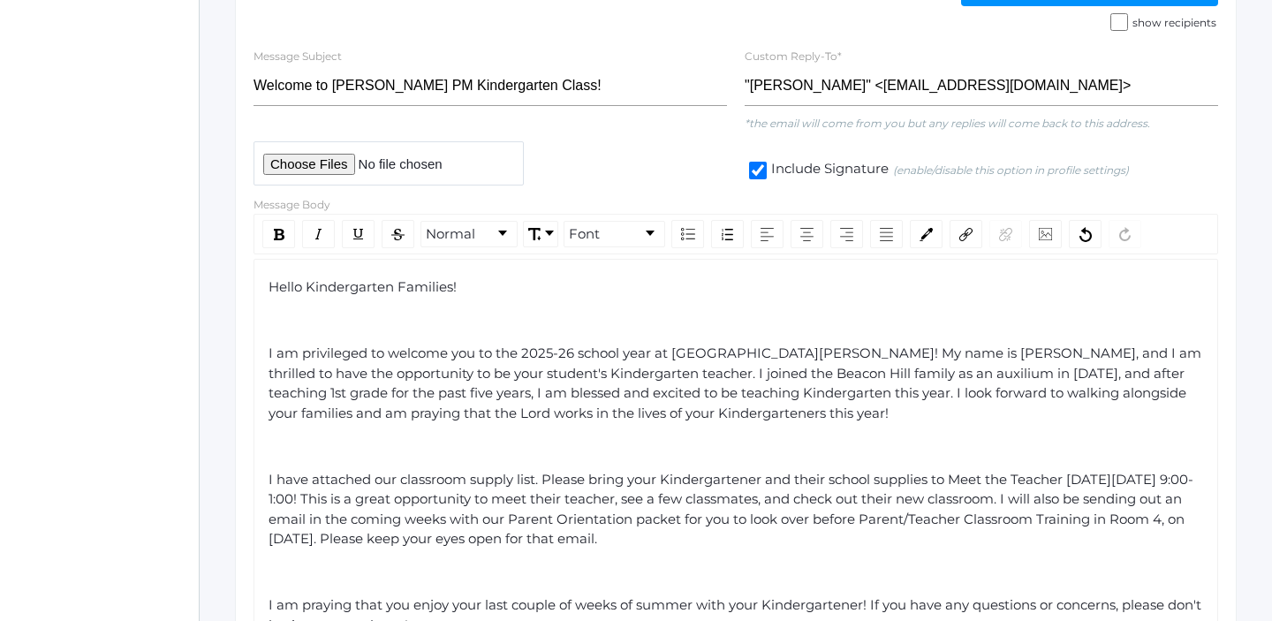
scroll to position [281, 0]
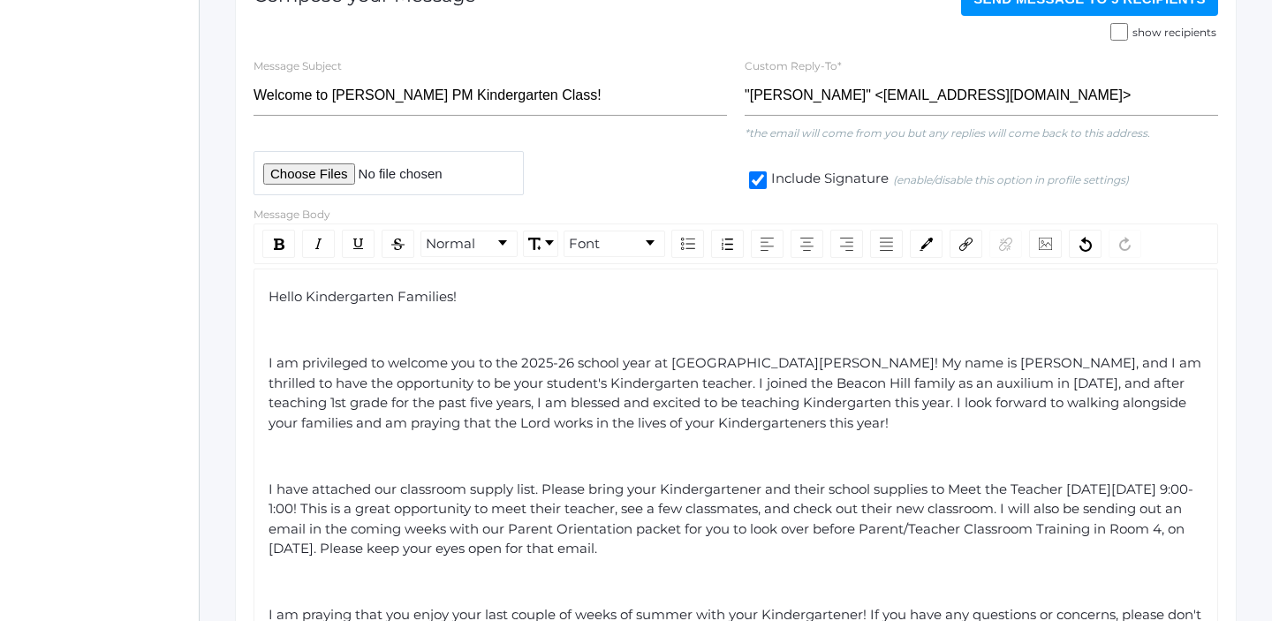
click at [319, 175] on input "file" at bounding box center [389, 172] width 270 height 43
type input "C:\fakepath\[PERSON_NAME] Classroom Supply List.pdf"
click at [587, 357] on span "I am privileged to welcome you to the 2025-26 school year at [GEOGRAPHIC_DATA][…" at bounding box center [737, 392] width 937 height 77
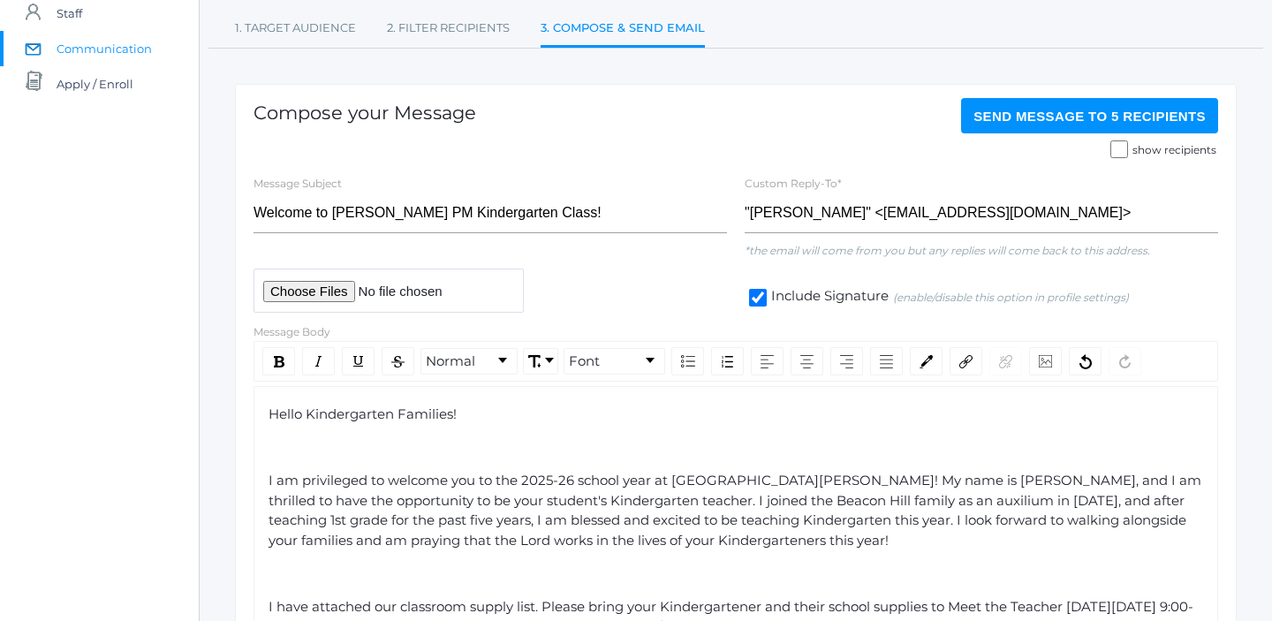
scroll to position [176, 0]
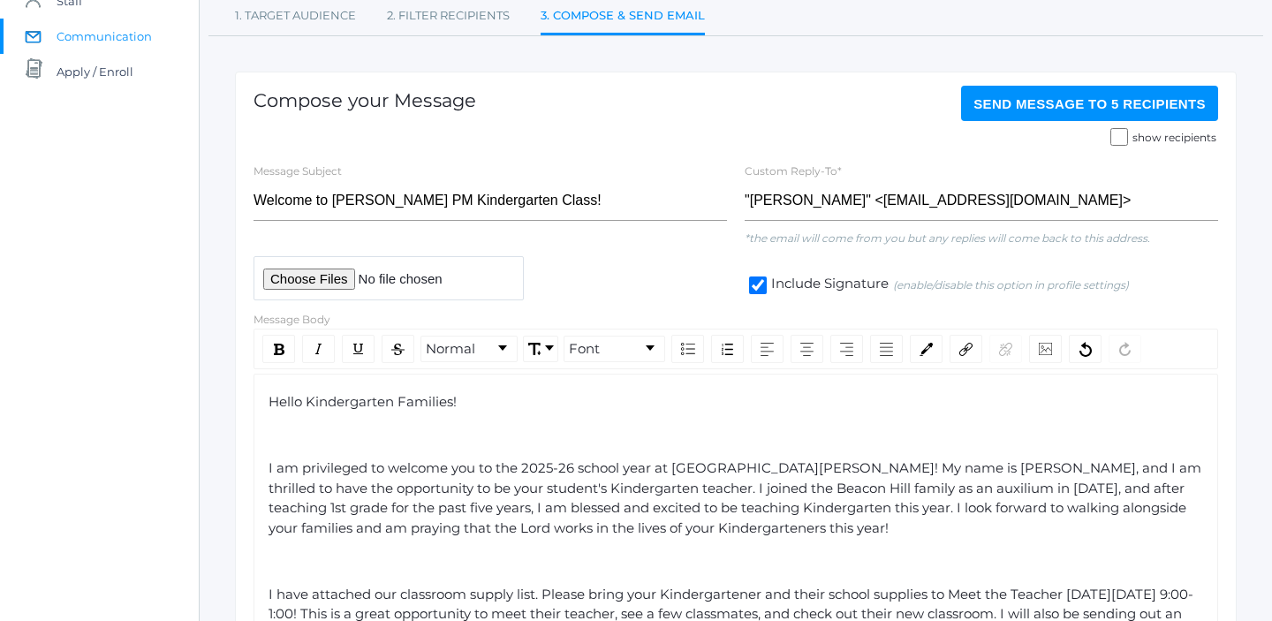
click at [759, 289] on input "Include Signature (enable/disable this option in profile settings)" at bounding box center [758, 286] width 18 height 18
checkbox input "false"
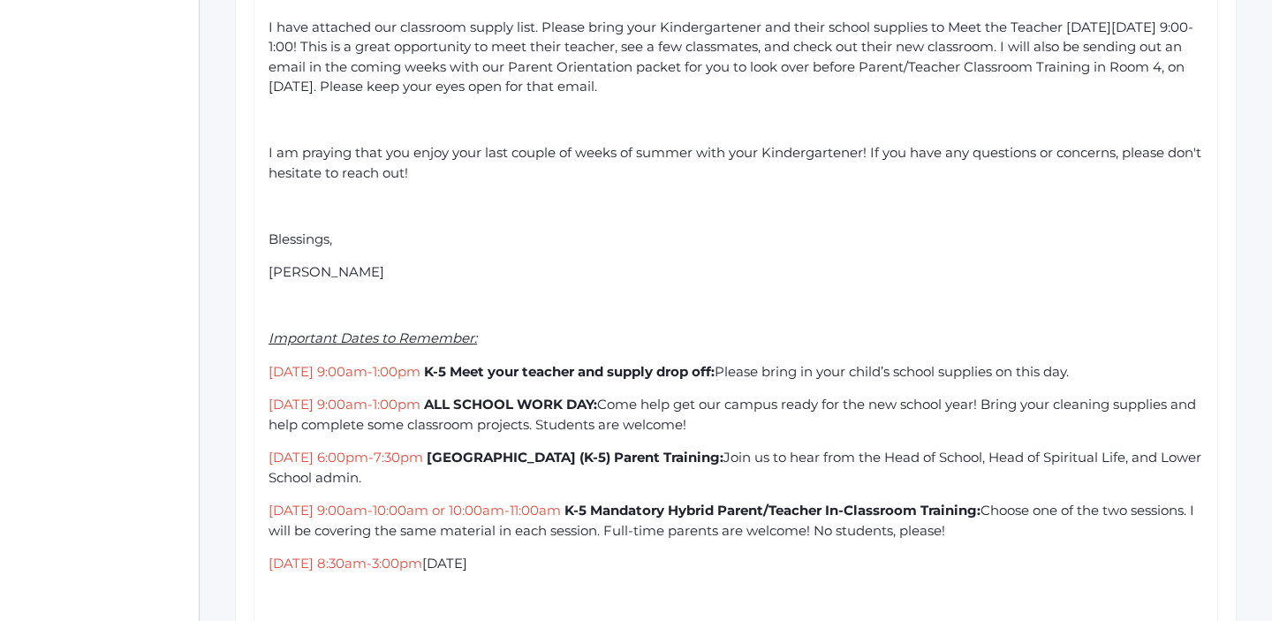
scroll to position [872, 0]
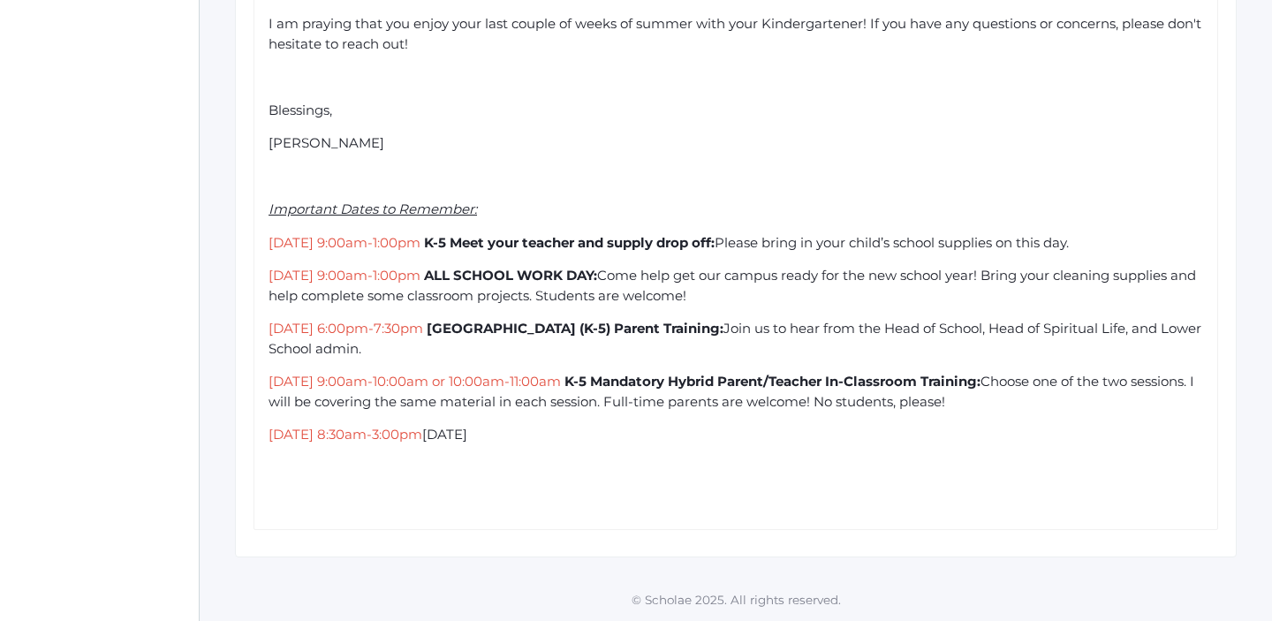
drag, startPoint x: 665, startPoint y: 437, endPoint x: 534, endPoint y: 436, distance: 131.7
click at [530, 434] on div "[DATE] 8:30am-3:00pm [DATE]" at bounding box center [737, 435] width 936 height 20
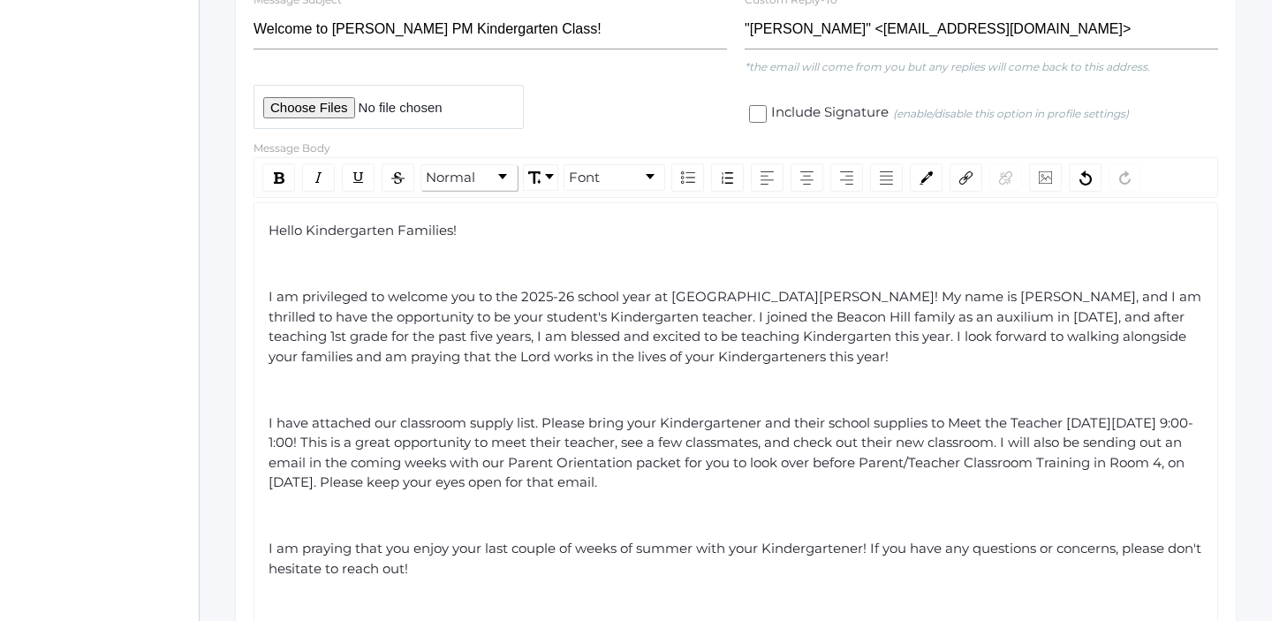
scroll to position [321, 0]
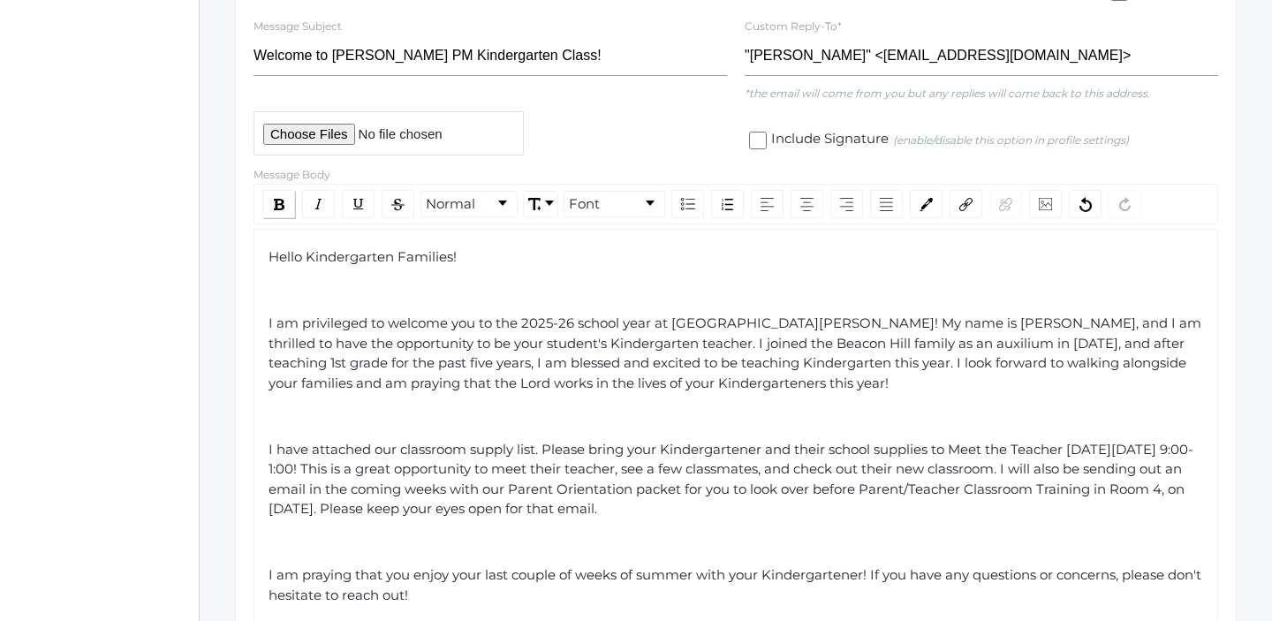
click at [277, 201] on img "rdw-inline-control" at bounding box center [279, 204] width 11 height 11
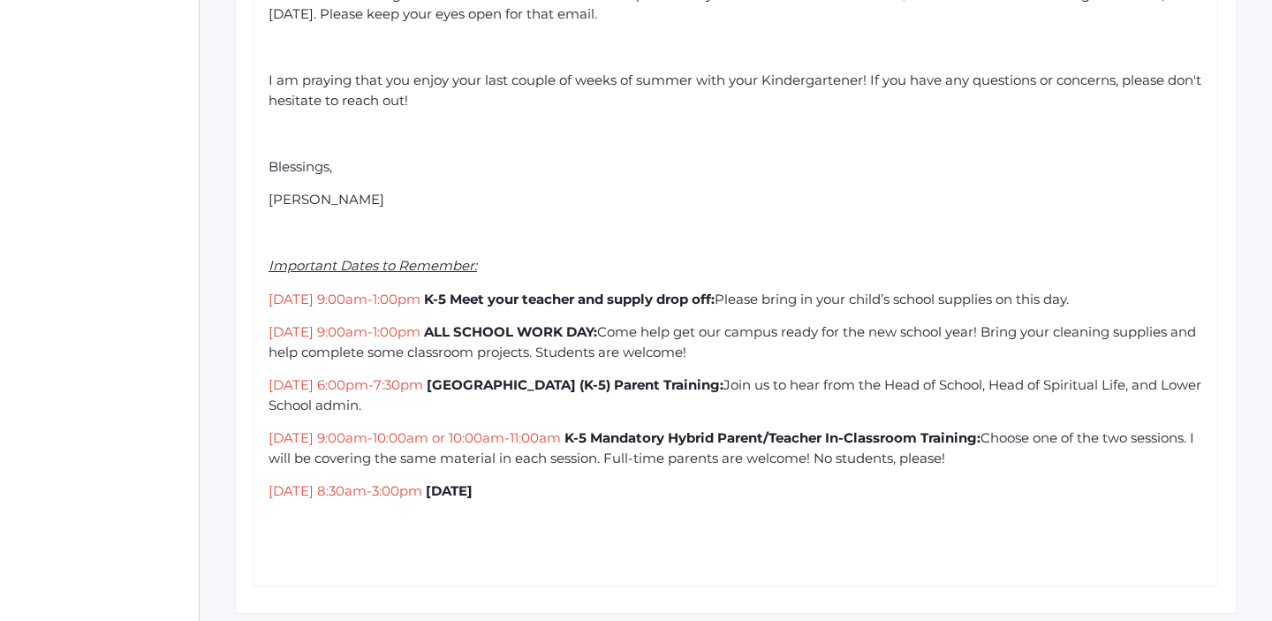
scroll to position [872, 0]
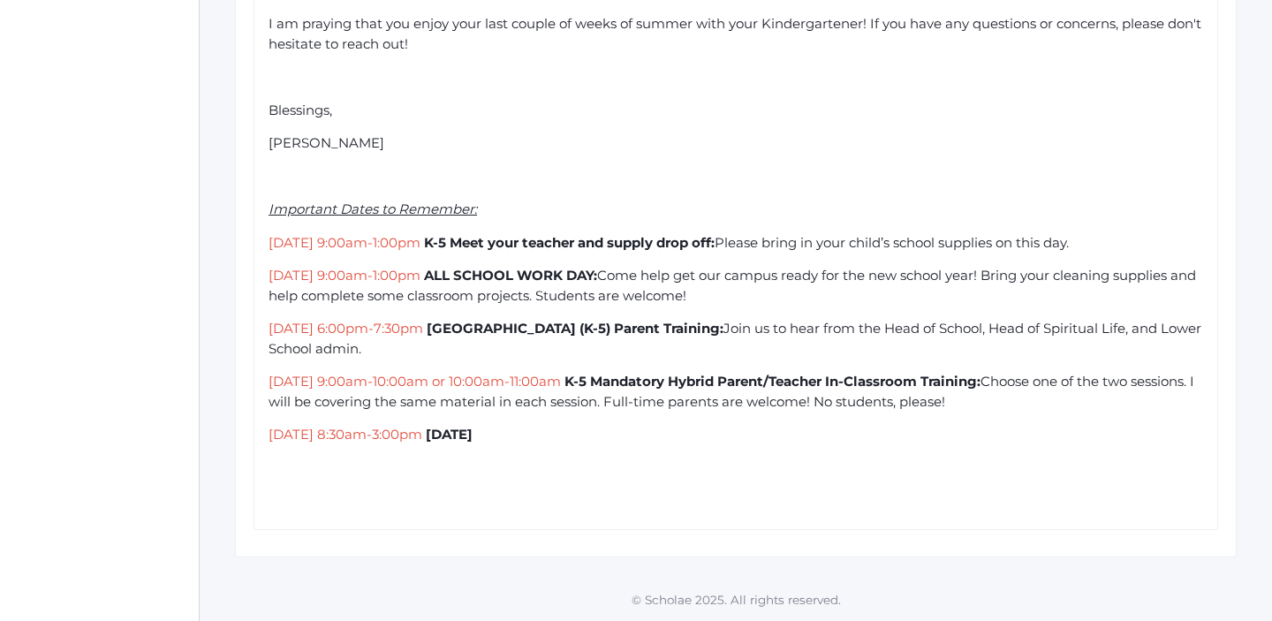
click at [770, 442] on div "[DATE] 8:30am-3:00pm [DATE]" at bounding box center [737, 435] width 936 height 20
click at [564, 497] on div "rdw-editor" at bounding box center [737, 501] width 936 height 20
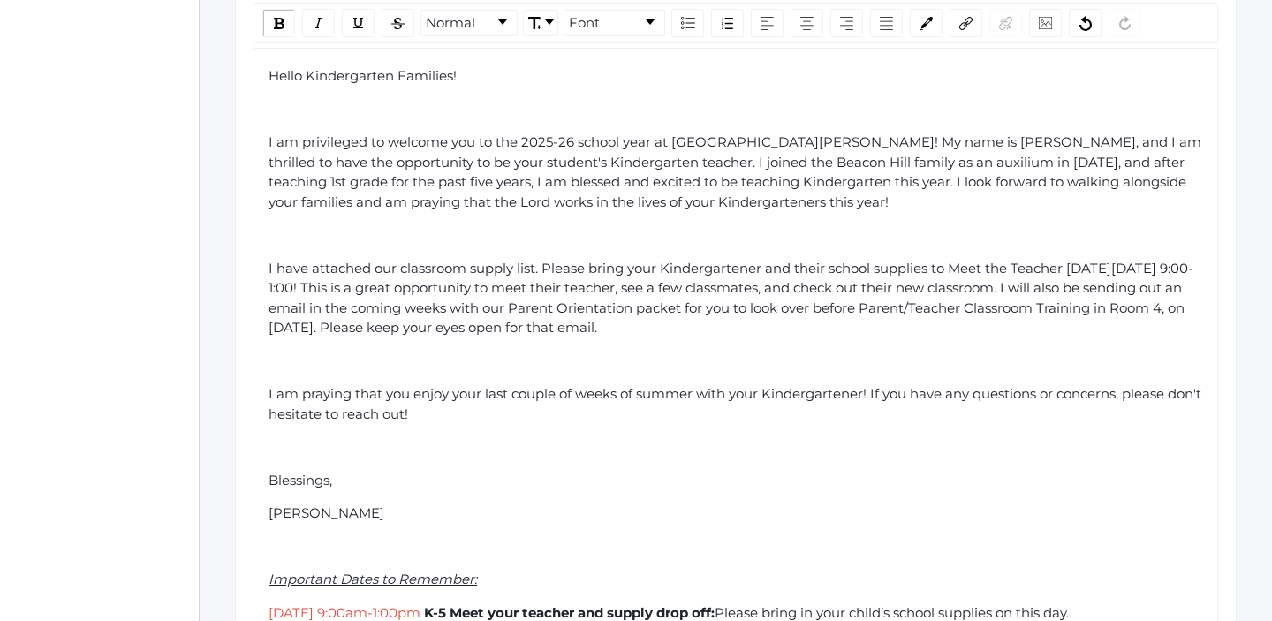
scroll to position [504, 0]
click at [1077, 387] on span "I am praying that you enjoy your last couple of weeks of summer with your Kinde…" at bounding box center [737, 401] width 937 height 37
click at [1079, 405] on div "I am praying that you enjoy your last couple of weeks of summer with your Kinde…" at bounding box center [737, 403] width 936 height 40
click at [864, 327] on div "I have attached our classroom supply list. Please bring your Kindergartener and…" at bounding box center [737, 297] width 936 height 80
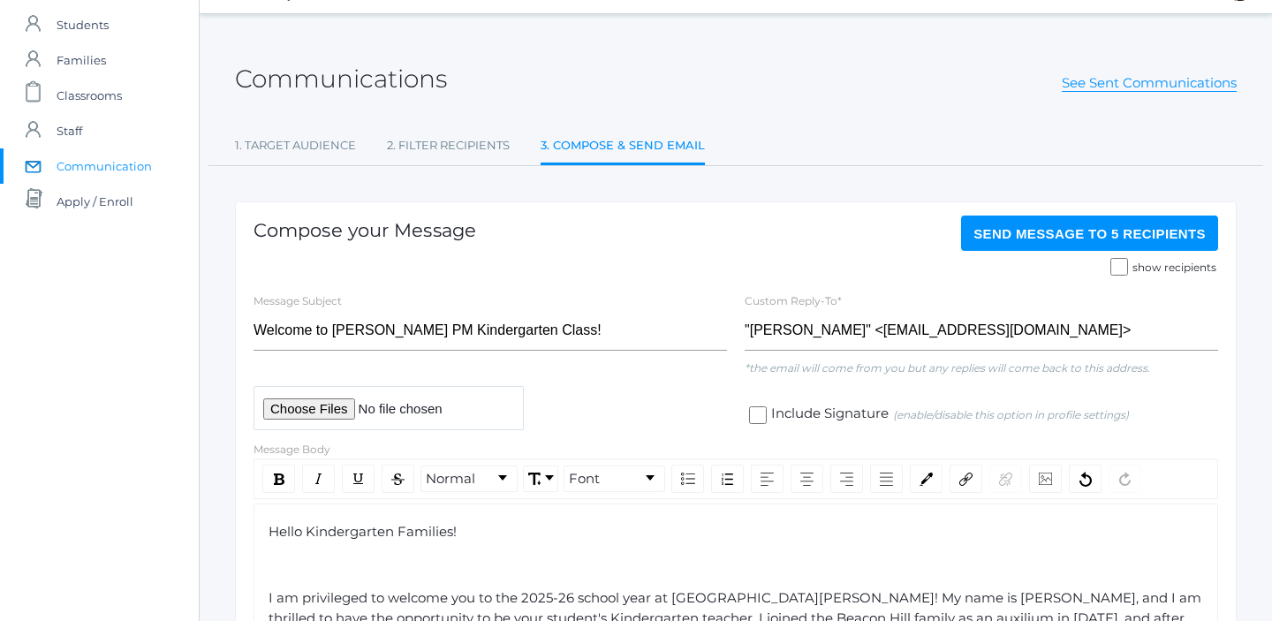
scroll to position [42, 0]
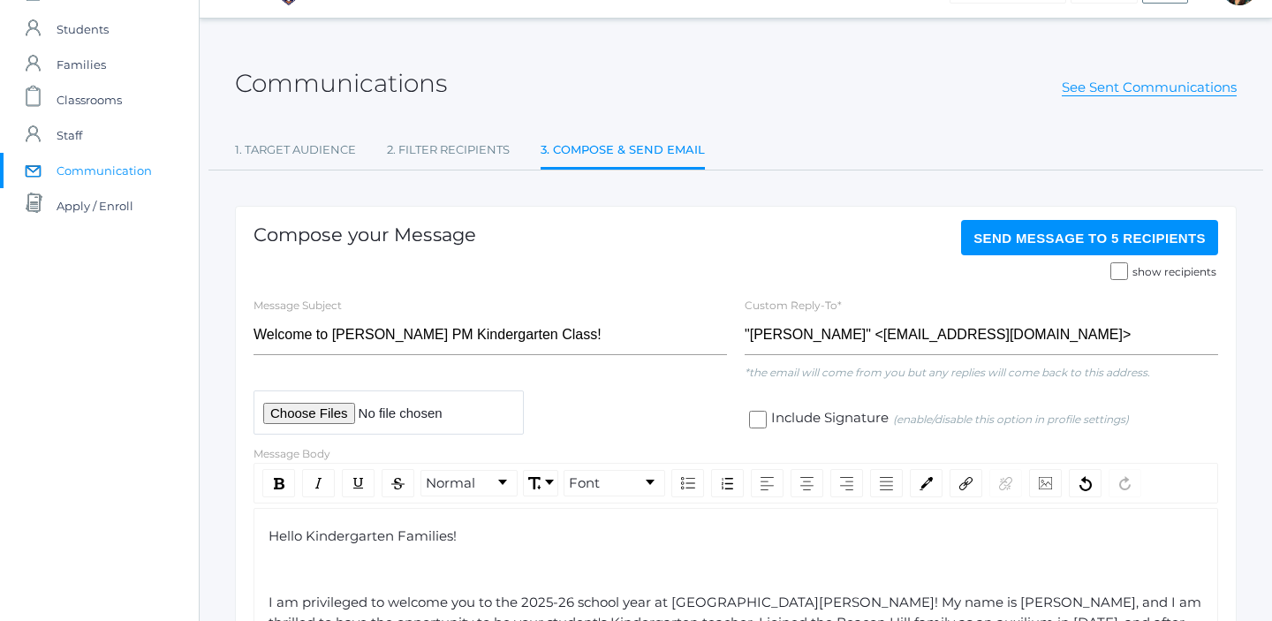
click at [1123, 277] on input "show recipients" at bounding box center [1120, 271] width 18 height 18
checkbox input "true"
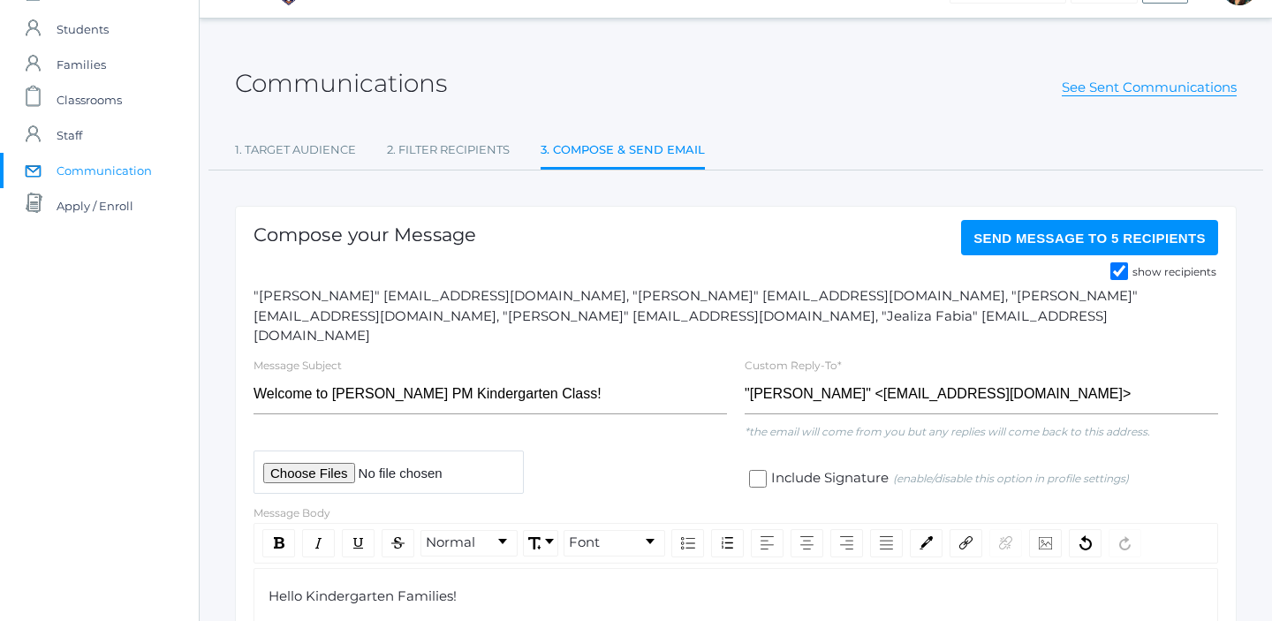
click at [1081, 241] on span "Send Message to 5 recipients" at bounding box center [1090, 238] width 232 height 15
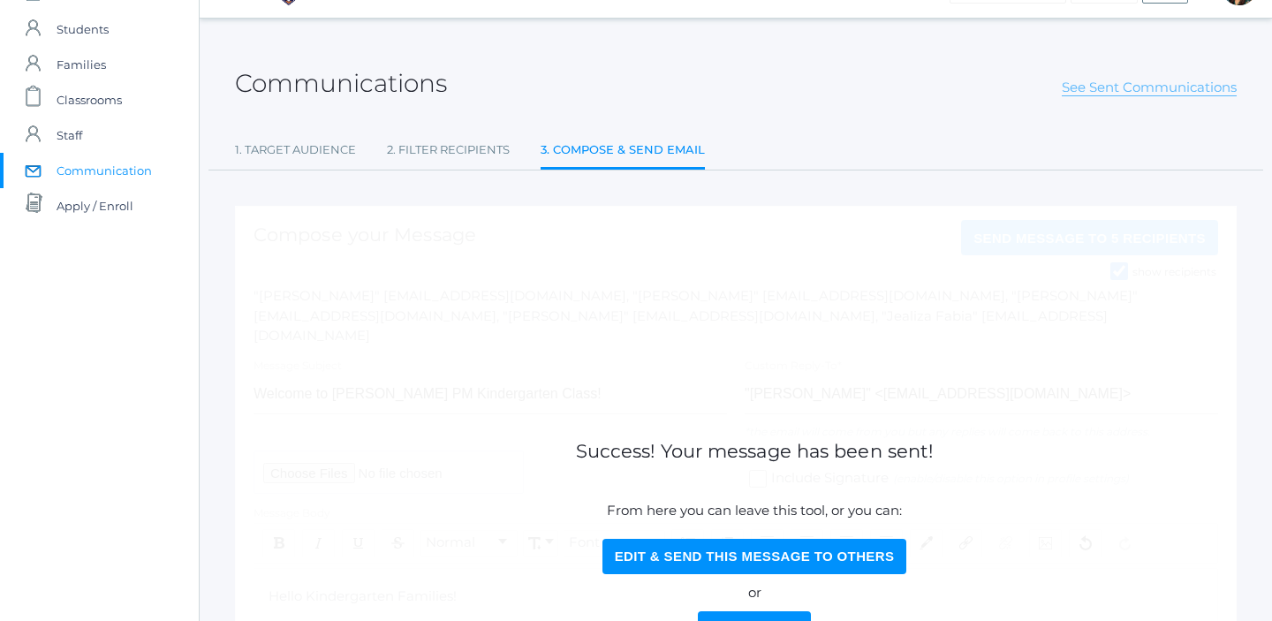
click at [1129, 87] on link "See Sent Communications" at bounding box center [1149, 88] width 175 height 18
